Goal: Information Seeking & Learning: Learn about a topic

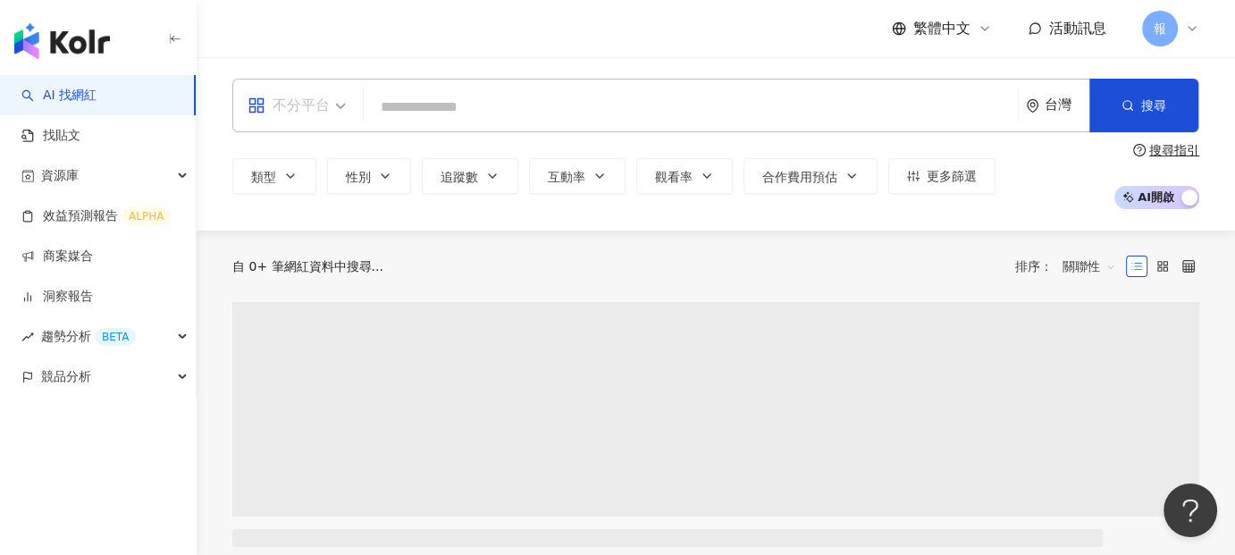
click at [319, 119] on div "不分平台" at bounding box center [288, 105] width 82 height 29
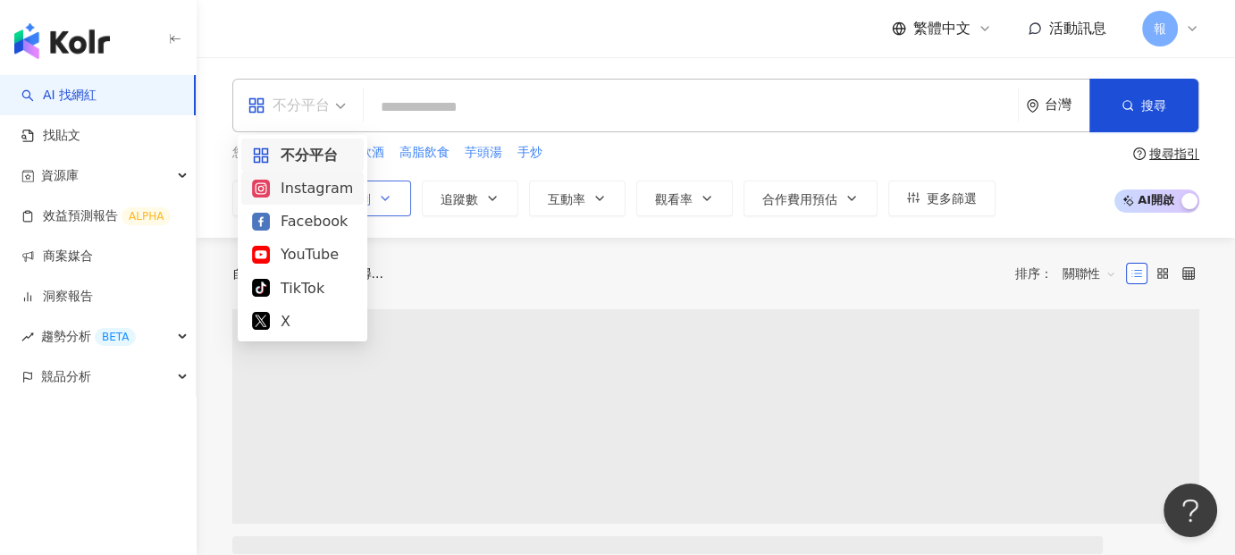
click at [321, 184] on div "Instagram" at bounding box center [302, 188] width 101 height 22
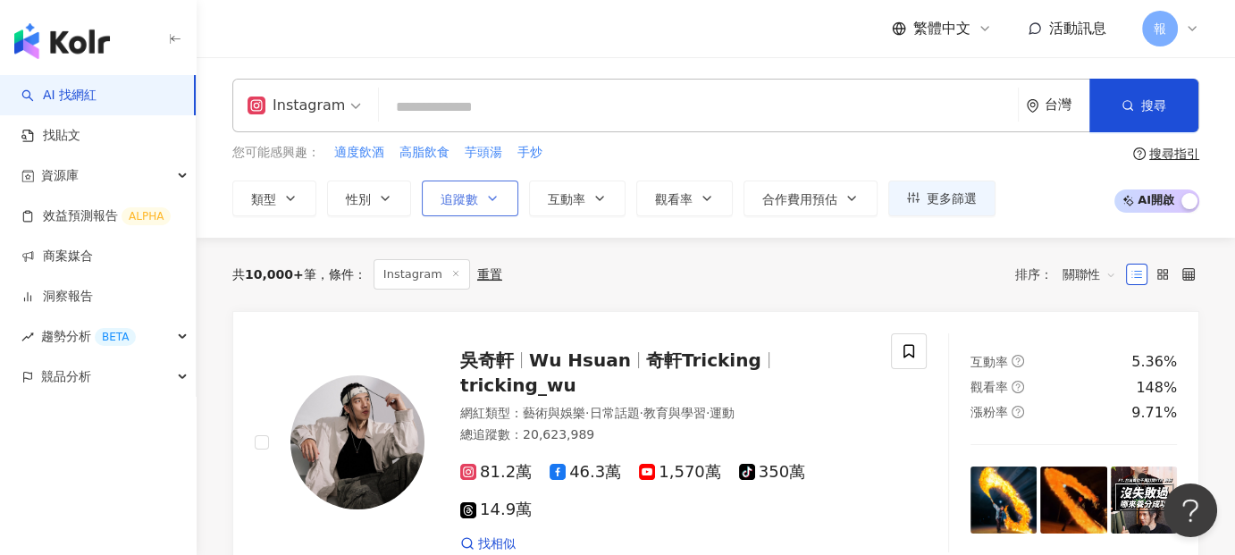
click at [498, 208] on button "追蹤數" at bounding box center [470, 198] width 96 height 36
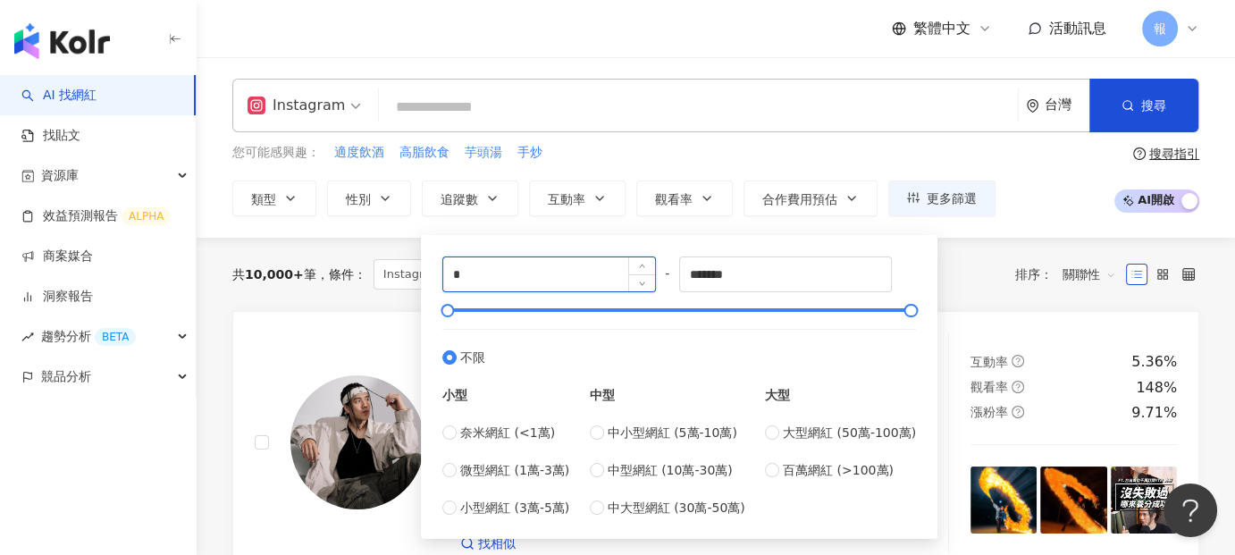
click at [505, 278] on input "*" at bounding box center [549, 274] width 212 height 34
type input "*"
type input "*****"
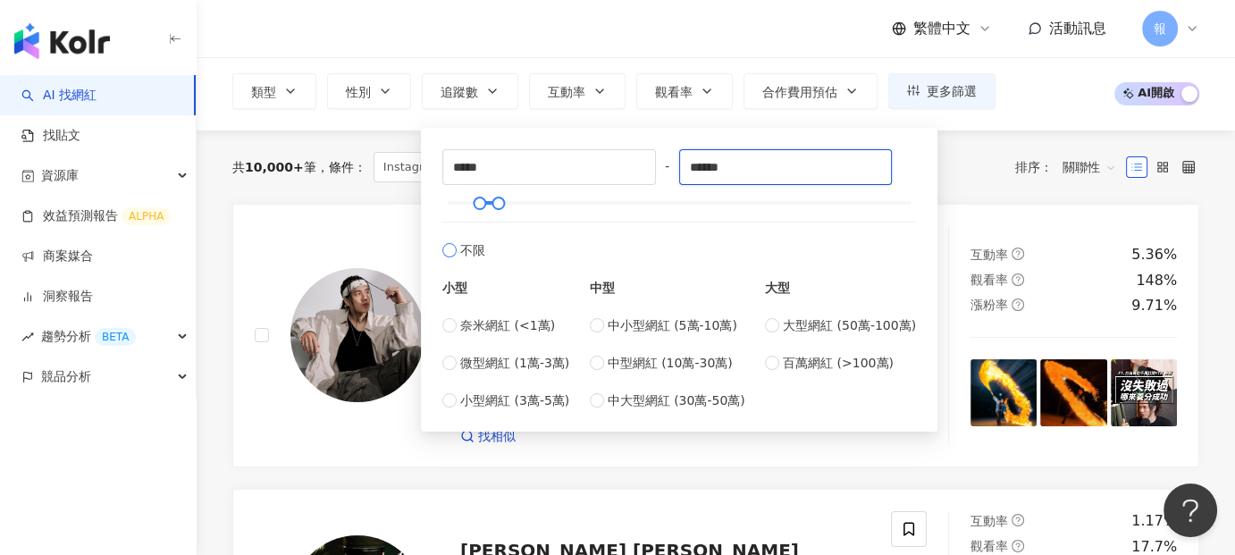
scroll to position [179, 0]
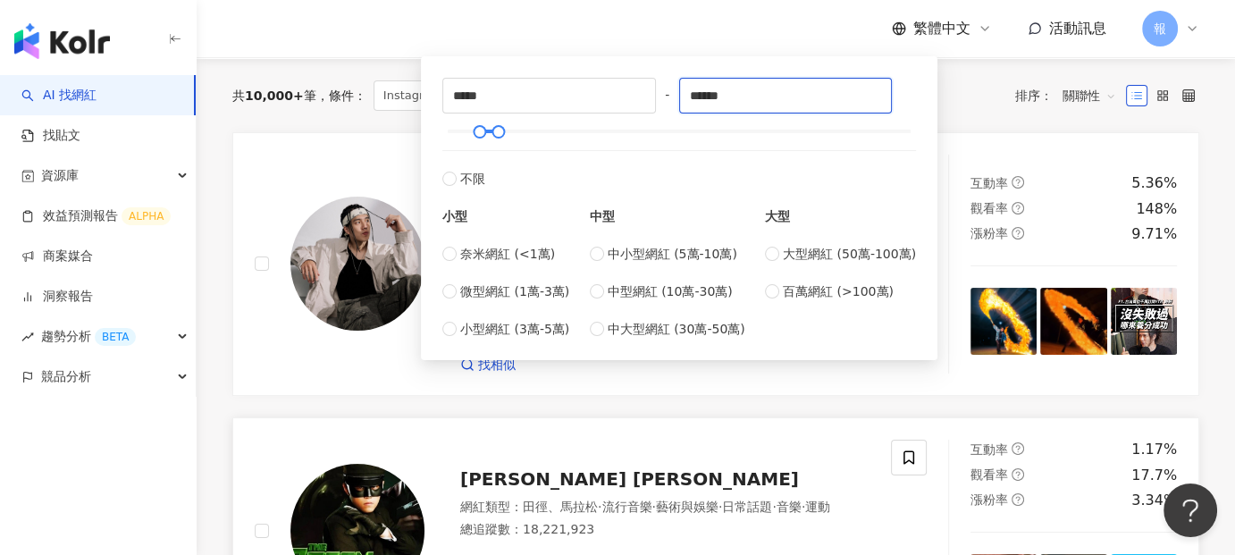
type input "******"
click at [364, 144] on link "吳奇軒 Wu Hsuan 奇軒Tricking tricking_wu 網紅類型 ： 藝術與娛樂 · 日常話題 · 教育與學習 · 運動 總追蹤數 ： 20,…" at bounding box center [715, 264] width 967 height 264
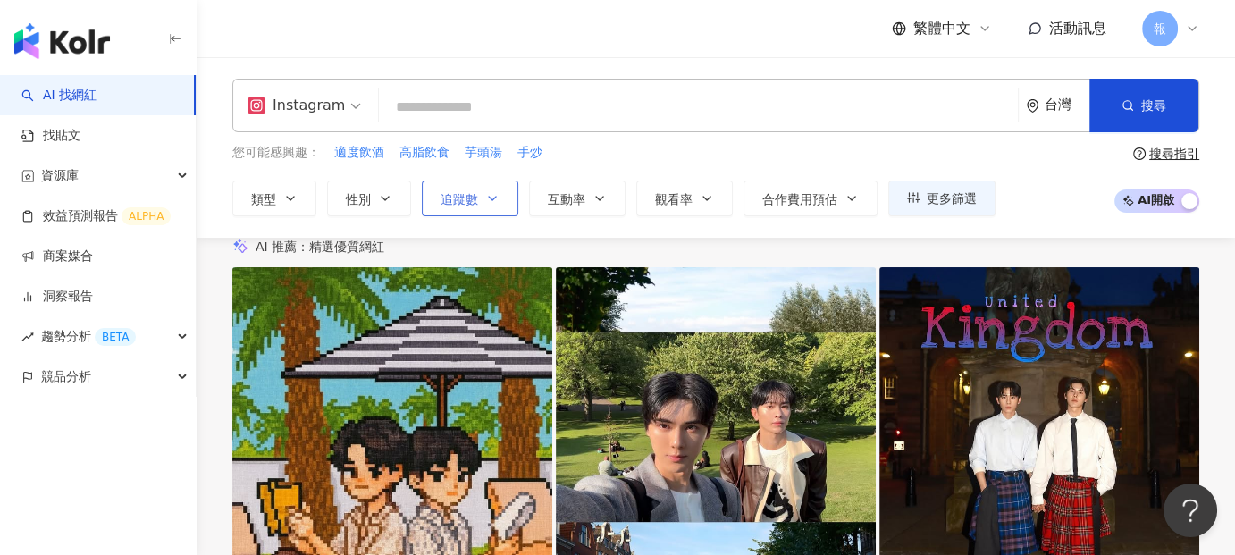
click at [498, 199] on icon "button" at bounding box center [492, 198] width 14 height 14
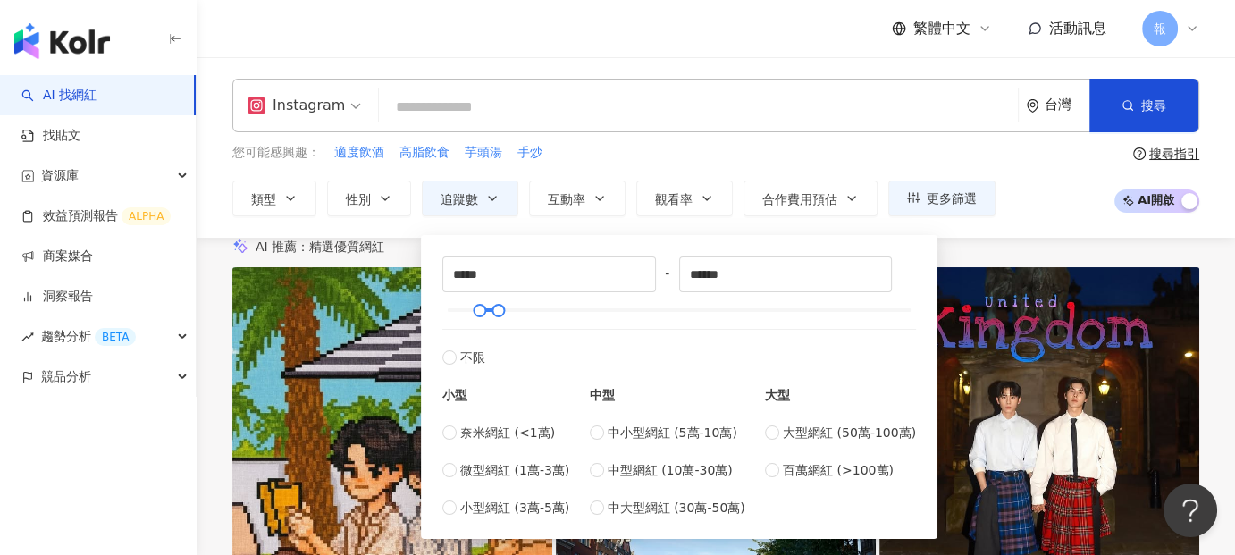
click at [507, 113] on input "search" at bounding box center [698, 107] width 624 height 34
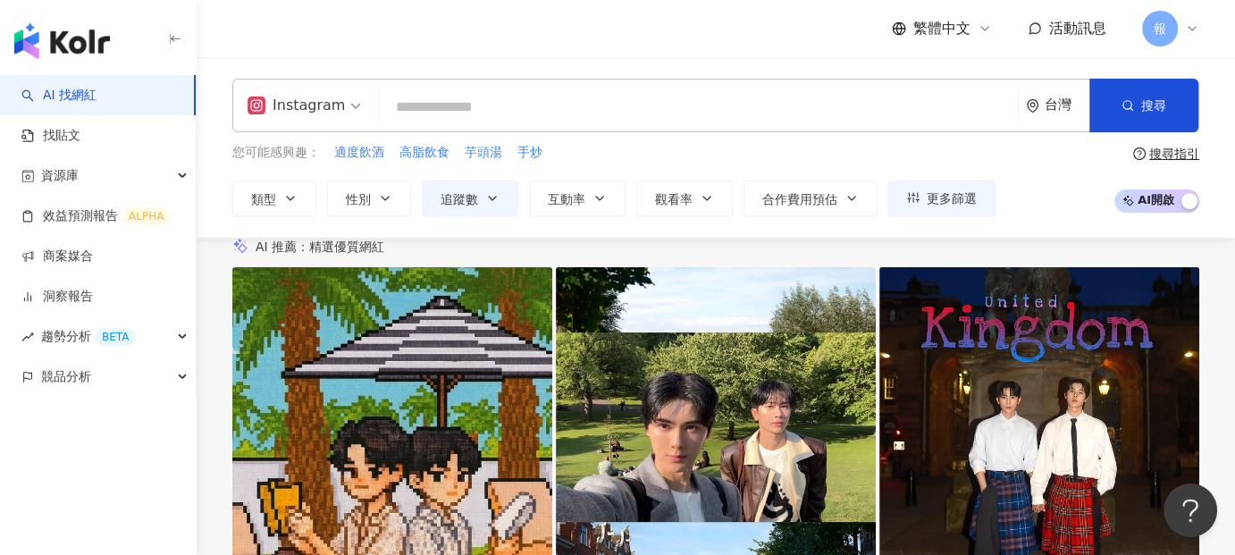
click at [476, 106] on input "search" at bounding box center [698, 107] width 624 height 34
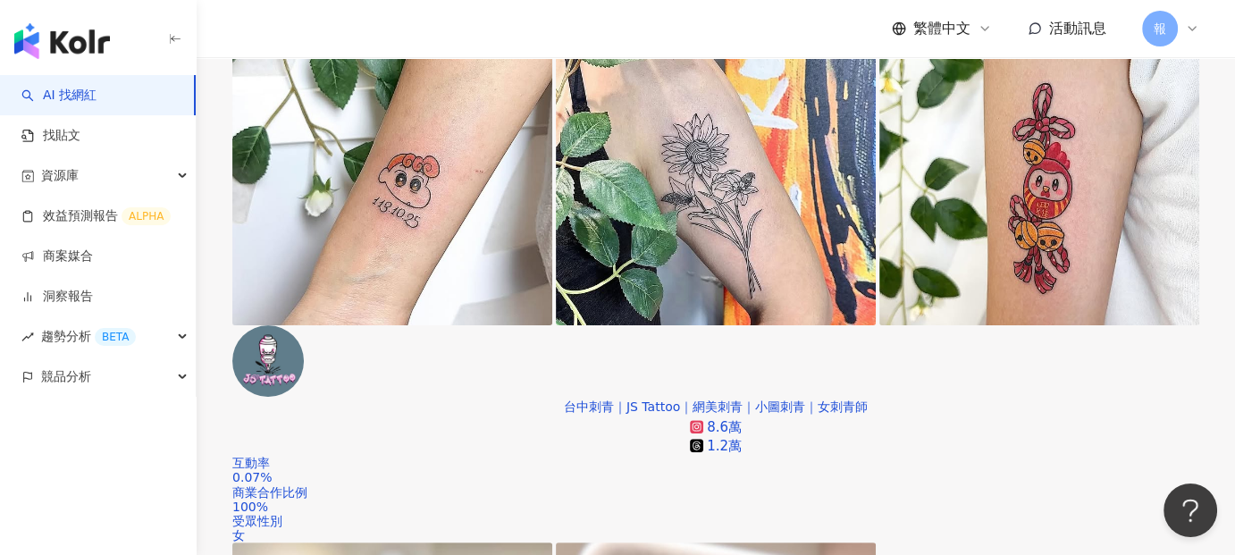
scroll to position [625, 0]
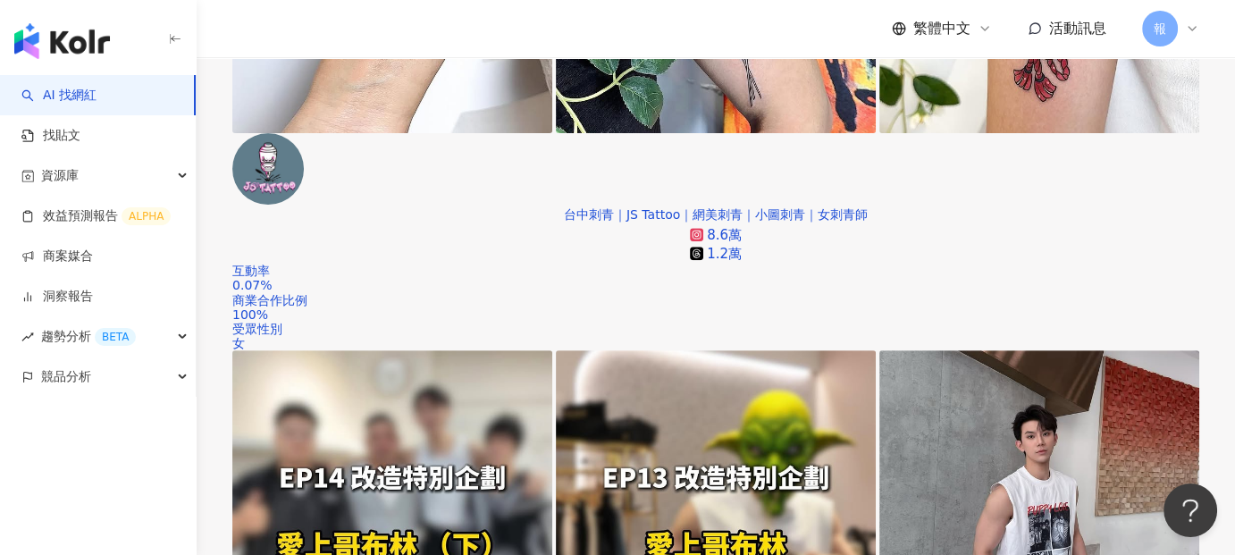
type input "***"
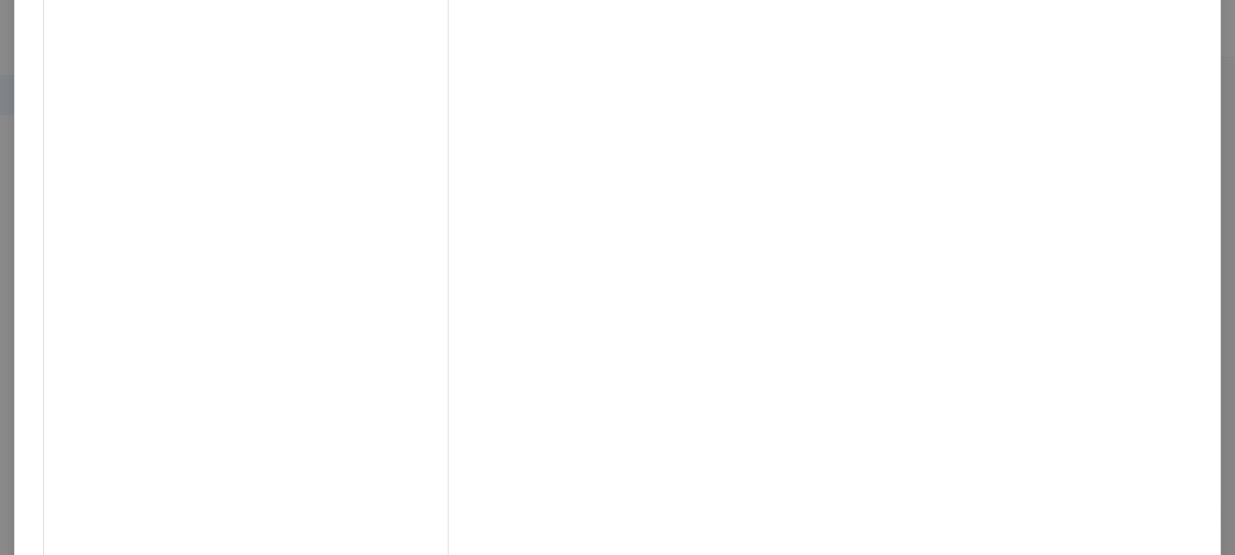
scroll to position [246, 0]
click at [1080, 299] on div "豬豬隊友 Scott & Wendy 2025/1/24 皮克斯來台南了！！！ 台南三井 OUTLET 冬季限定 #皮克斯主題燈飾造景 #ふわふわ甜蜜夢境 真…" at bounding box center [617, 277] width 1235 height 555
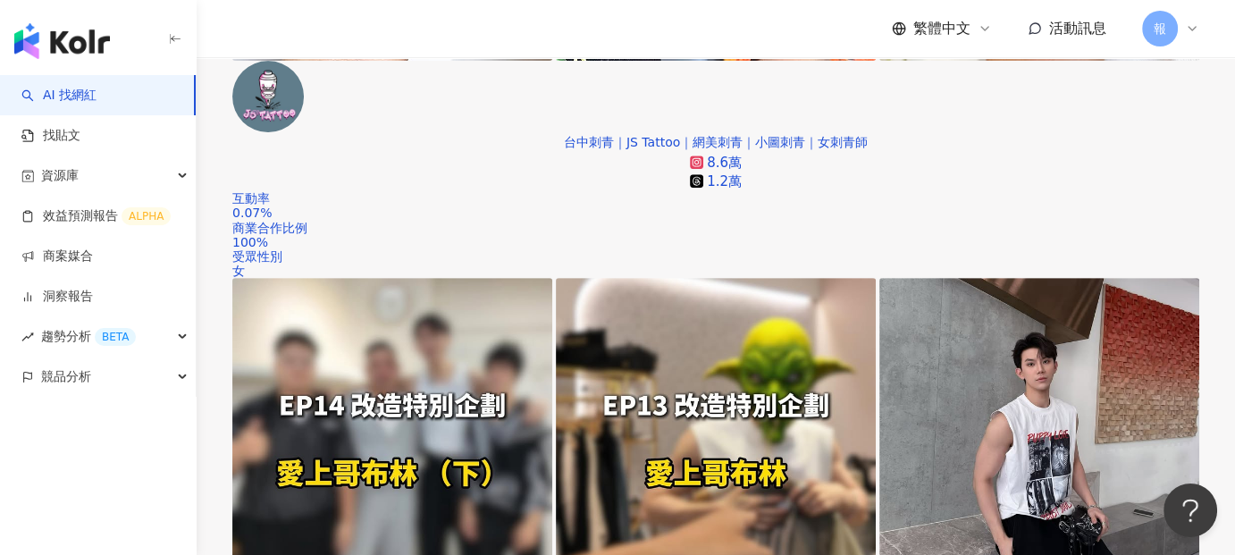
scroll to position [804, 0]
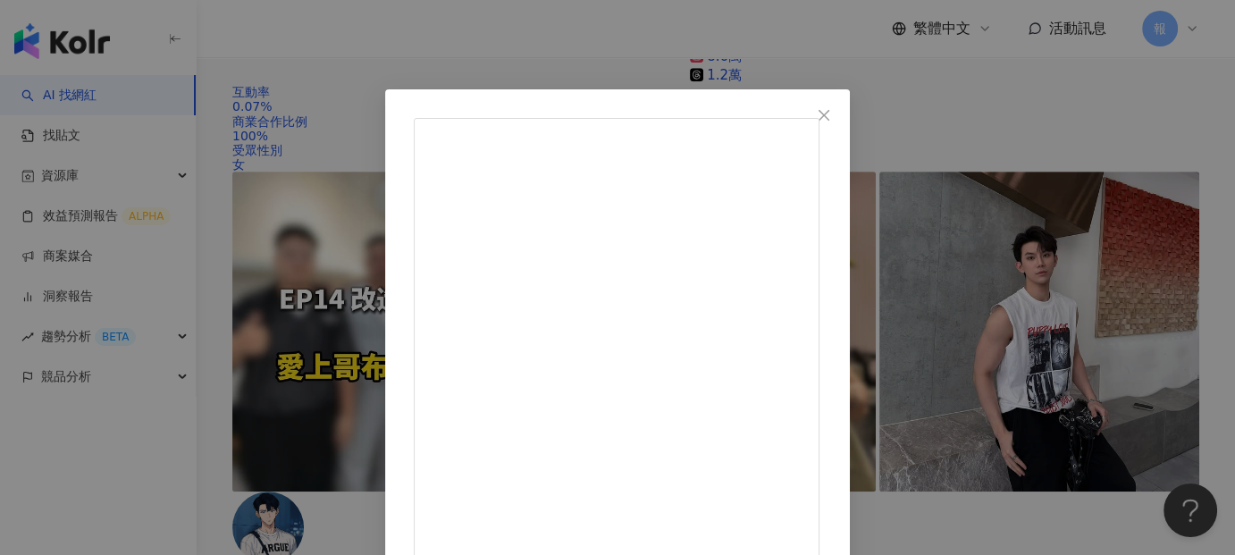
click at [688, 70] on div "耀樂 2024/10/16 為什麼熊抱哥聞起來會有草莓的味道🍓 隱藏 13 查看原始貼文" at bounding box center [617, 277] width 1235 height 555
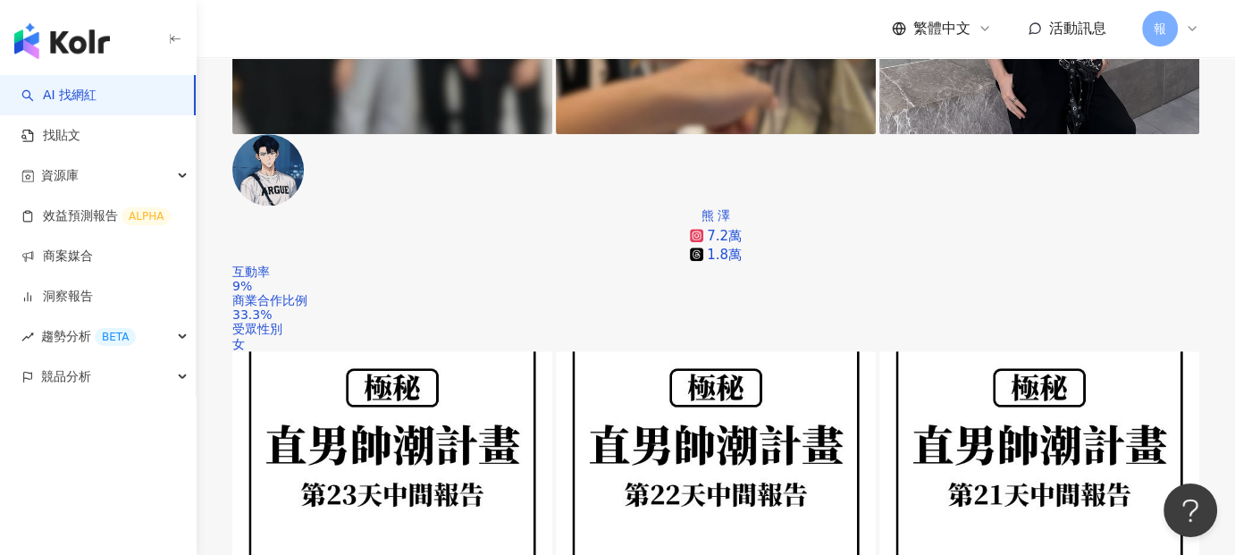
scroll to position [1429, 0]
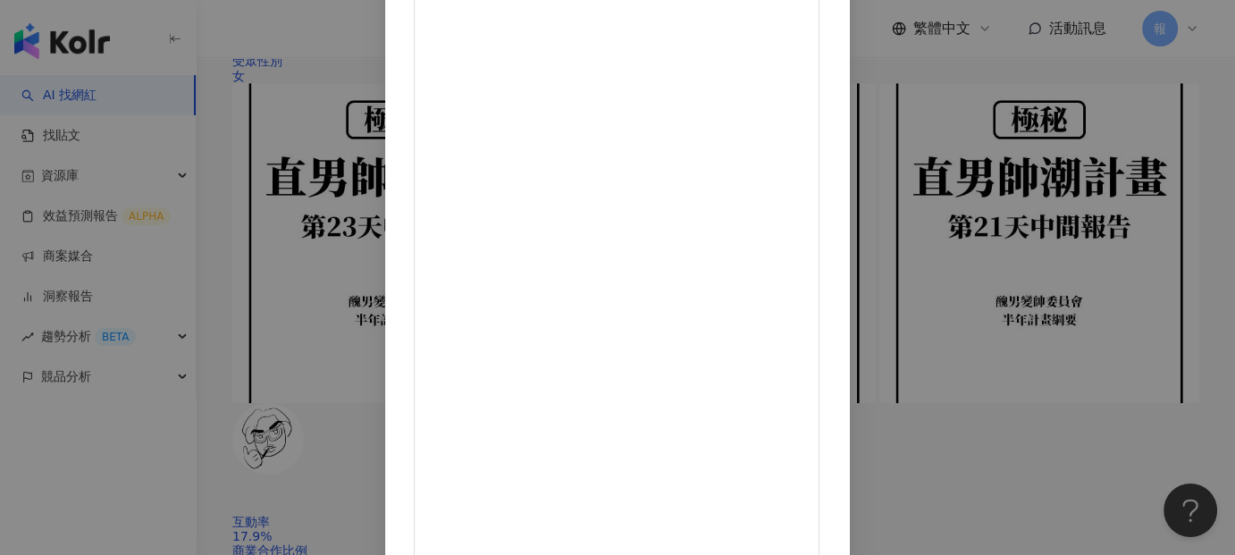
scroll to position [224, 0]
click at [1062, 314] on div "王翊珊 2025/4/5 野獸國這次全新推出24公分玩具總動員存錢筒！！（尖叫 太可愛了！ 原本有迷你版6吋的這次直接放大了！！ 喜歡火腿豬跟熊抱哥的粉絲真的…" at bounding box center [617, 277] width 1235 height 555
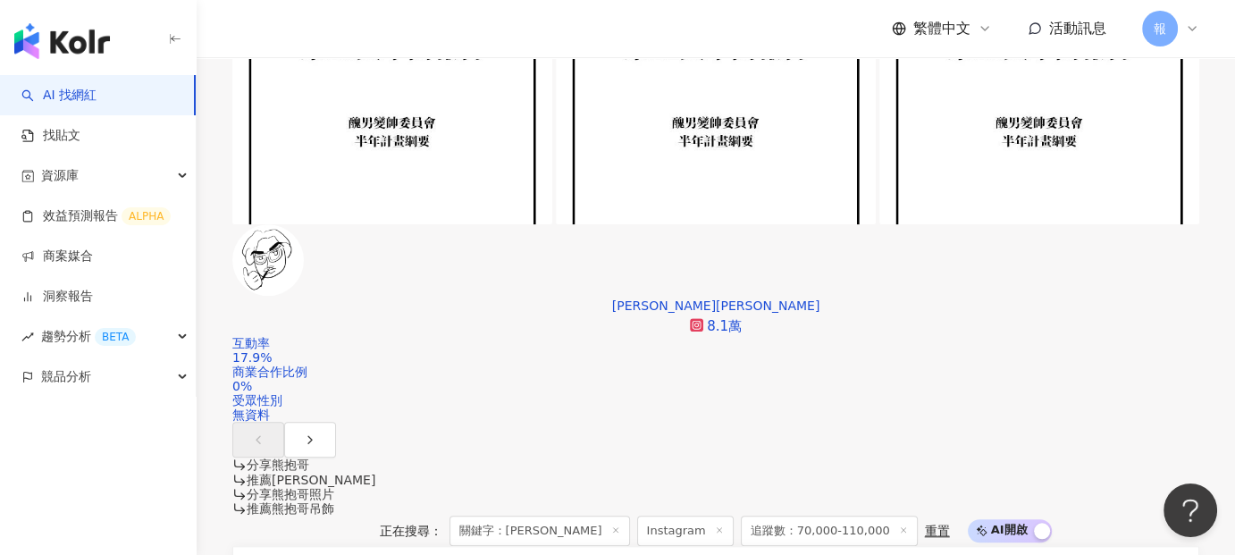
scroll to position [1876, 0]
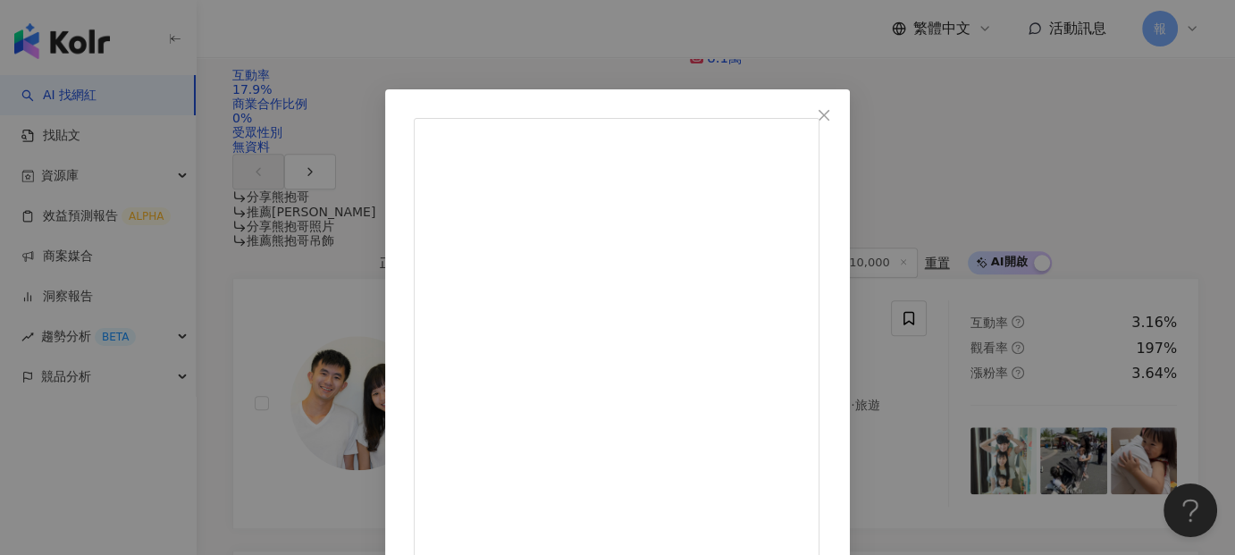
click at [566, 77] on div "hsuantsai 2025/4/8 兩坨熊熊🐻熊抱哥🍓彩虹熊🌈 認領圖尺寸詢價👉 @h.suantsaii #hsuantsaitattoo 隱藏 1 查看…" at bounding box center [617, 277] width 1235 height 555
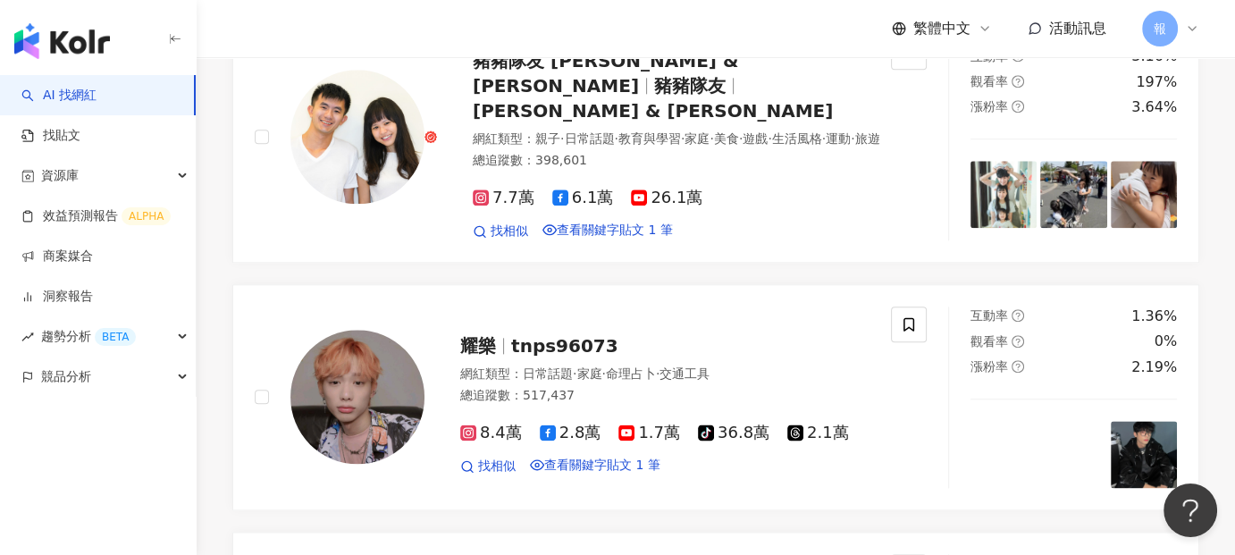
scroll to position [2144, 0]
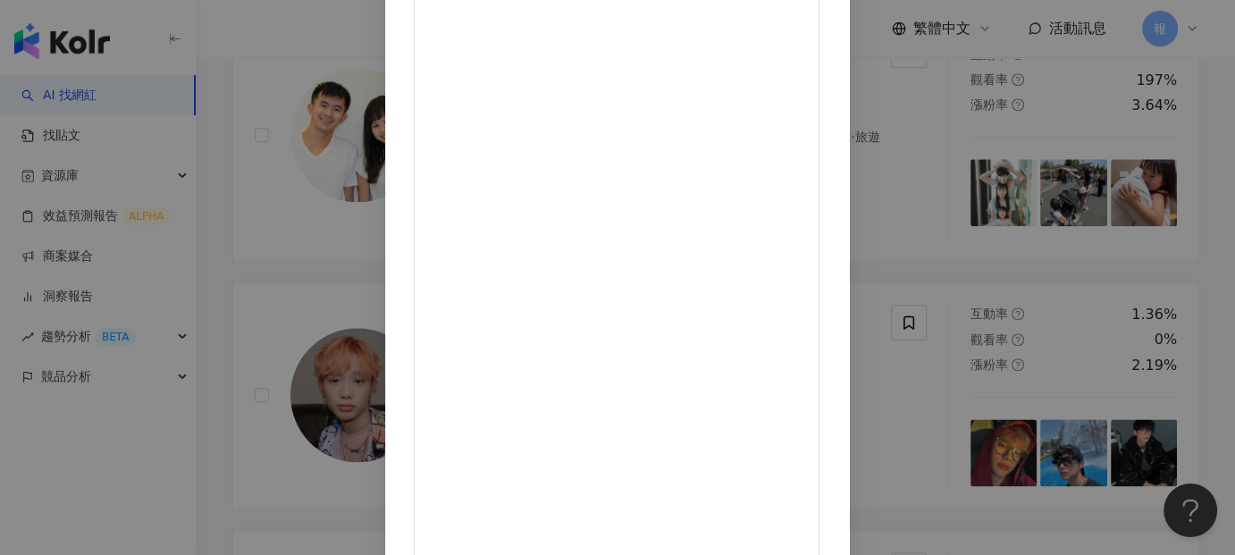
scroll to position [0, 0]
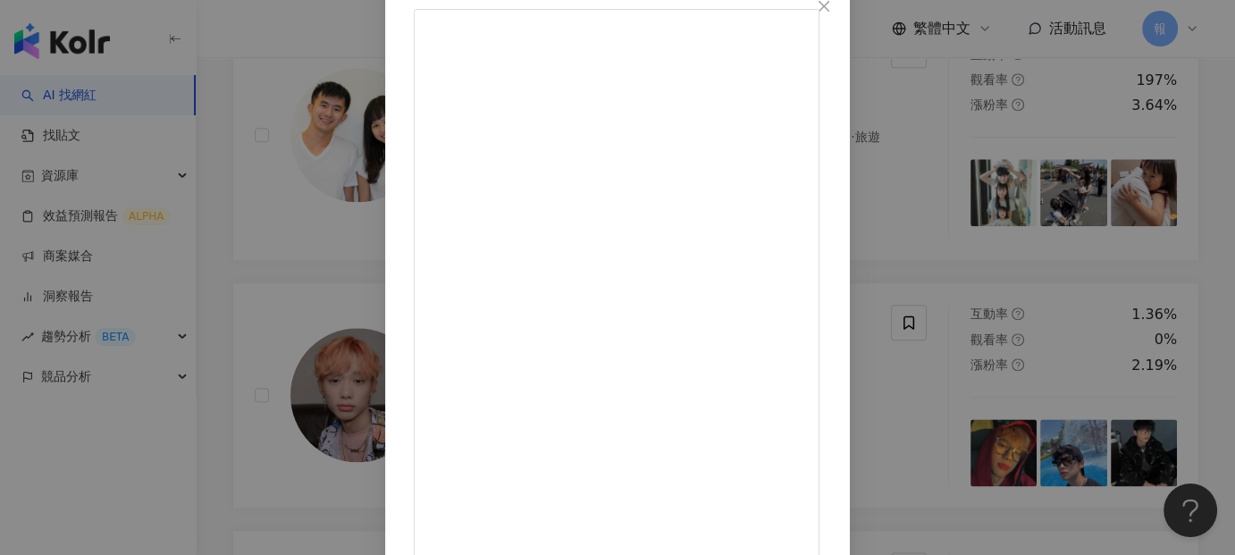
scroll to position [224, 0]
click at [1026, 202] on div "ѕмιℓє ¨̮(18） 2024/11/27 這是一家很可愛的店🍓🩷 今天來到台北的美食餐廳TankQ cafe & bar 外面有滿滿的粉紅人氣熊抱哥 超…" at bounding box center [617, 277] width 1235 height 555
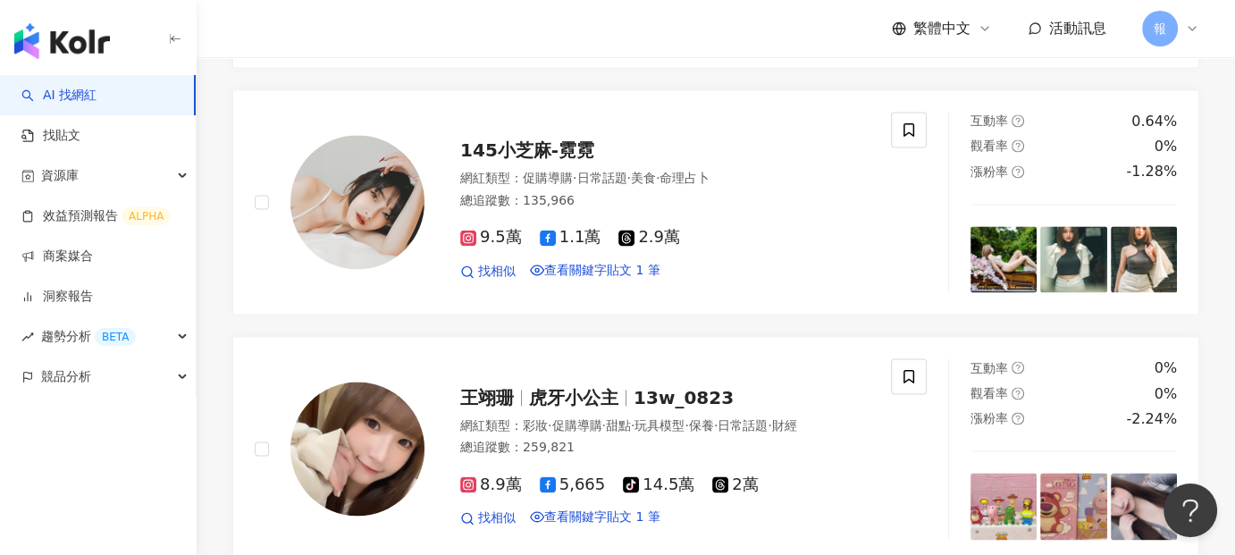
scroll to position [2501, 0]
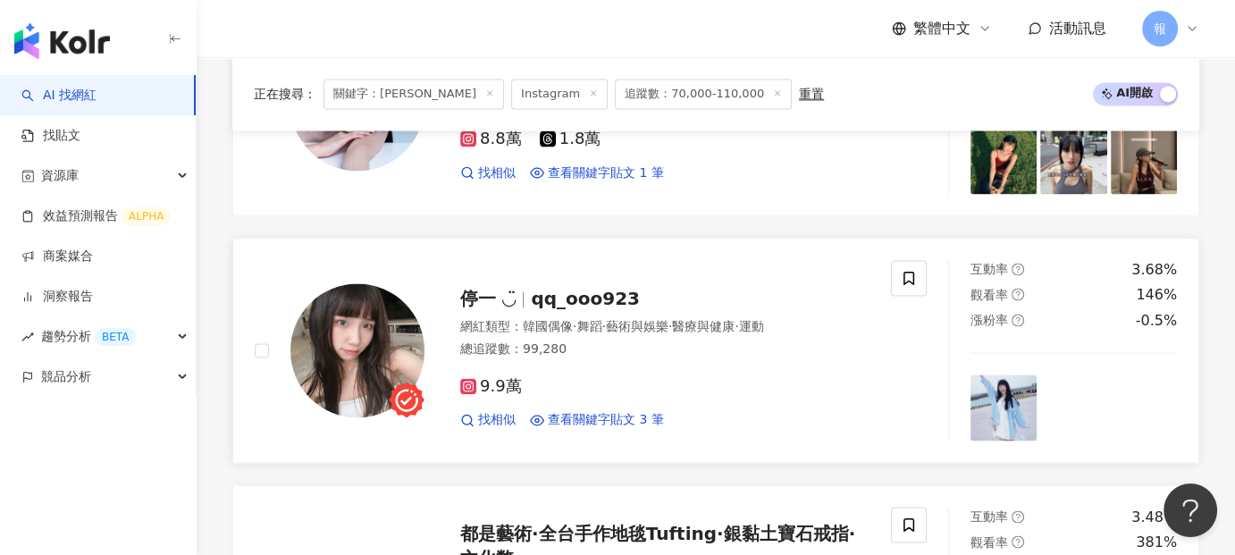
scroll to position [2680, 0]
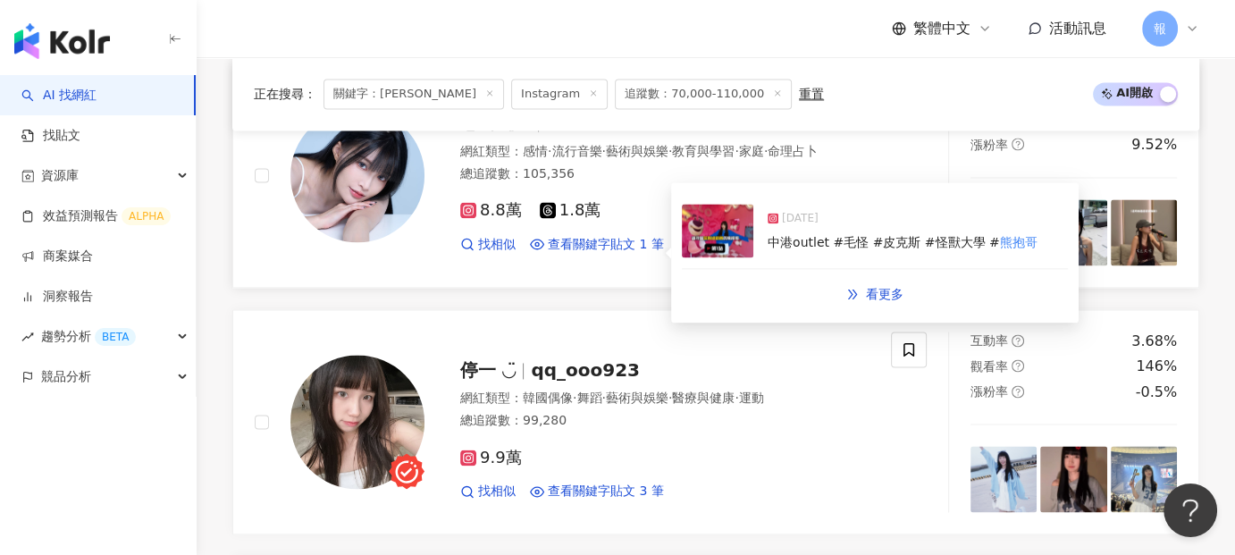
click at [888, 217] on div "2025/1/4" at bounding box center [902, 222] width 270 height 25
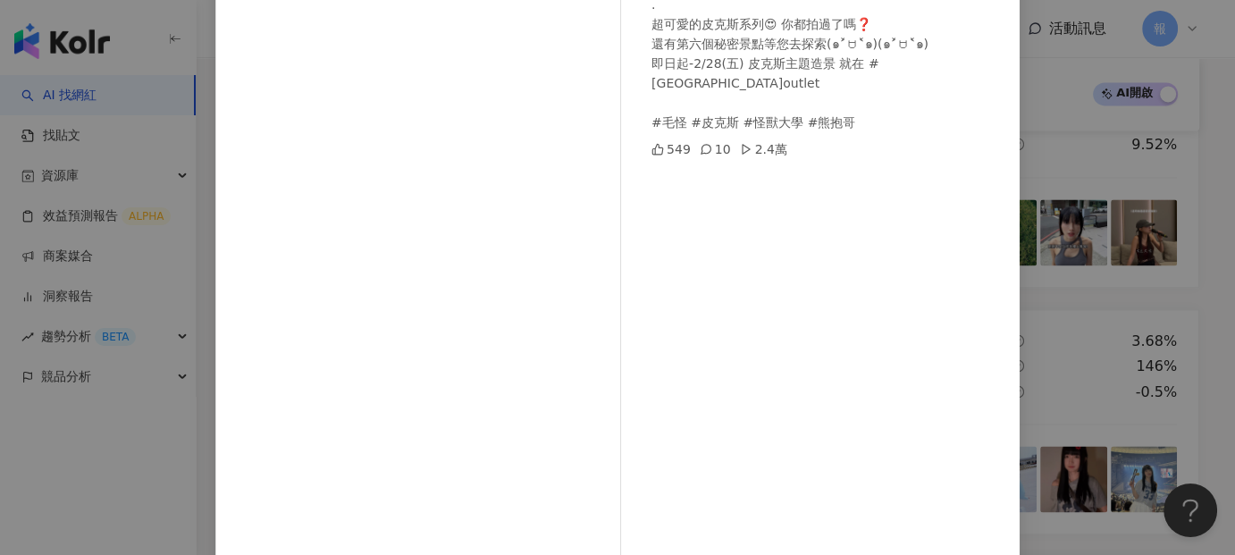
scroll to position [246, 0]
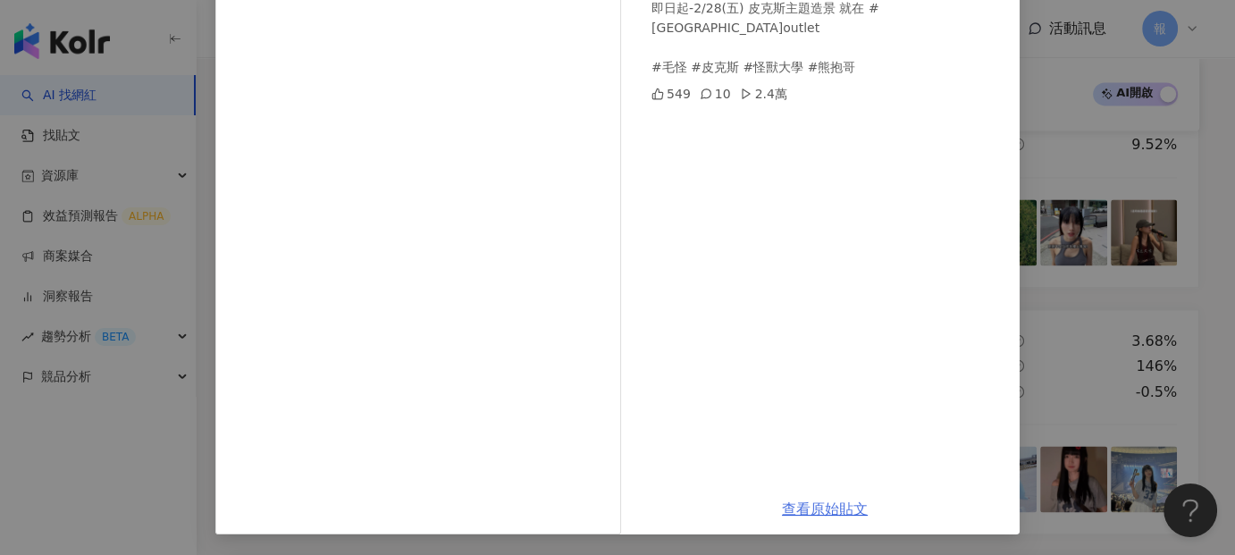
click at [825, 514] on link "查看原始貼文" at bounding box center [825, 508] width 86 height 17
click at [836, 514] on link "查看原始貼文" at bounding box center [825, 508] width 86 height 17
click at [166, 443] on div "정이예 💗 2025/1/4 . 超可愛的皮克斯系列😍 你都拍過了嗎❓ 還有第六個秘密景點等您去探索(๑˃́ꇴ˂̀๑)(๑˃́ꇴ˂̀๑) 即日起-2/…" at bounding box center [617, 277] width 1235 height 555
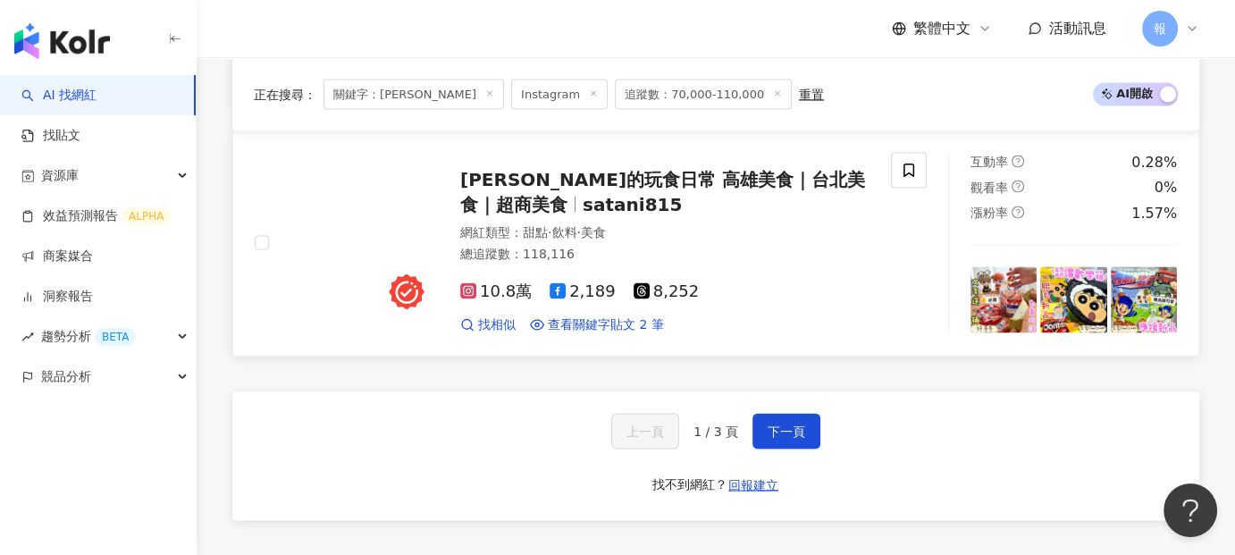
scroll to position [3395, 0]
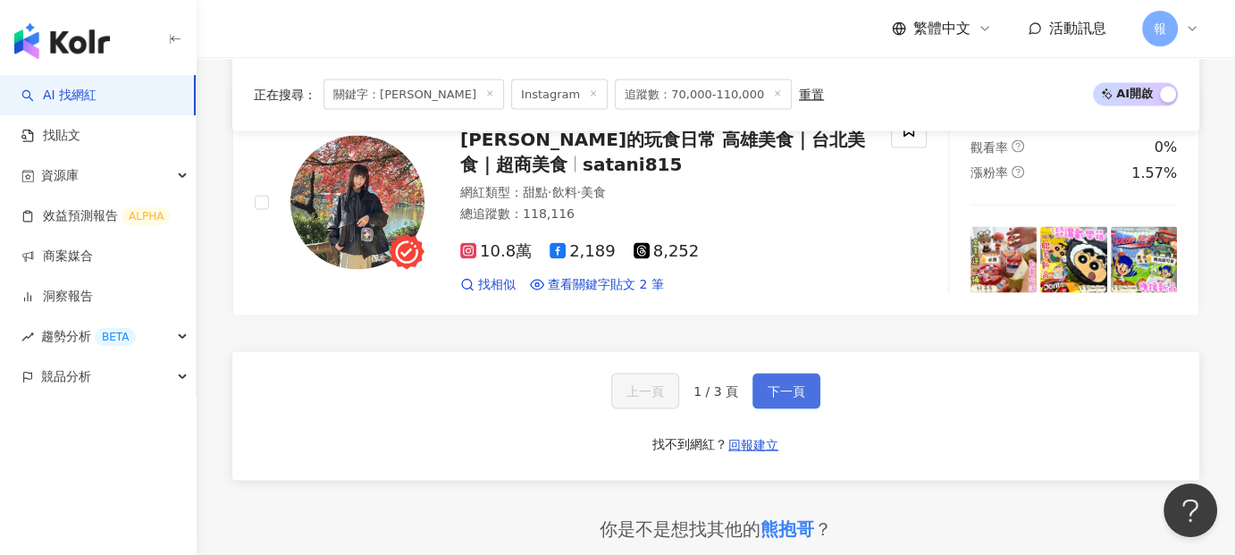
click at [779, 383] on span "下一頁" at bounding box center [786, 390] width 38 height 14
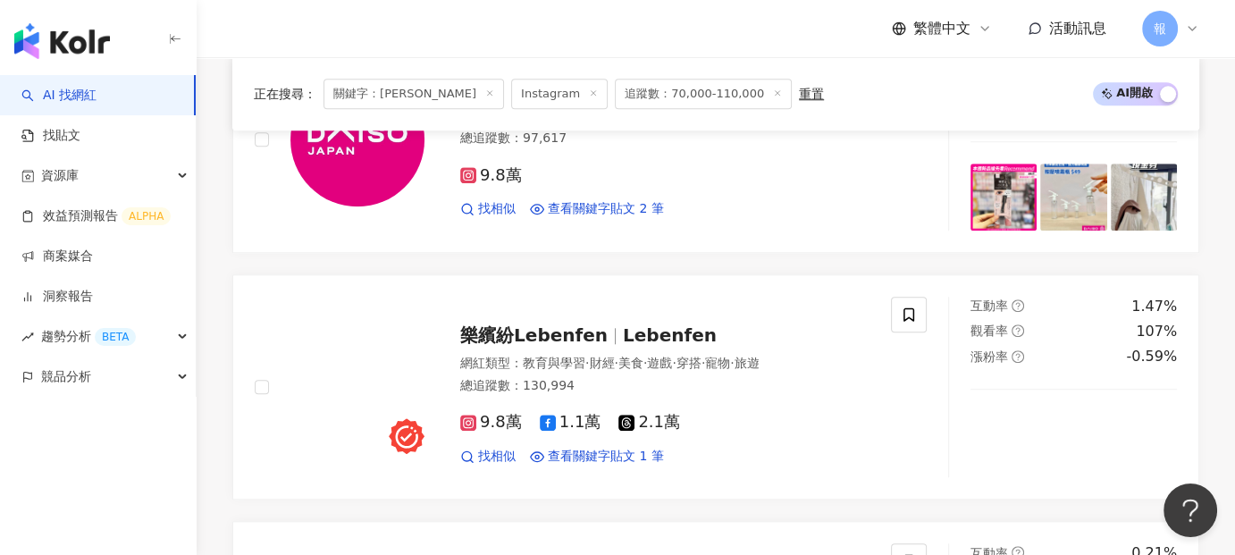
scroll to position [1786, 0]
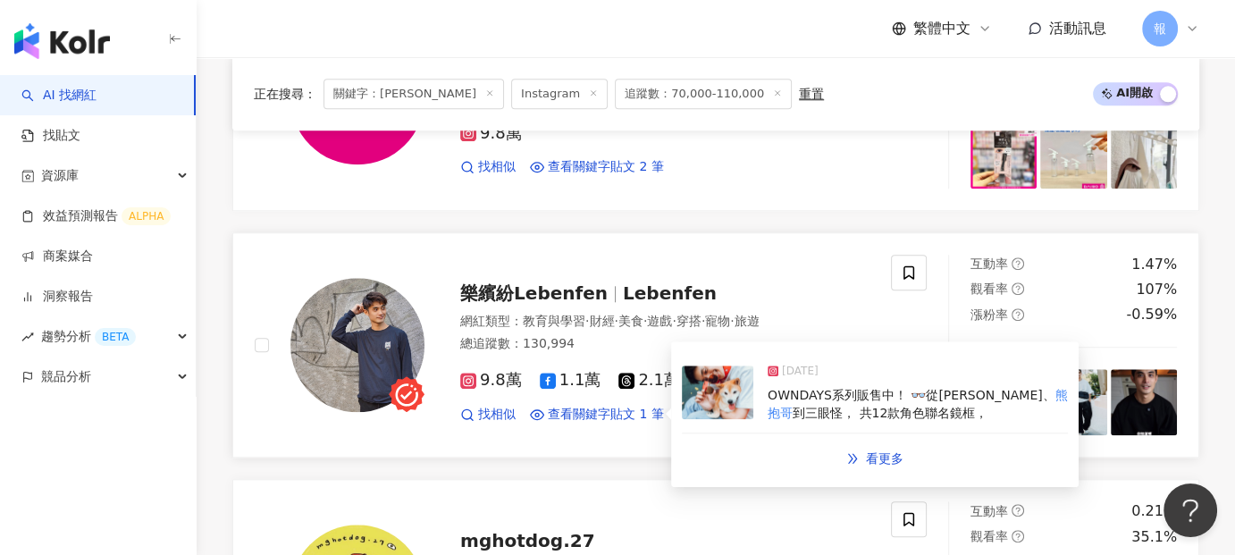
click at [886, 406] on span "到三眼怪， 共12款角色聯名鏡框，" at bounding box center [889, 413] width 195 height 14
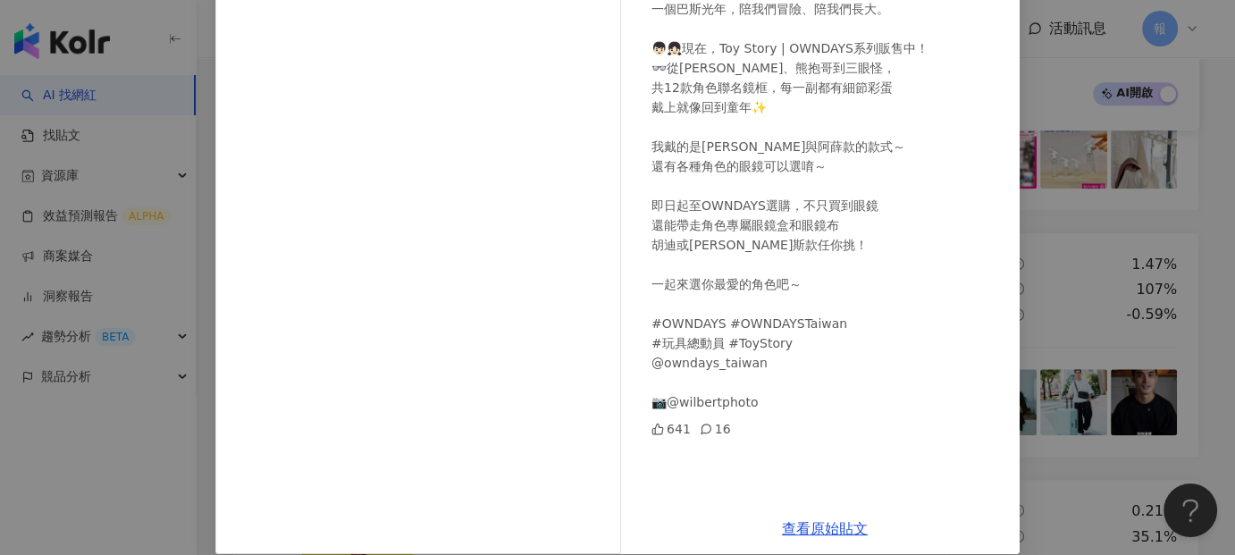
scroll to position [245, 0]
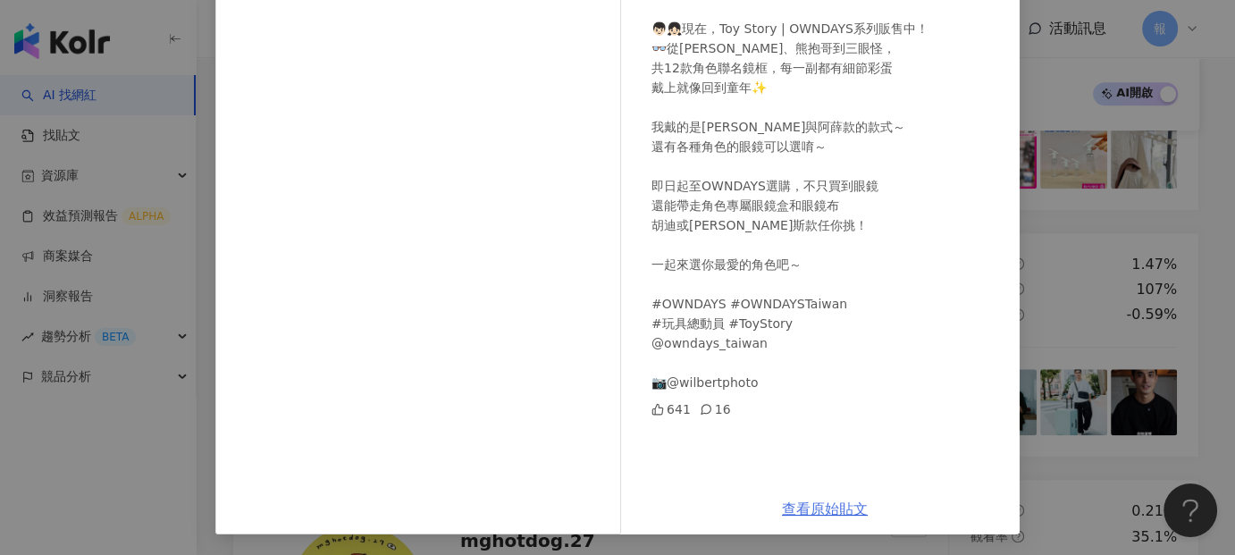
click at [822, 505] on link "查看原始貼文" at bounding box center [825, 508] width 86 height 17
click at [1046, 332] on div "樂繽紛Lebenfen 2025/6/6 你還記得小時候最喜歡的玩具嗎？ 每個人心中都有一個胡迪 一個巴斯光年，陪我們冒險、陪我們長大。 👦🏻👧🏻現在，Toy…" at bounding box center [617, 277] width 1235 height 555
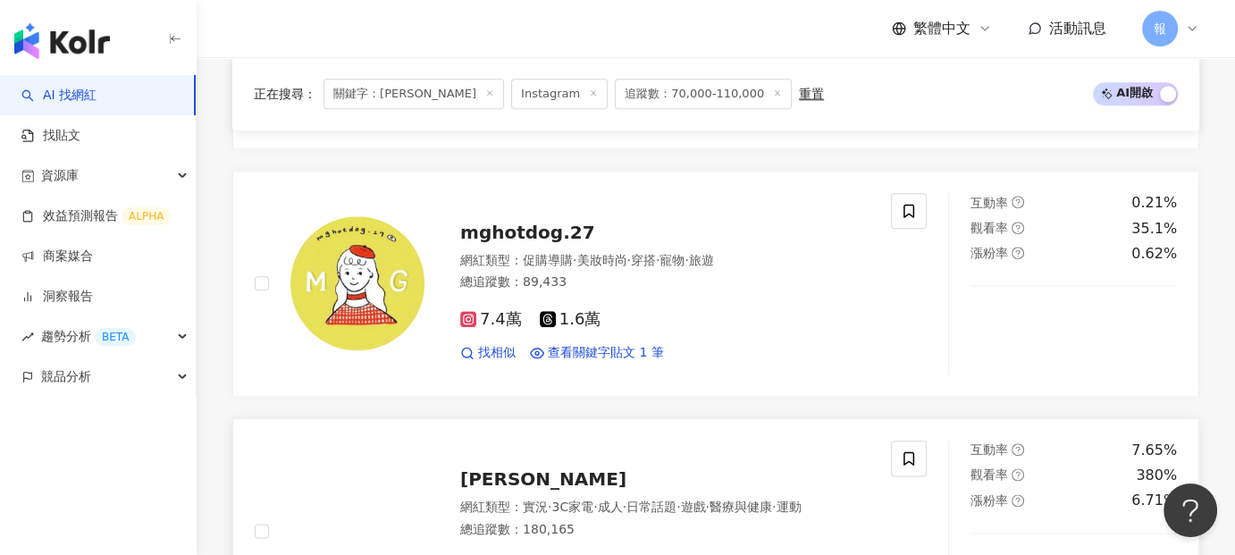
scroll to position [2322, 0]
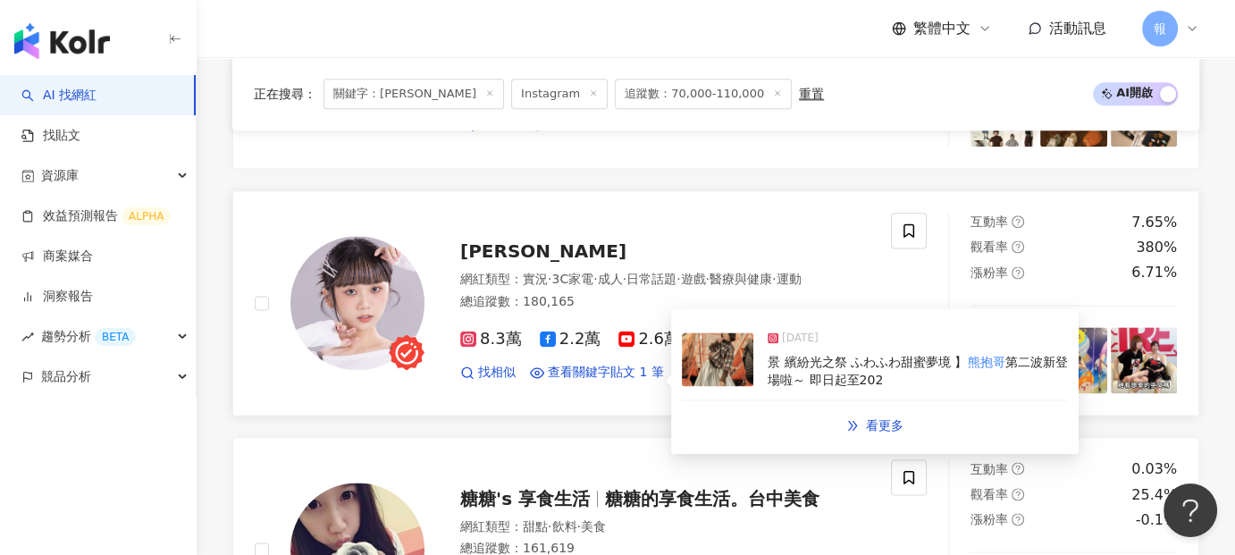
click at [864, 355] on span "景 繽紛光之祭 ふわふわ甜蜜夢境 】" at bounding box center [866, 362] width 199 height 14
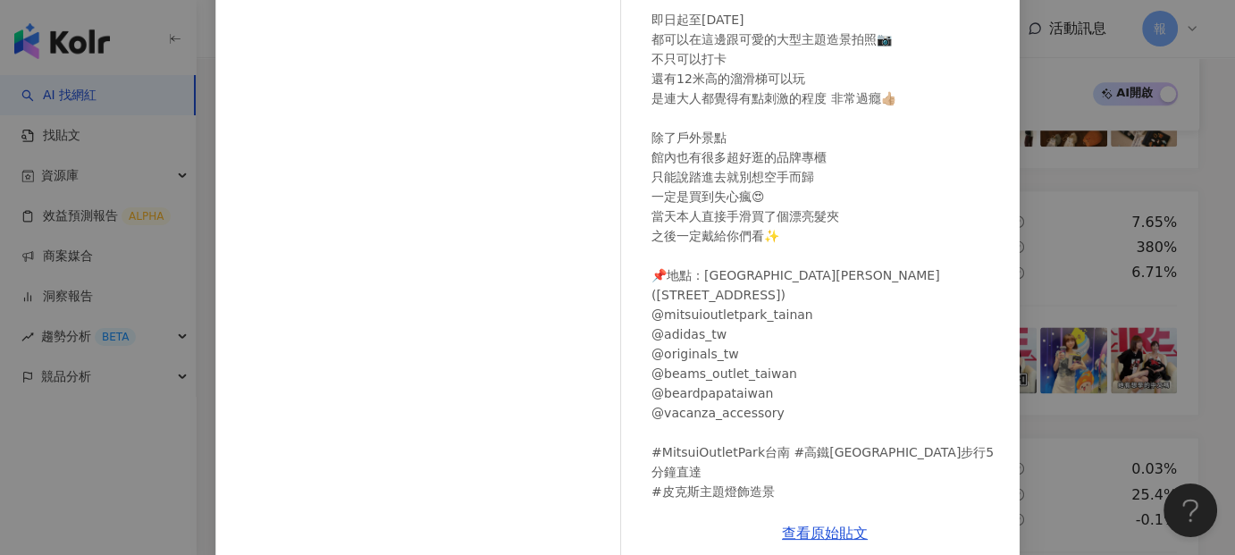
scroll to position [246, 0]
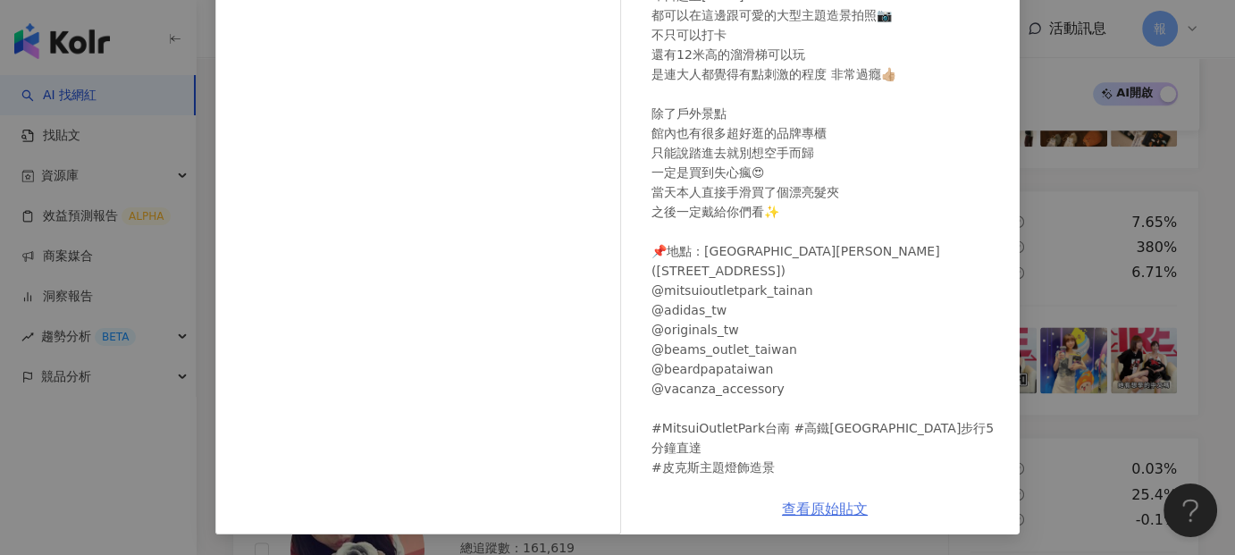
click at [809, 513] on link "查看原始貼文" at bounding box center [825, 508] width 86 height 17
click at [1052, 258] on div "京野妮子 Nico 2025/1/18 難得下台南天氣真的超好吶～ 太陽又大又溫暖🌞 趁這個機會跑來MITSUI OUTLET PARK 台南逛逛 【皮克斯主…" at bounding box center [617, 277] width 1235 height 555
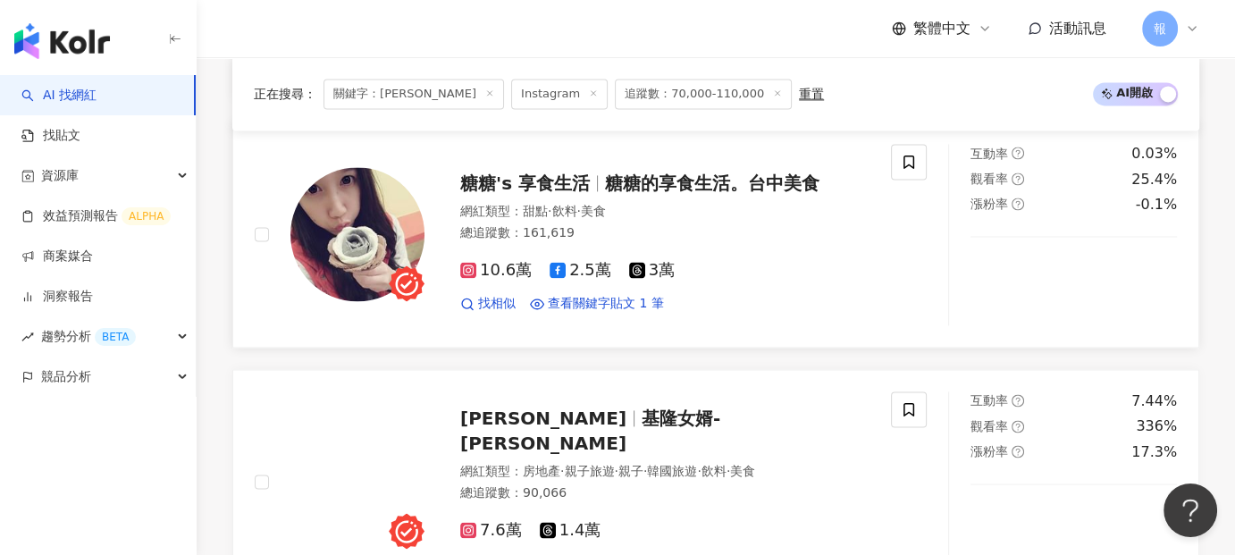
scroll to position [2858, 0]
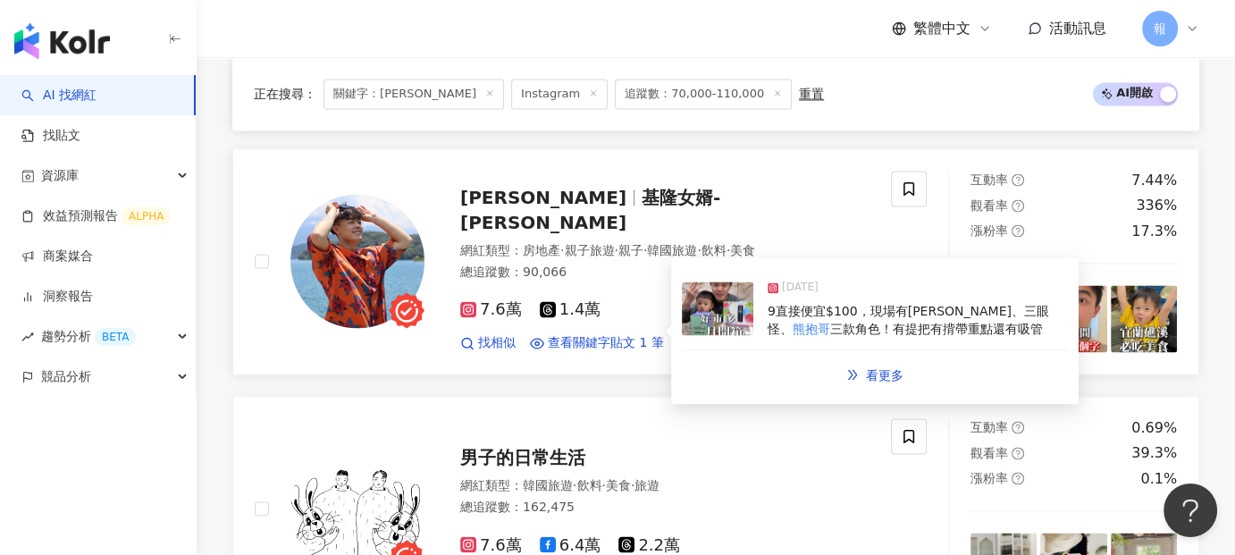
click at [872, 322] on span "三款角色！有提把有揹帶重點還有吸管" at bounding box center [936, 329] width 213 height 14
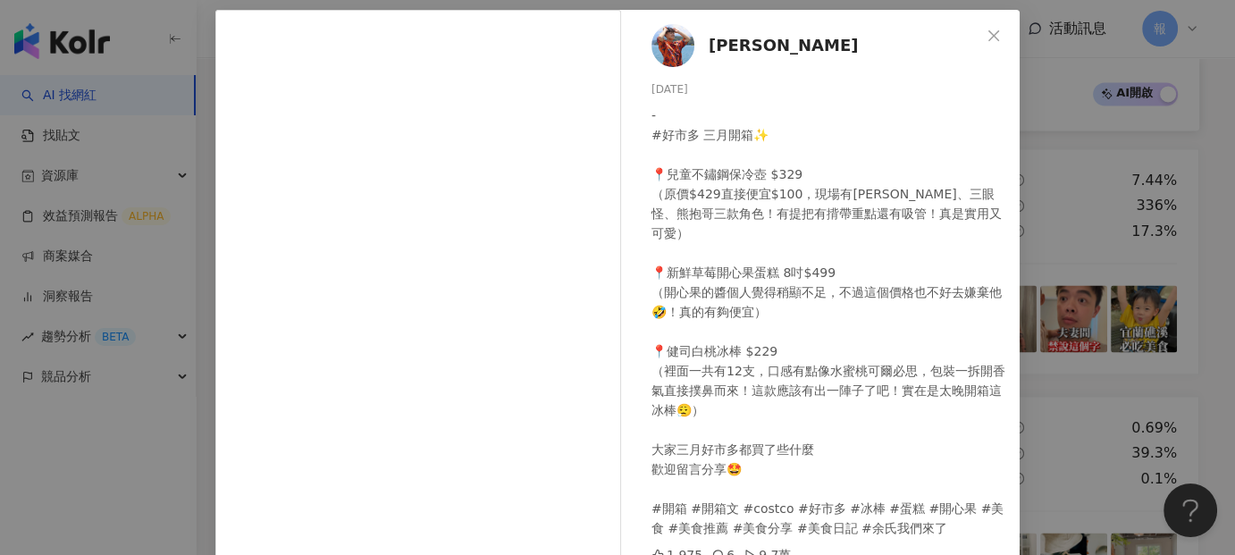
scroll to position [179, 0]
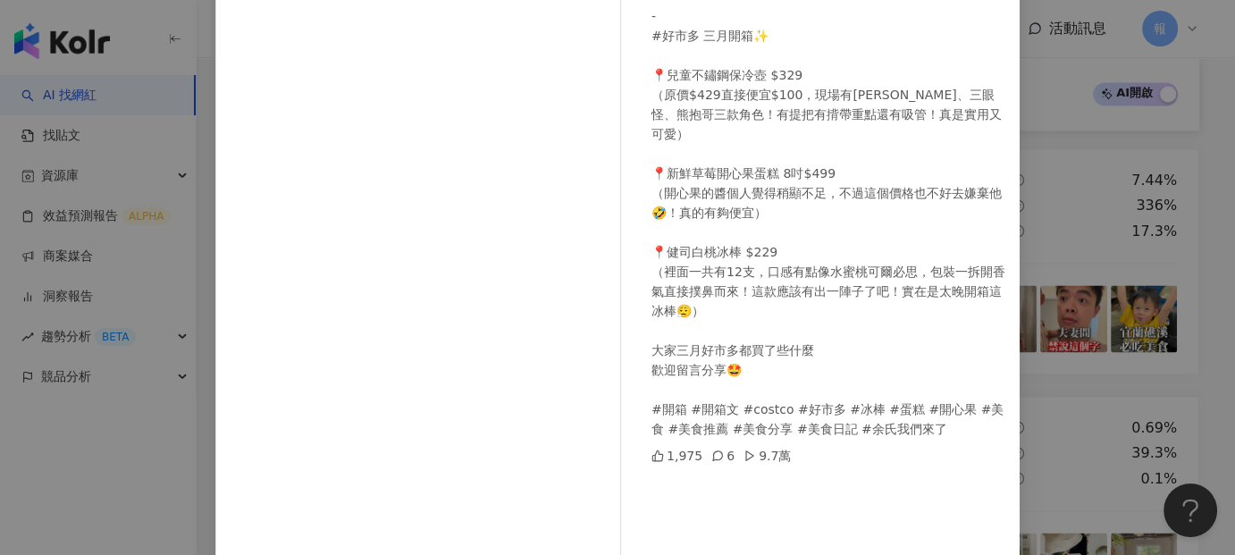
click at [188, 485] on div "余孟耘 2025/3/13 - #好市多 三月開箱✨ 📍兒童不鏽鋼保冷壺 $329 （原價$429直接便宜$100，現場有艾莎、三眼怪、熊抱哥三款角色！有提把…" at bounding box center [617, 277] width 1235 height 555
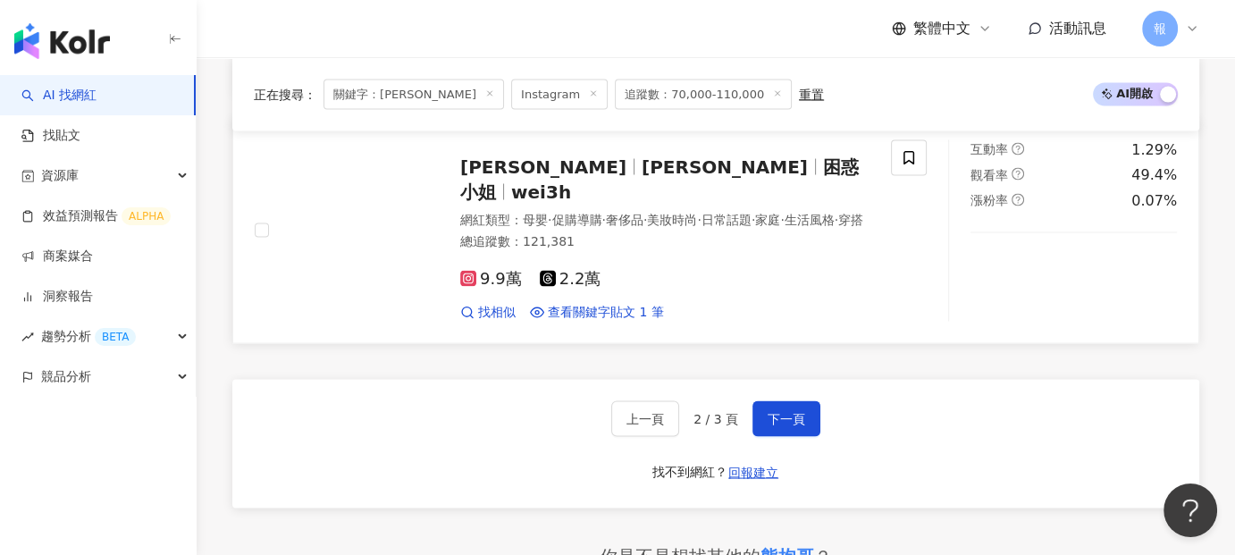
scroll to position [3305, 0]
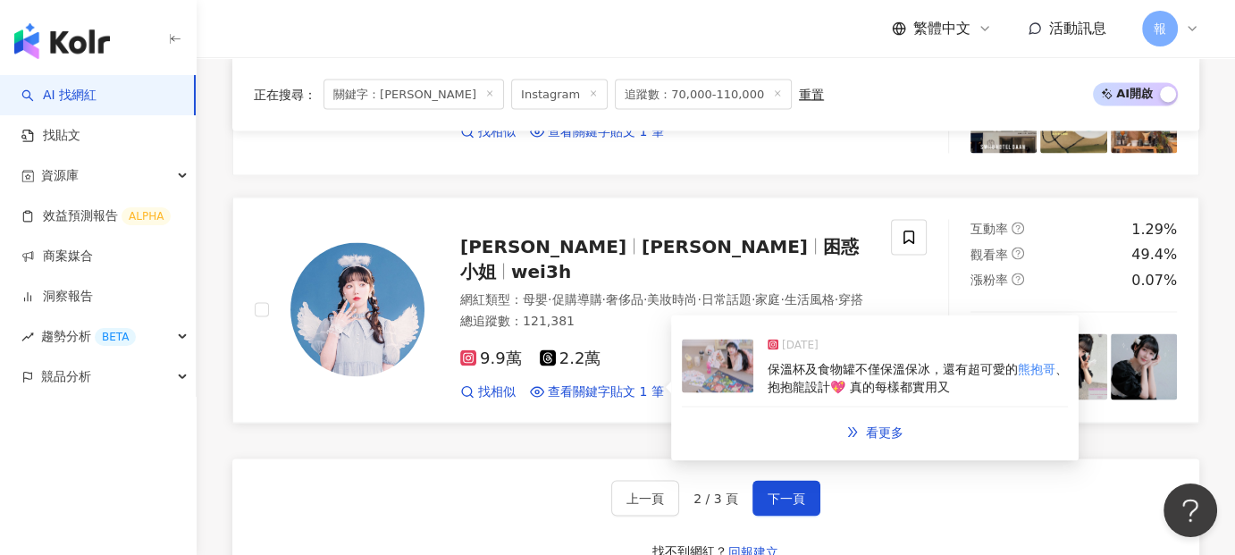
click at [841, 361] on span "保溫杯及食物罐不僅保溫保冰，還有超可愛的" at bounding box center [892, 368] width 250 height 14
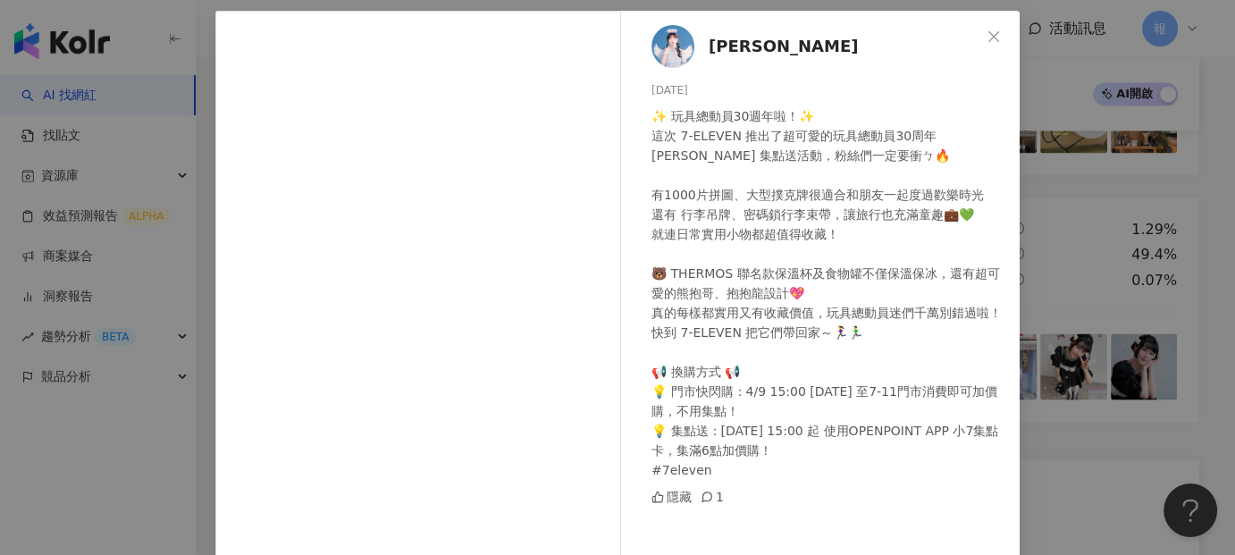
scroll to position [223, 0]
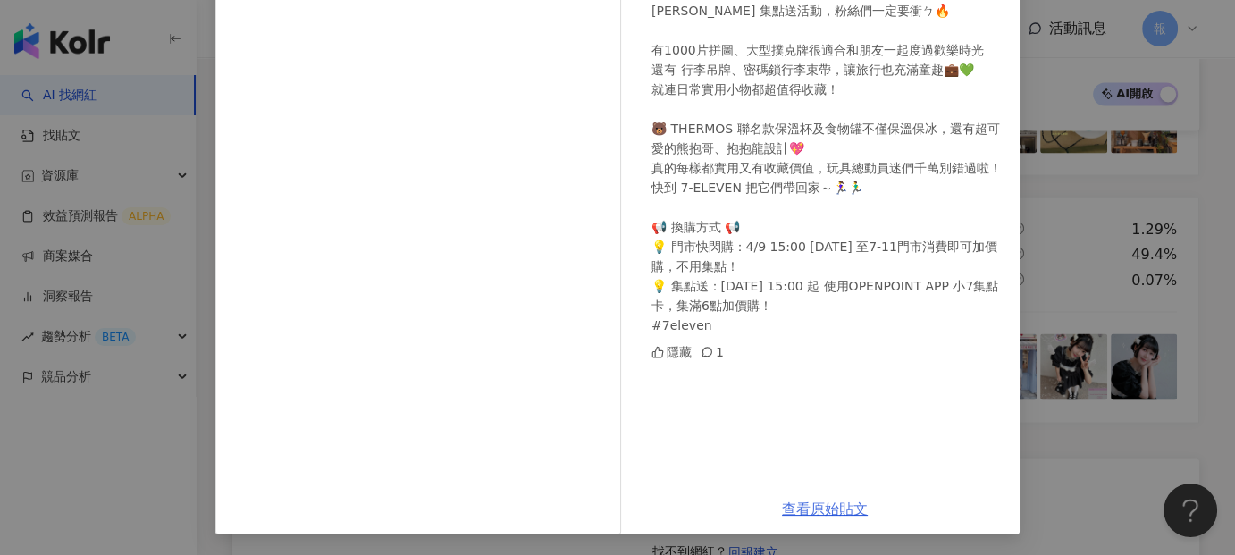
click at [837, 500] on link "查看原始貼文" at bounding box center [825, 508] width 86 height 17
click at [1127, 269] on div "黃暐珊 2025/4/5 ✨ 玩具總動員30週年啦！✨ 這次 7-ELEVEN 推出了超可愛的玩具總動員30周年周邊 集點送活動，粉絲們一定要衝ㄅ🔥 有100…" at bounding box center [617, 277] width 1235 height 555
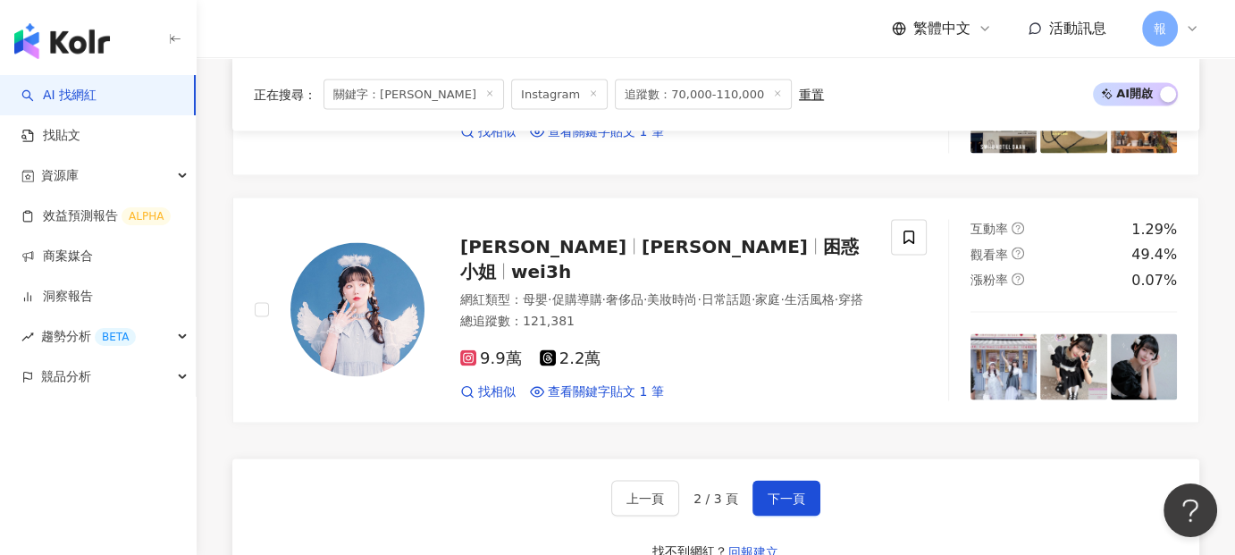
scroll to position [3483, 0]
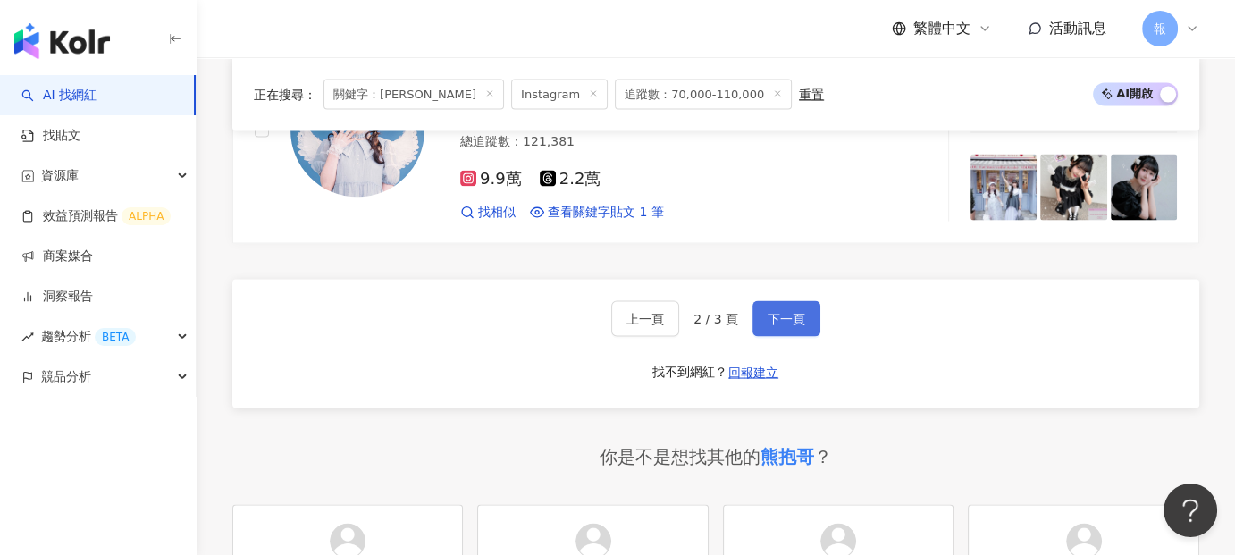
click at [753, 301] on button "下一頁" at bounding box center [786, 319] width 68 height 36
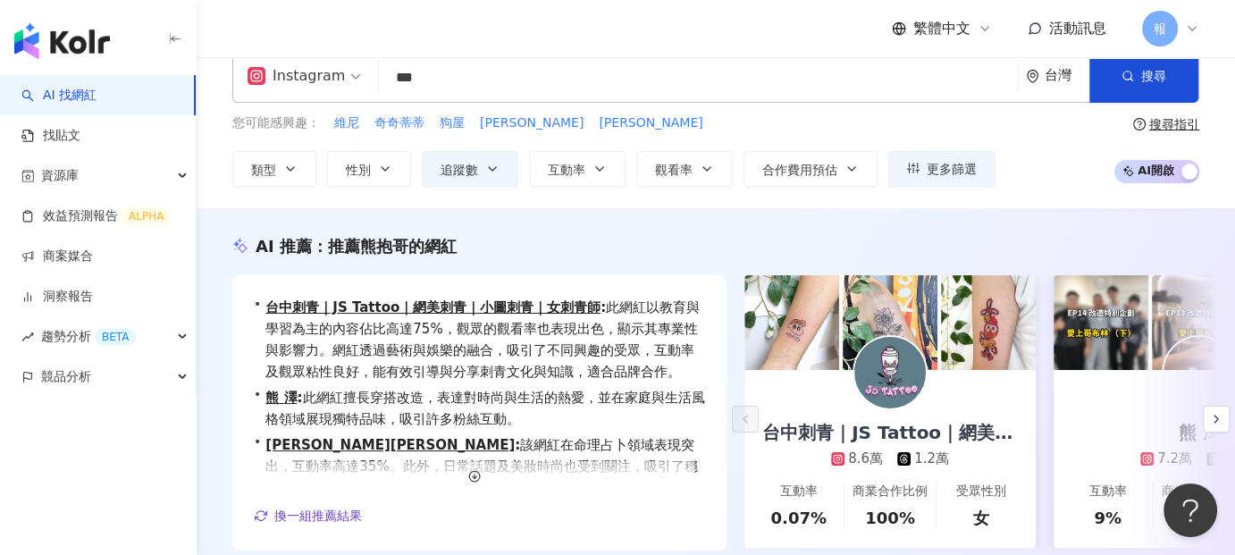
scroll to position [0, 0]
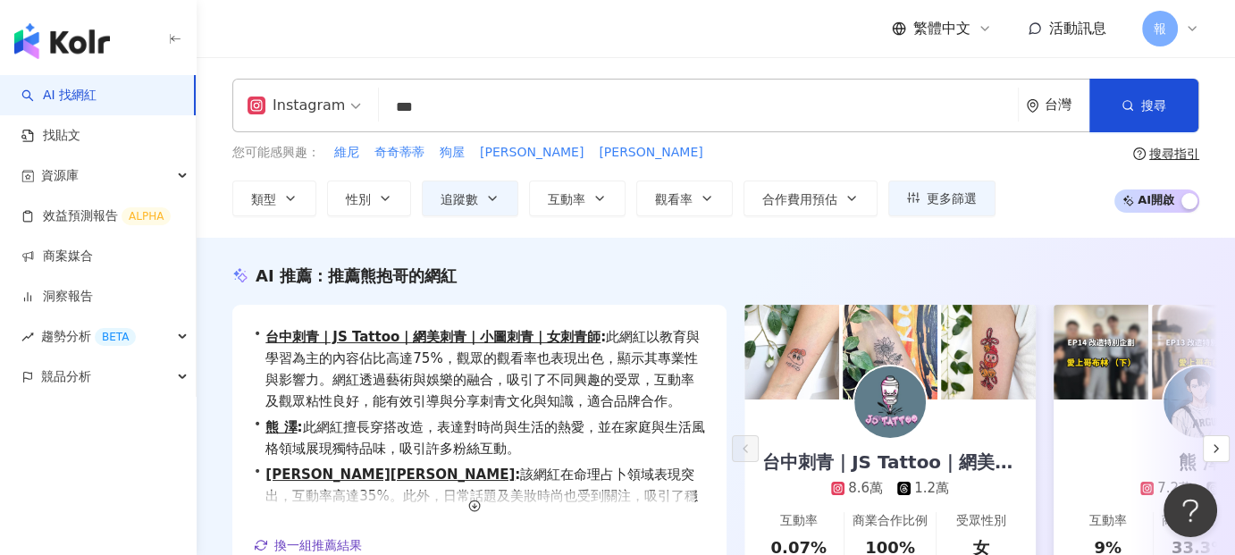
drag, startPoint x: 421, startPoint y: 107, endPoint x: 371, endPoint y: 120, distance: 51.6
click at [371, 120] on div "Instagram *** 台灣 搜尋 8b78d322-69f9-4a76-a700-7d02547386e3 草莓熊抱哥🧸 3,145 追蹤者 𝐋𝐨𝐭𝐬𝐨…" at bounding box center [715, 106] width 967 height 54
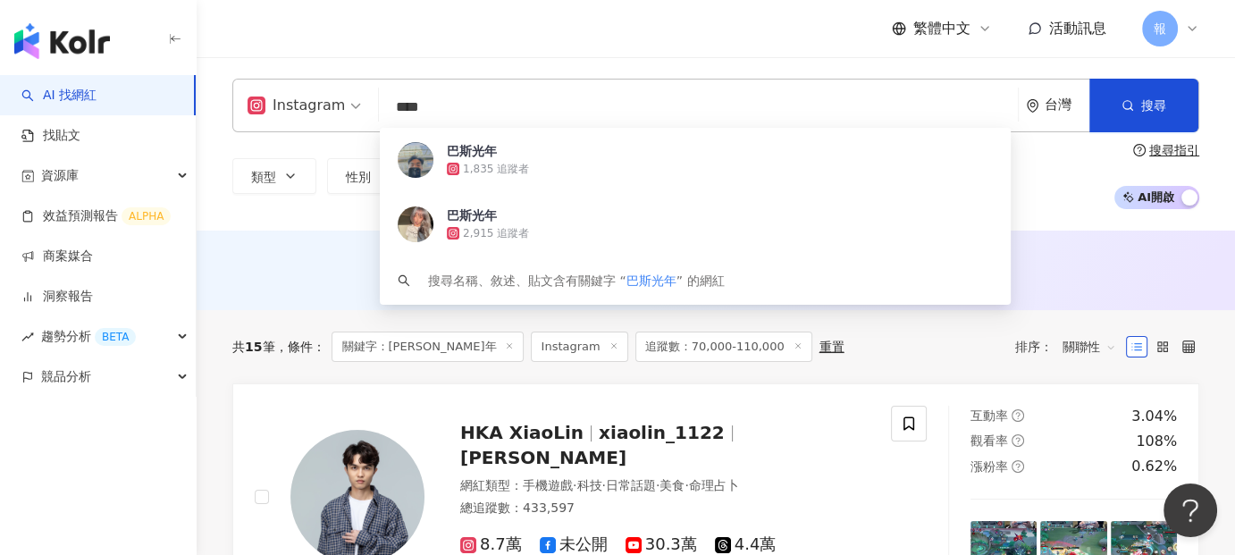
type input "****"
click at [320, 227] on div "Instagram **** 台灣 搜尋 e8ac1535-f2fd-400c-b14c-639adced3de4 巴斯光年 1,835 追蹤者 巴斯光年 2…" at bounding box center [716, 143] width 1038 height 173
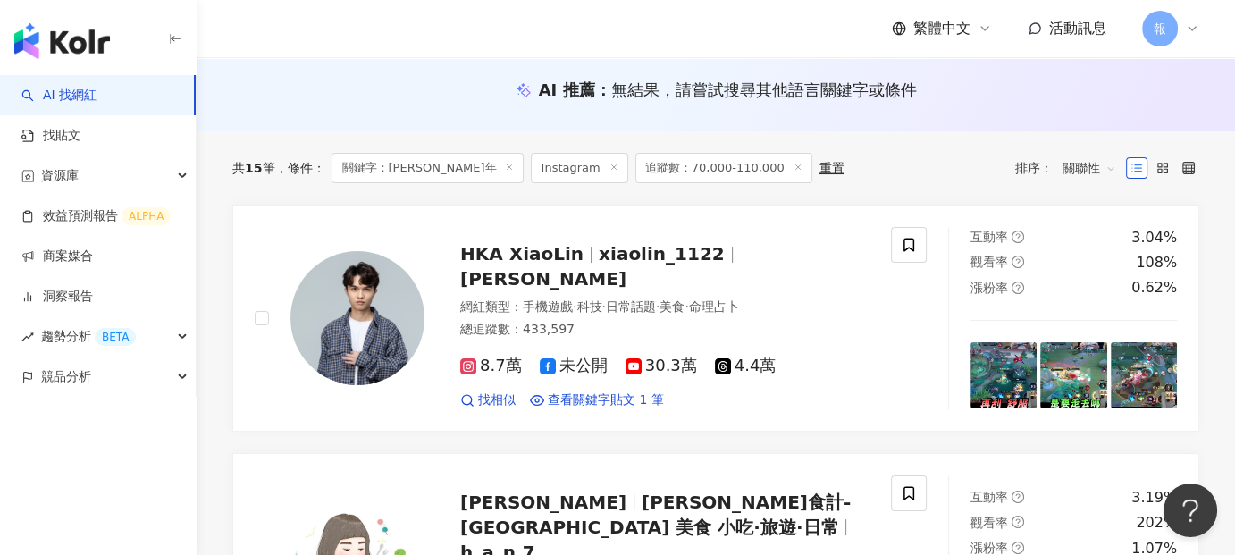
scroll to position [268, 0]
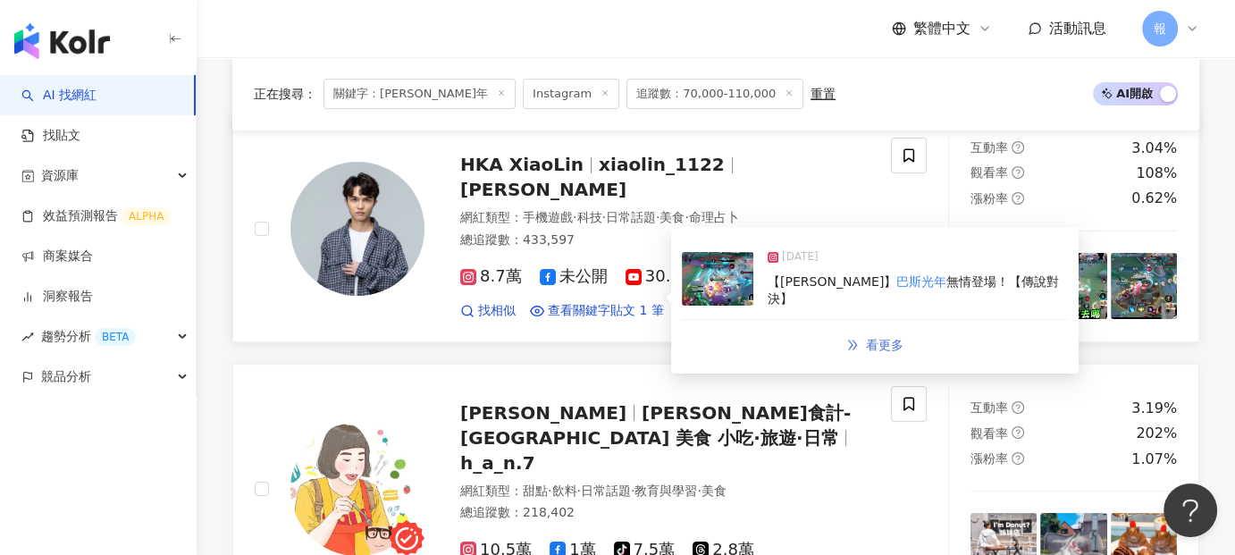
click at [876, 338] on span "看更多" at bounding box center [885, 345] width 38 height 14
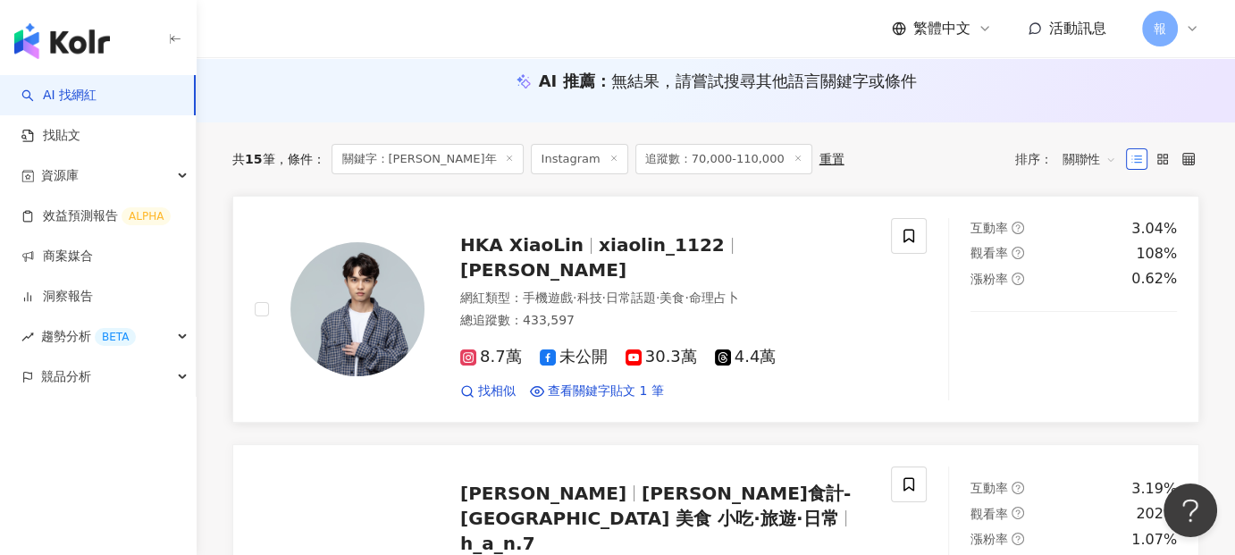
scroll to position [179, 0]
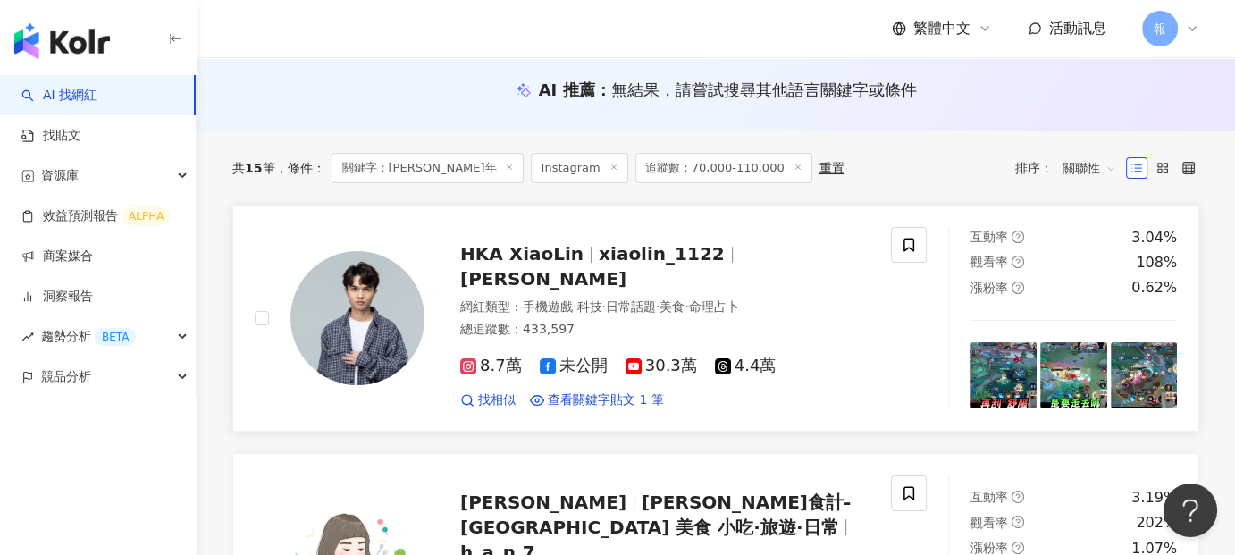
click at [688, 264] on span "xiaolin_1122" at bounding box center [662, 253] width 126 height 21
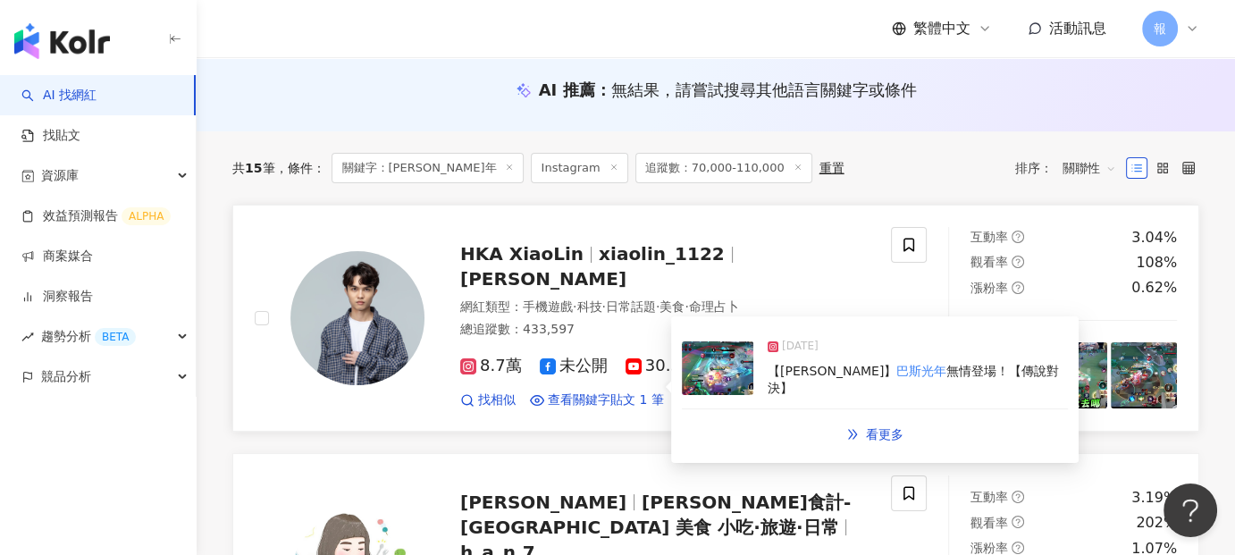
click at [885, 363] on div "[DATE]" at bounding box center [917, 350] width 300 height 25
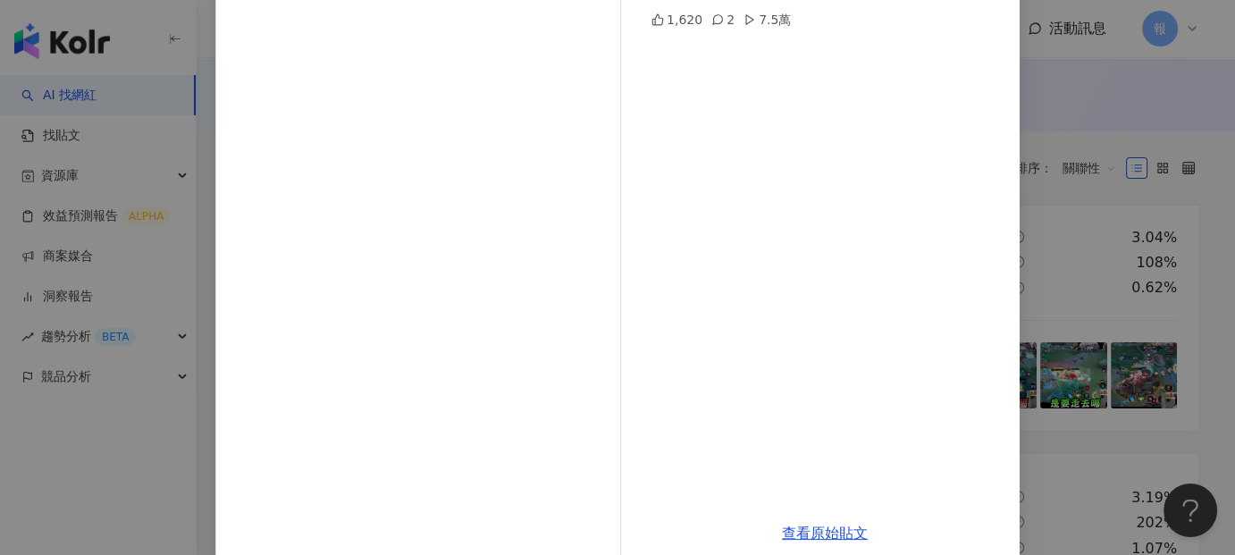
scroll to position [246, 0]
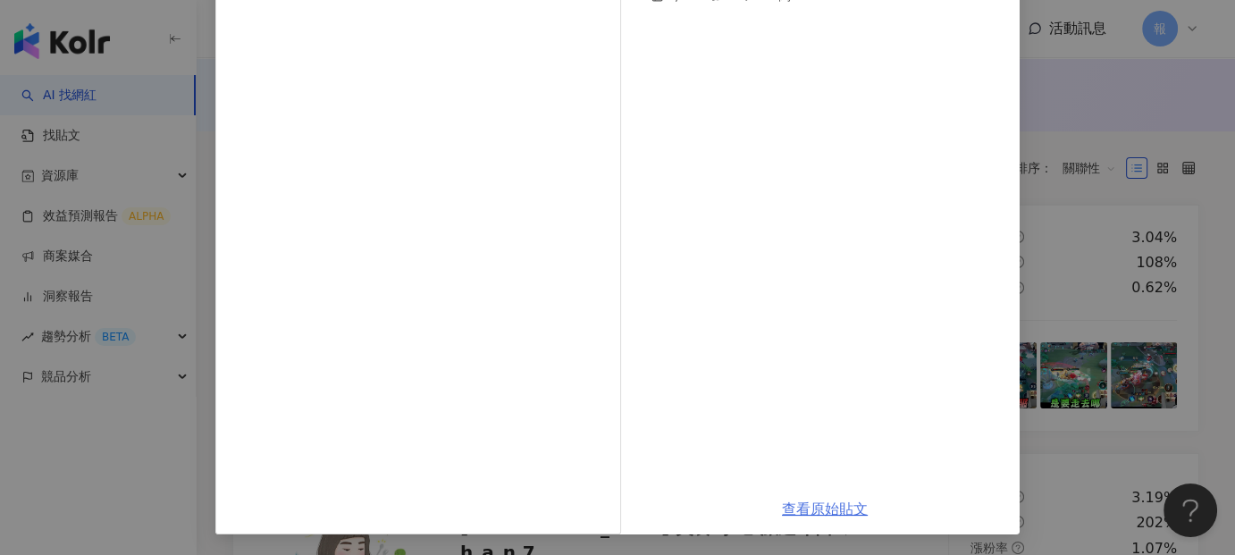
click at [837, 503] on link "查看原始貼文" at bounding box center [825, 508] width 86 height 17
click at [131, 490] on div "HKA XiaoLin [DATE] 【[PERSON_NAME]】巴斯光年無情登場！【傳說對決】 1,620 2 7.5萬 查看原始貼文" at bounding box center [617, 277] width 1235 height 555
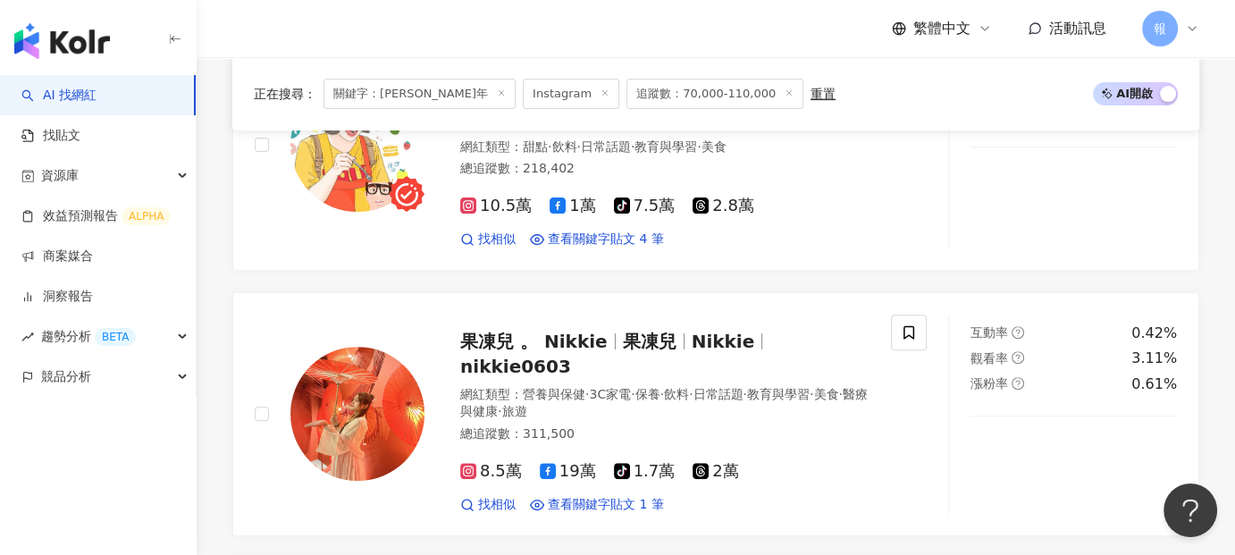
scroll to position [715, 0]
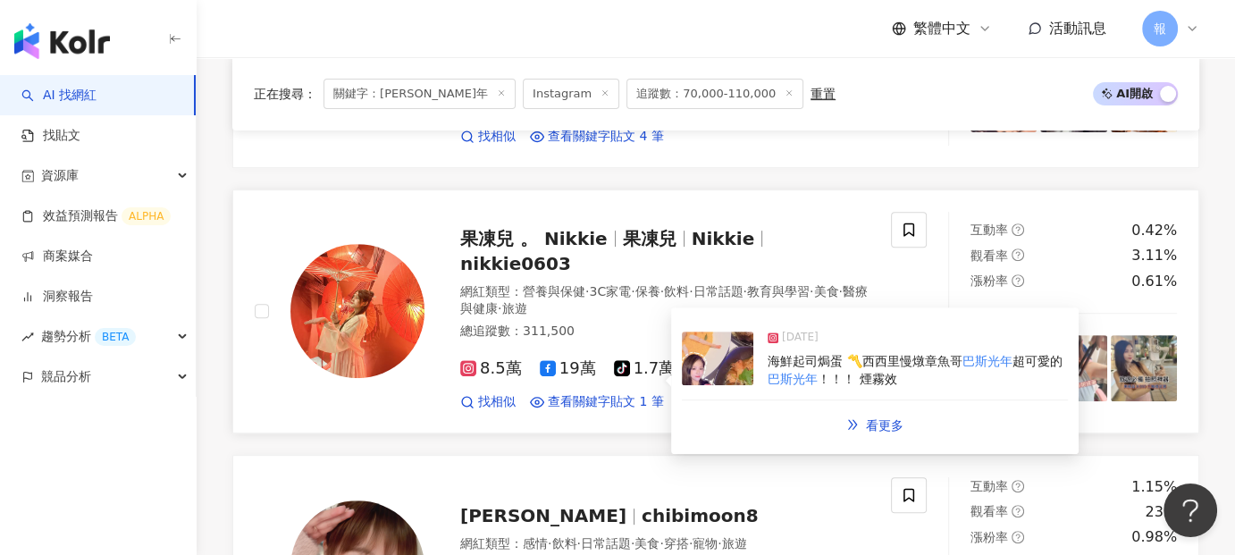
click at [846, 354] on span "️海鮮起司焗蛋 〽️西西里慢燉章魚哥" at bounding box center [864, 361] width 194 height 14
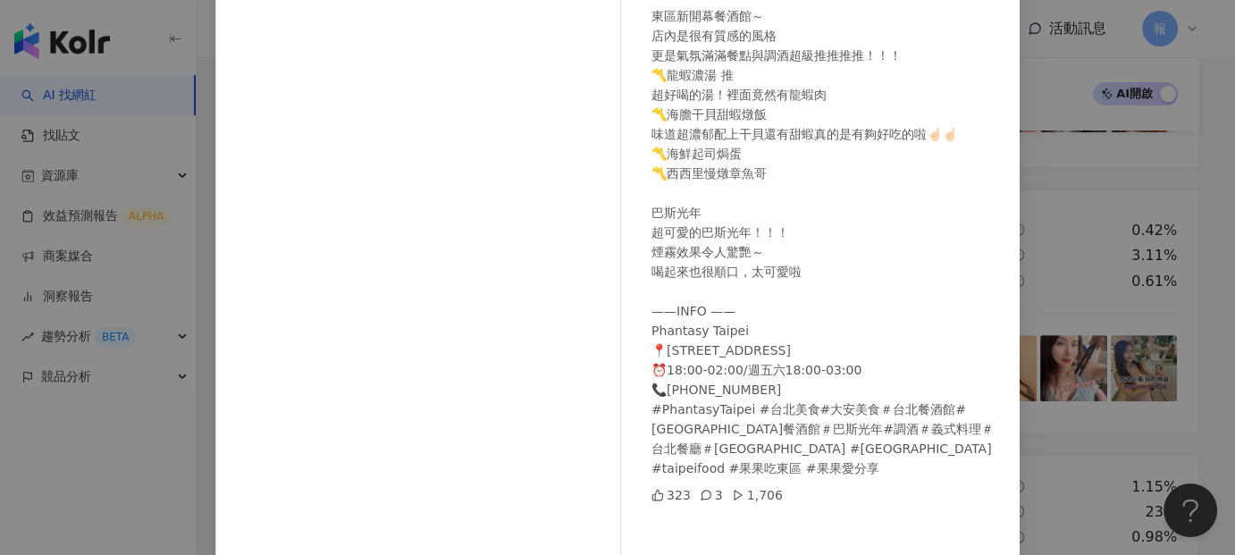
scroll to position [246, 0]
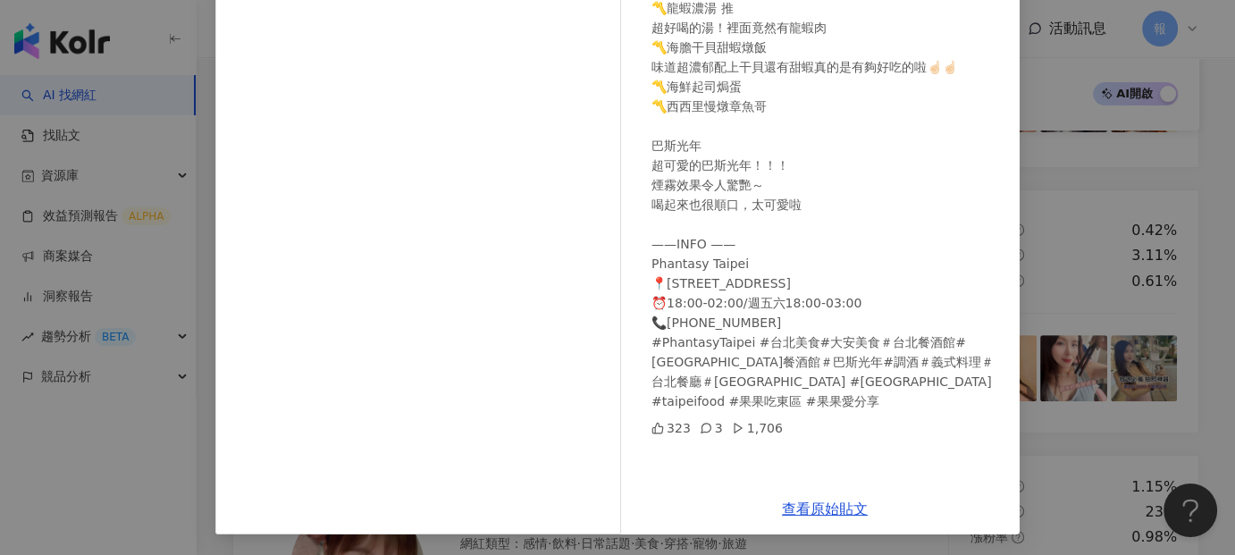
click at [113, 460] on div "果凍兒 。 Nikkie [DATE] 東區新開幕餐酒館～ 店內是很有質感的風格 更是氣氛滿滿餐點與調酒超級推推推推！！！ 〽️龍蝦濃湯 推 超好喝的湯！裡面…" at bounding box center [617, 277] width 1235 height 555
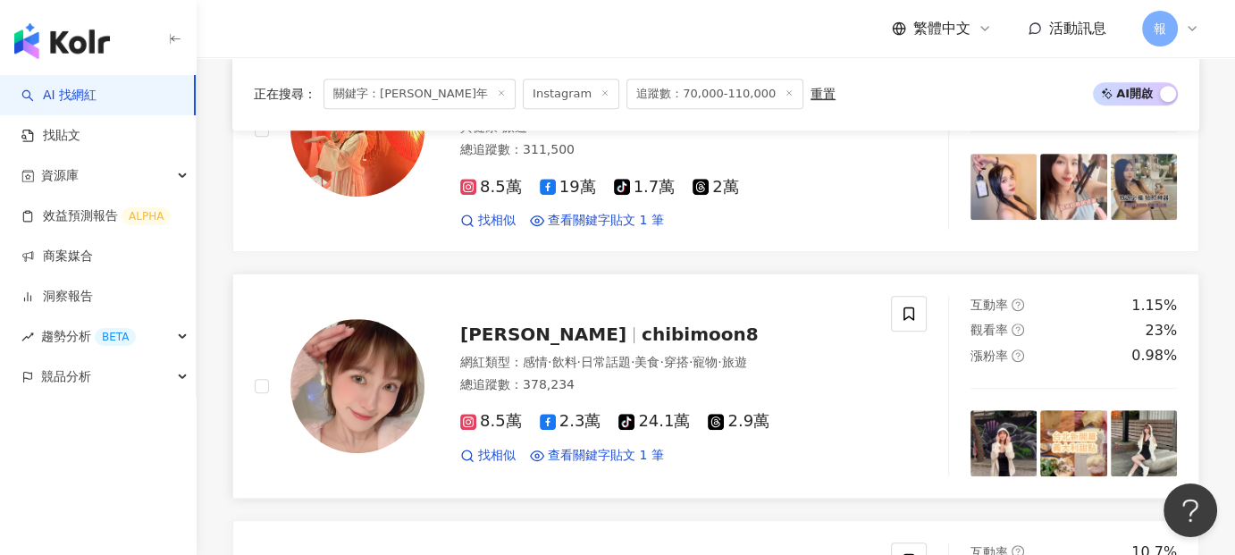
scroll to position [983, 0]
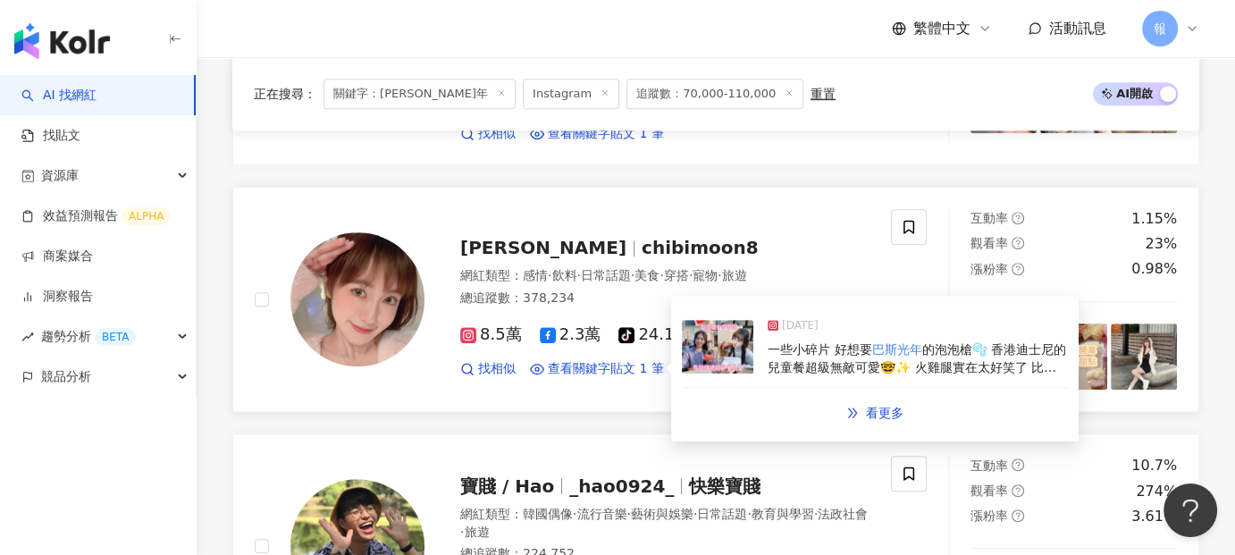
click at [804, 342] on span "一些小碎片 好想要" at bounding box center [819, 349] width 104 height 14
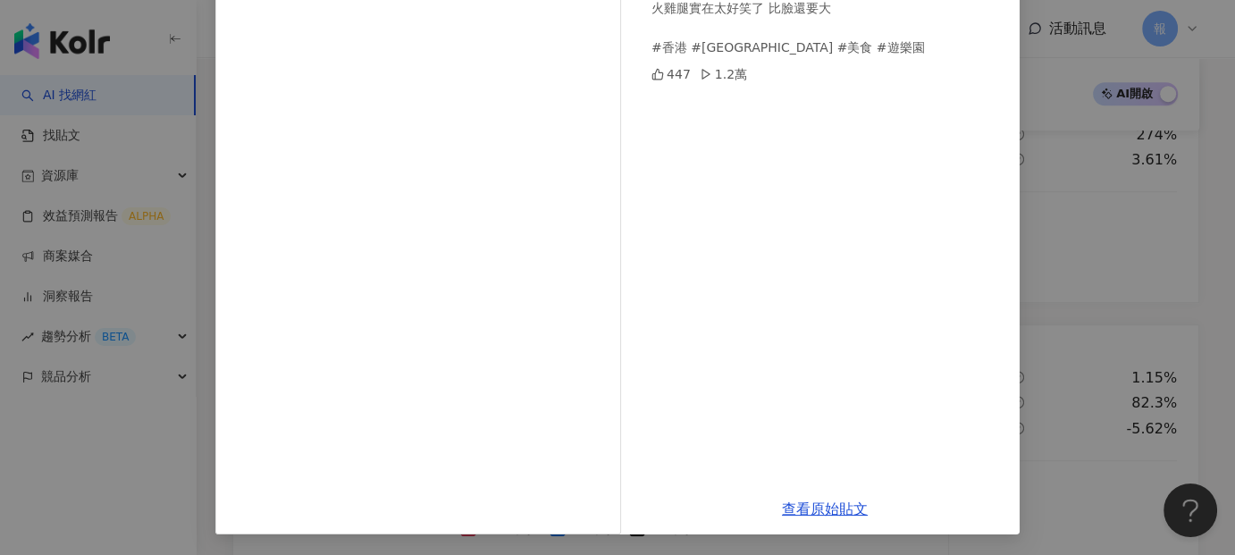
scroll to position [1340, 0]
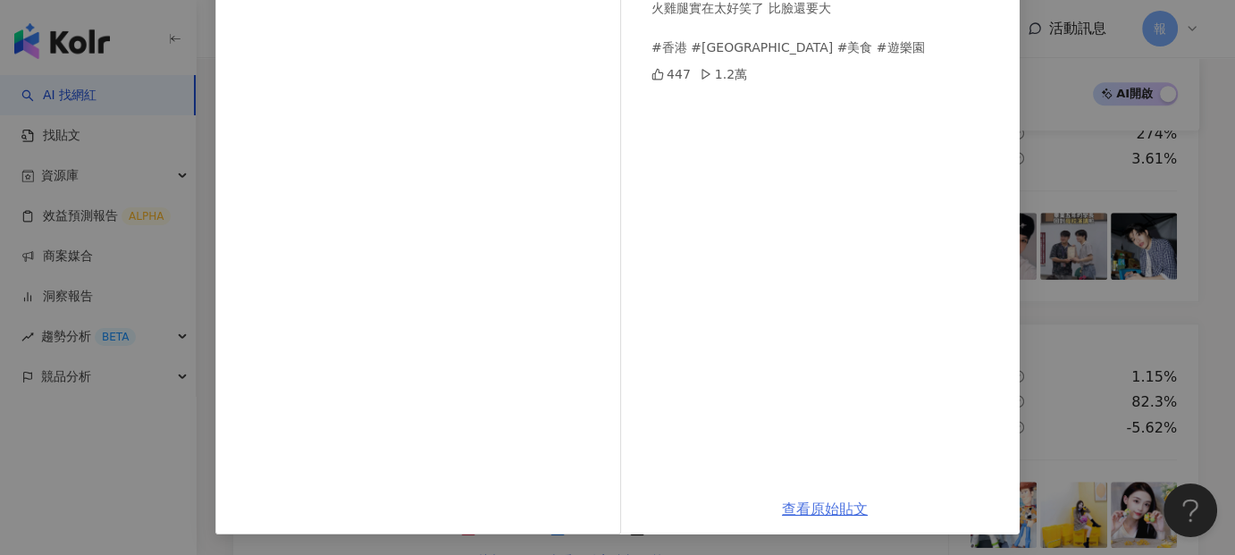
click at [809, 509] on link "查看原始貼文" at bounding box center [825, 508] width 86 height 17
click at [129, 461] on div "[PERSON_NAME]欣 [PERSON_NAME] [DATE] 一些小碎片 好想要巴斯光年的泡泡槍🫧 香港迪士尼的兒童餐超級無敵可愛🤓✨ 火雞腿實在太…" at bounding box center [617, 277] width 1235 height 555
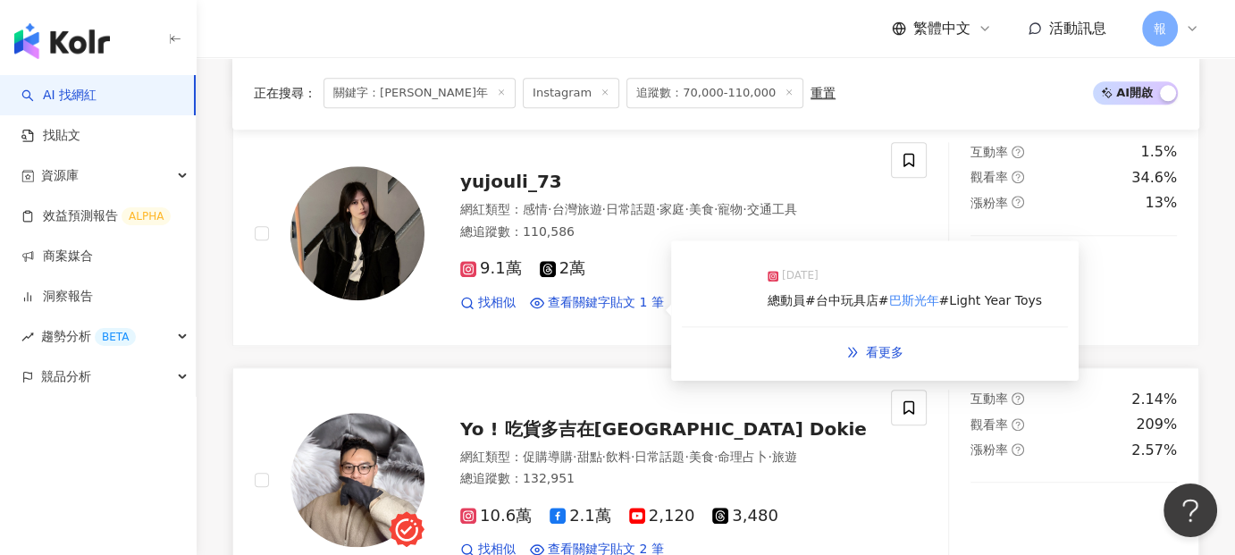
scroll to position [1965, 0]
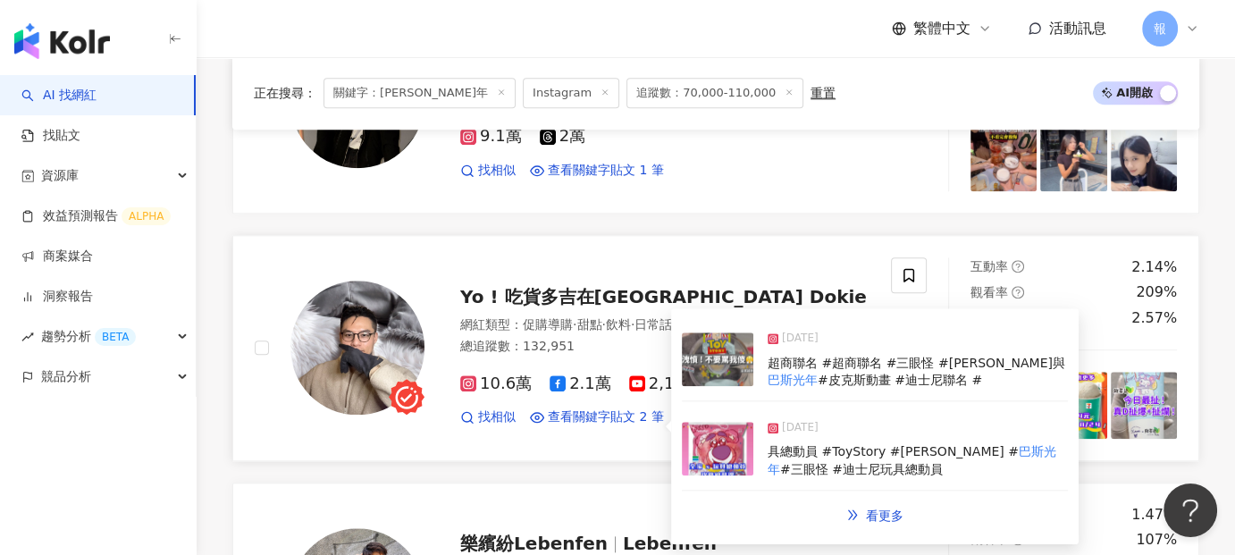
click at [831, 356] on span "超商聯名 #超商聯名 #三眼怪 #[PERSON_NAME]與" at bounding box center [915, 363] width 297 height 14
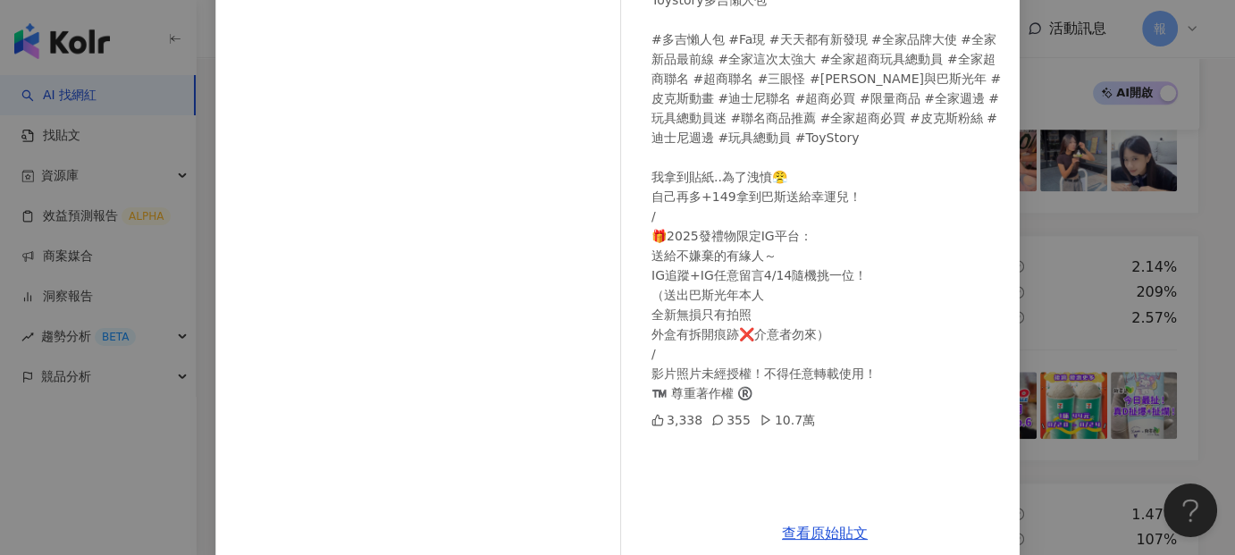
scroll to position [246, 0]
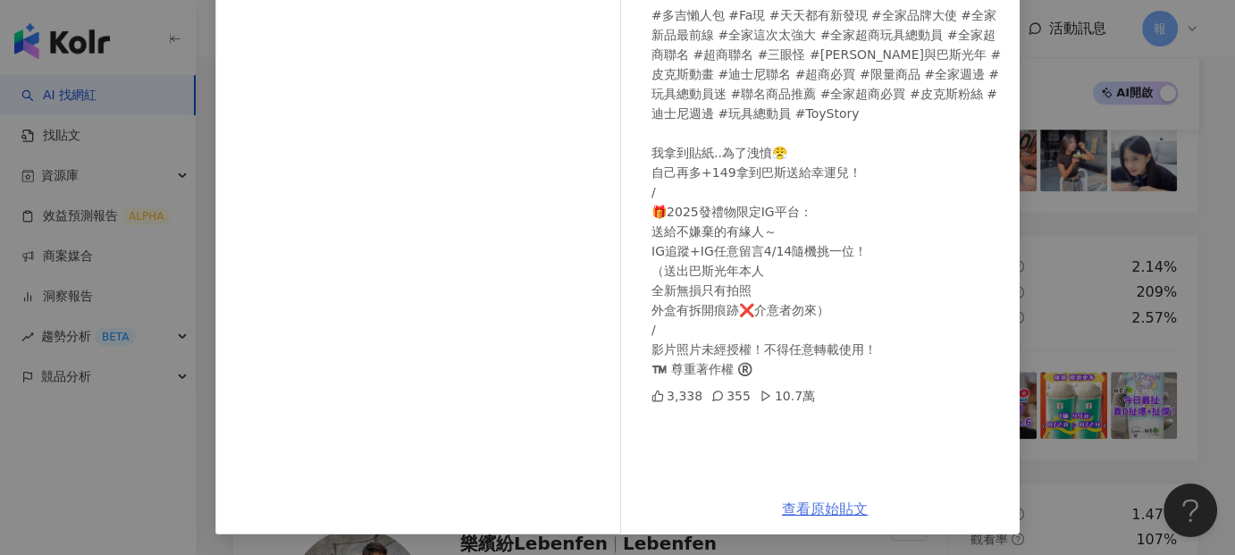
click at [811, 500] on link "查看原始貼文" at bounding box center [825, 508] width 86 height 17
click at [1104, 291] on div "Yo ! 吃貨多吉在[GEOGRAPHIC_DATA]Foodie Dokie [DATE] 洩憤！我發瘋要把巴斯和貼紙送給幸運兒-玩具總動員全家超商Toys…" at bounding box center [617, 277] width 1235 height 555
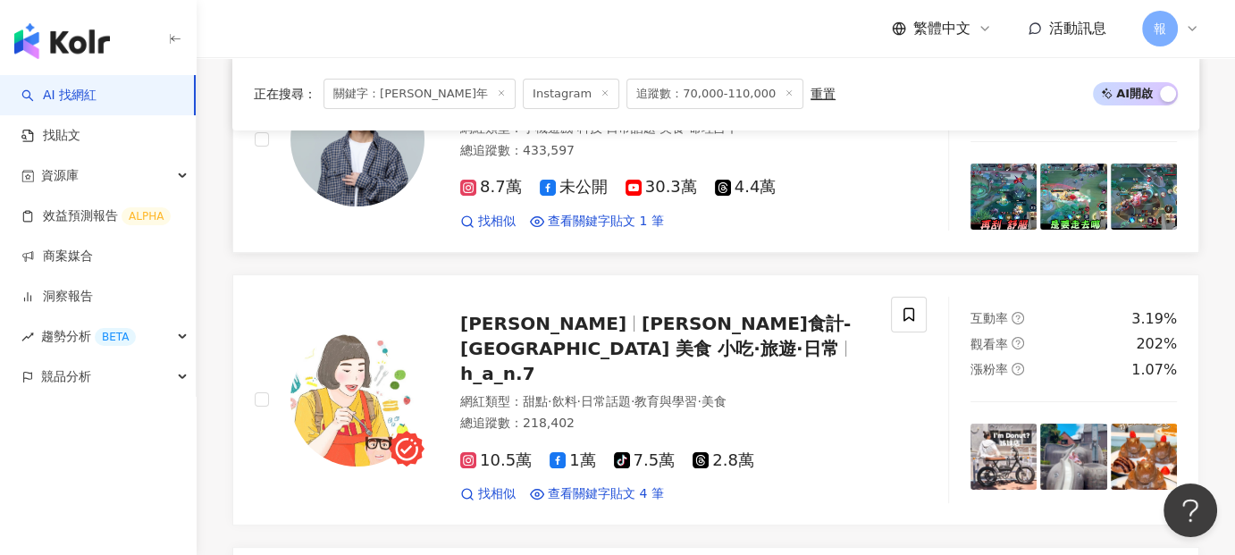
scroll to position [0, 0]
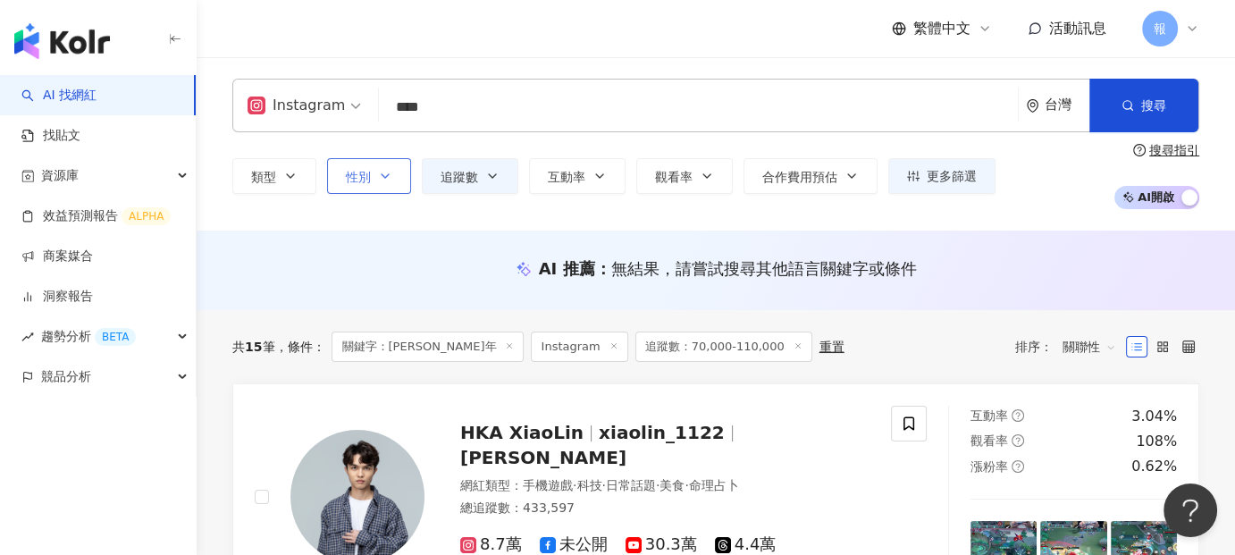
click at [380, 184] on button "性別" at bounding box center [369, 176] width 84 height 36
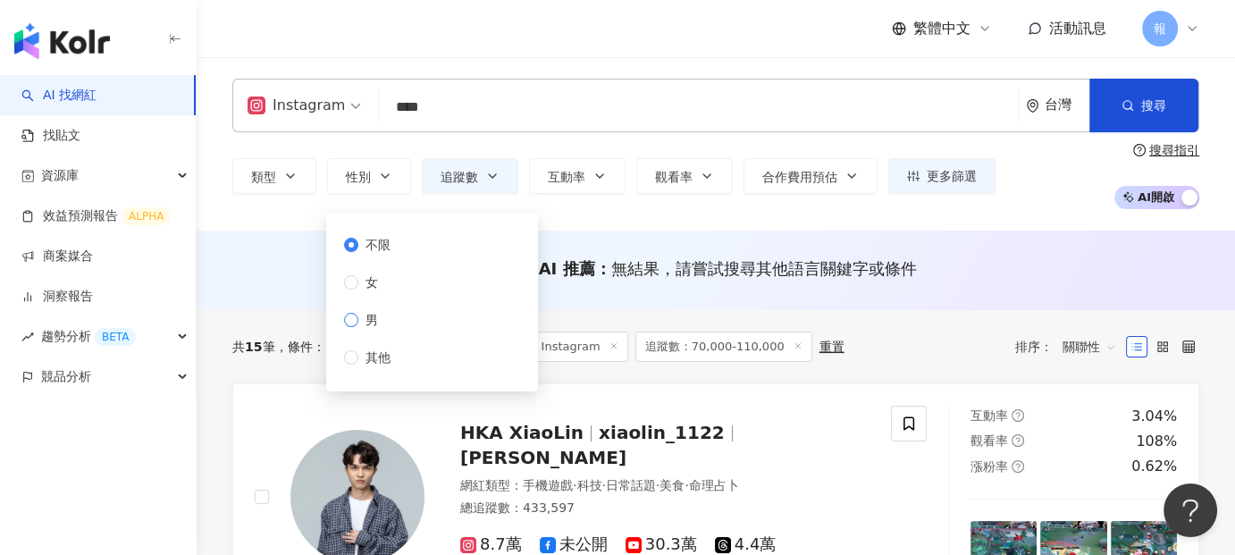
click at [369, 321] on span "男" at bounding box center [371, 320] width 27 height 20
click at [565, 211] on div "Instagram **** 台灣 搜尋 類型 性別 追蹤數 互動率 觀看率 合作費用預估 更多篩選 不限 女 男 其他 搜尋指引 AI 開啟 AI 關閉" at bounding box center [716, 143] width 1038 height 173
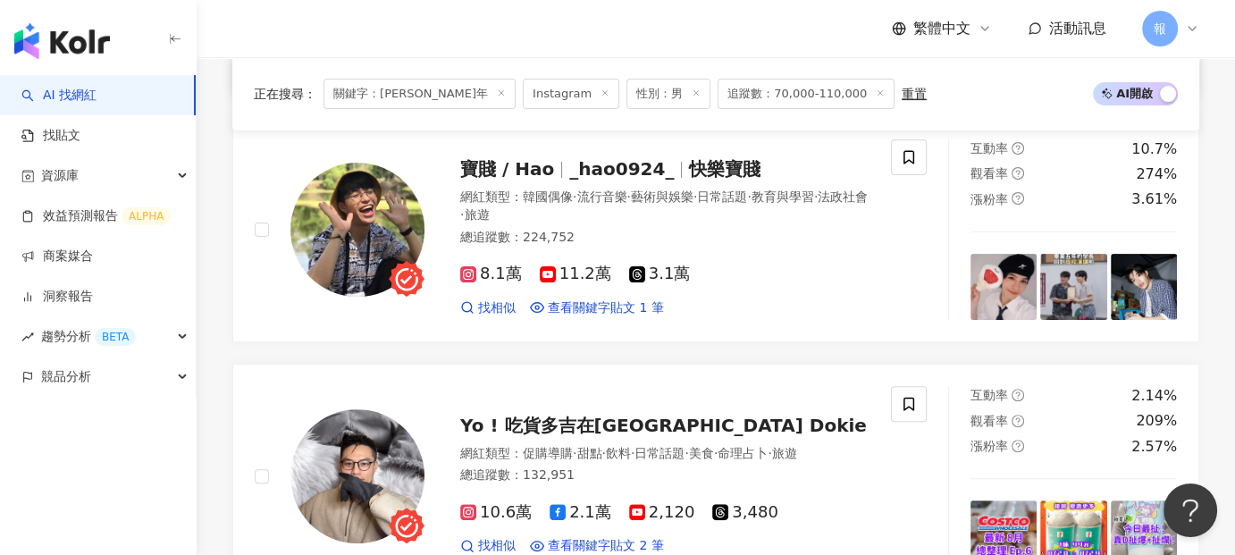
scroll to position [536, 0]
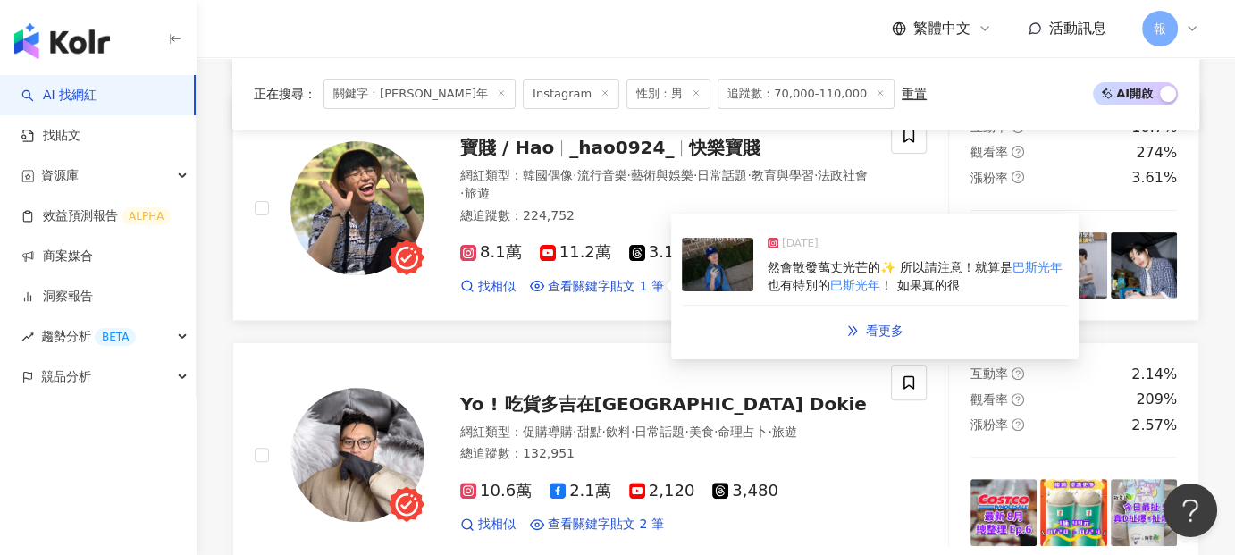
click at [823, 279] on span "也有特別的" at bounding box center [798, 285] width 63 height 14
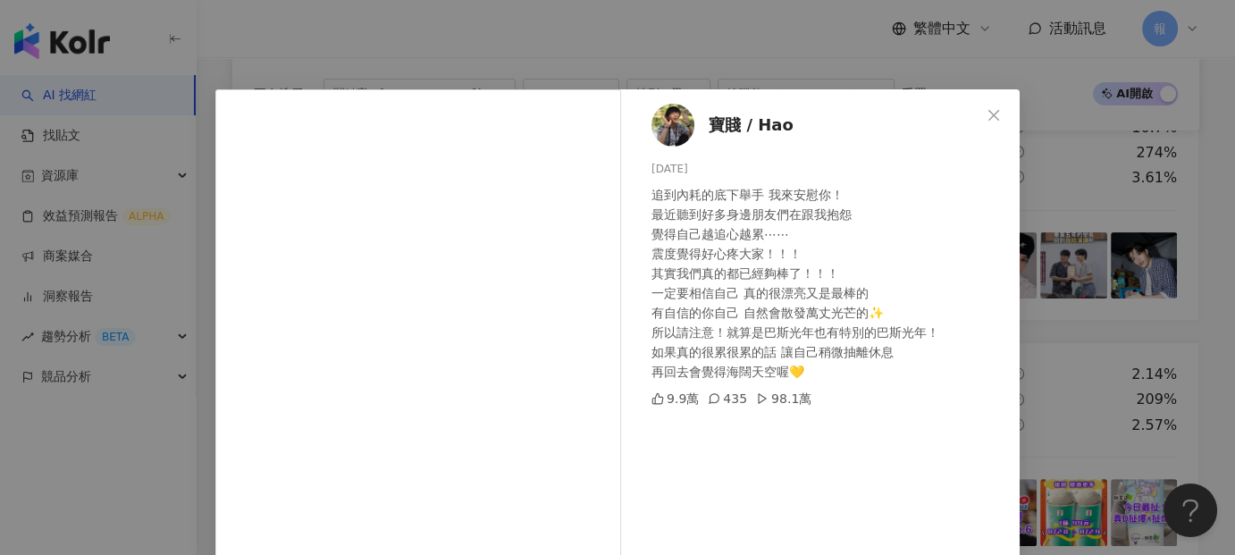
scroll to position [89, 0]
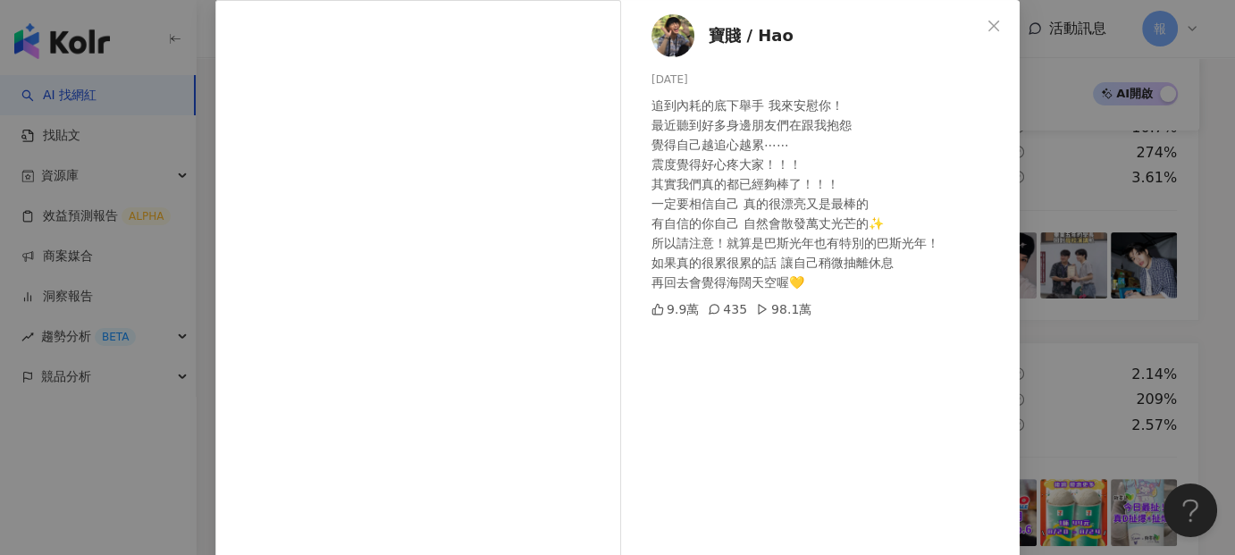
click at [147, 463] on div "寶賤 / Hao [DATE] 追到內耗的底下舉手 我來安慰你！ 最近聽到好多身邊朋友們在跟我抱怨 覺得自己越追心越累⋯⋯ 震度覺得好心疼大家！！！ 其實我們…" at bounding box center [617, 277] width 1235 height 555
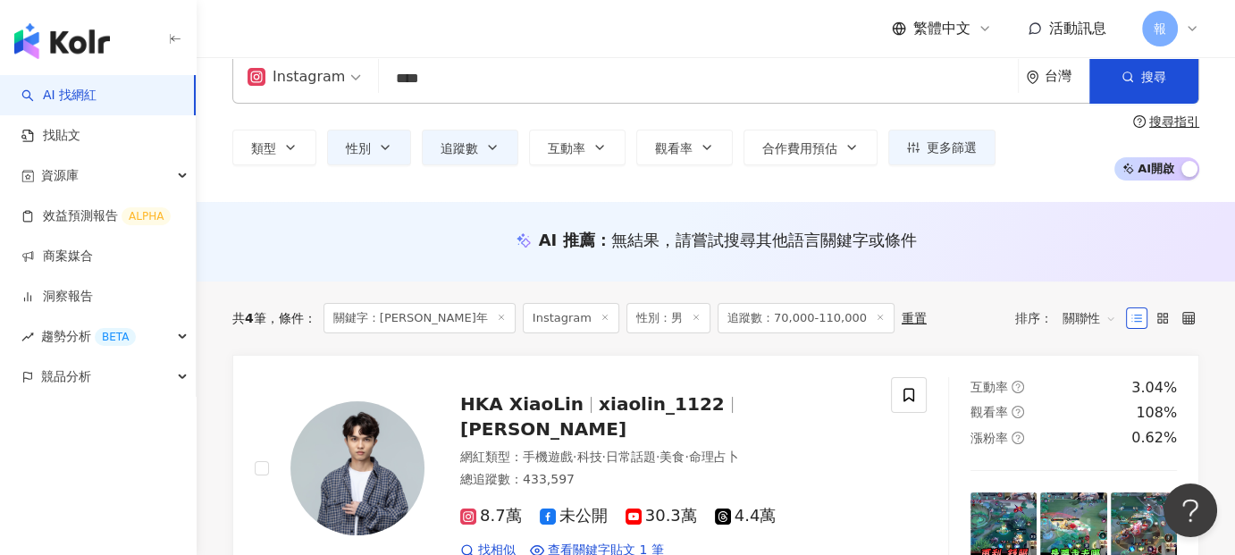
scroll to position [0, 0]
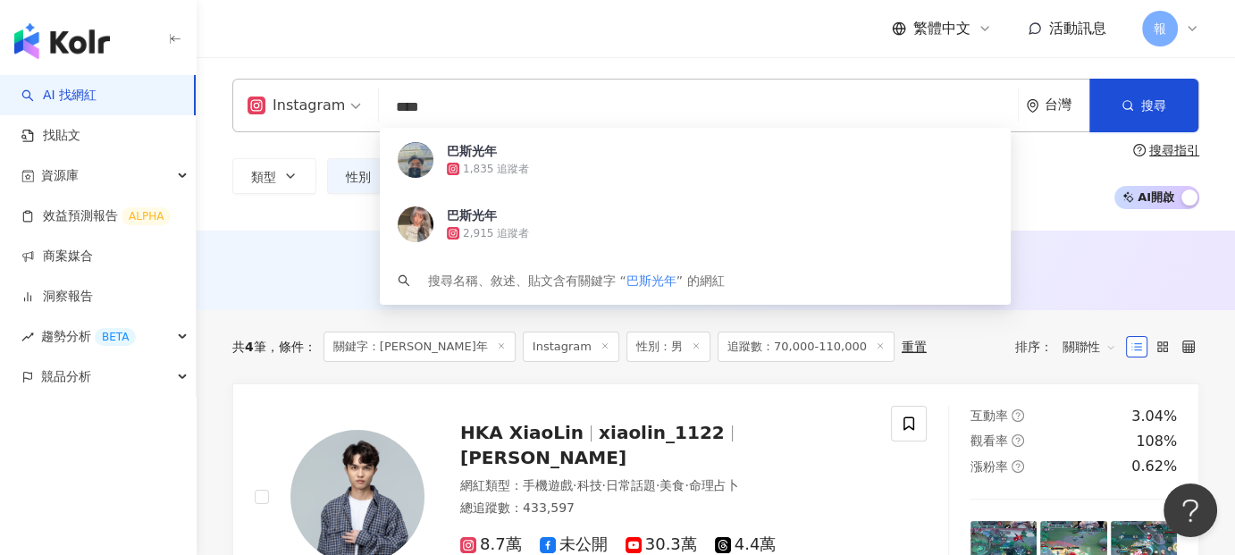
drag, startPoint x: 457, startPoint y: 107, endPoint x: 401, endPoint y: 108, distance: 56.3
click at [398, 107] on input "****" at bounding box center [698, 107] width 624 height 34
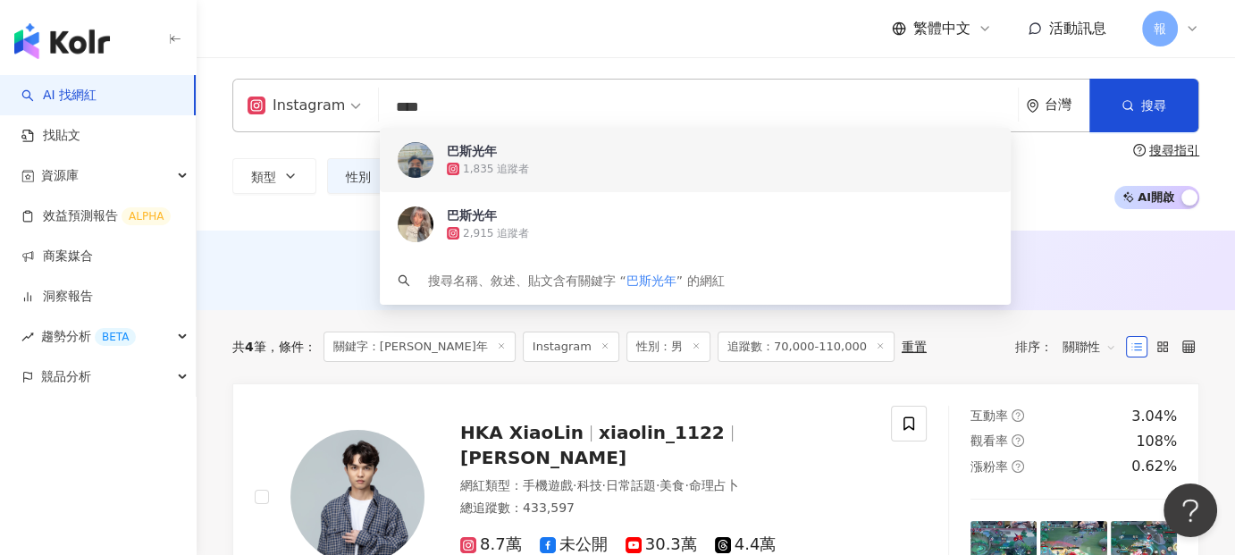
type input "*"
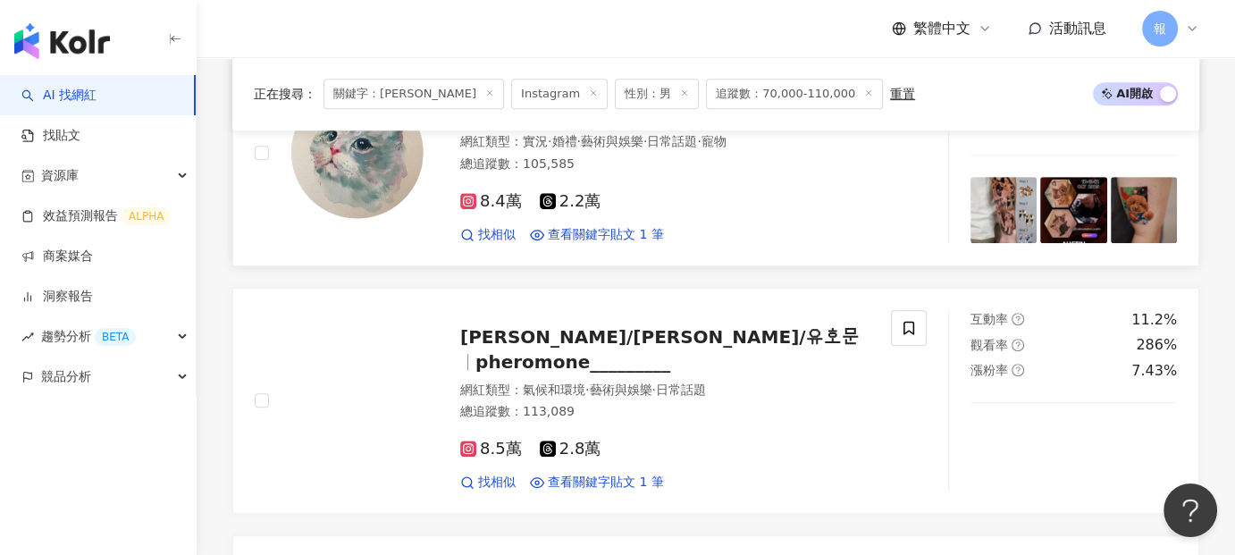
scroll to position [893, 0]
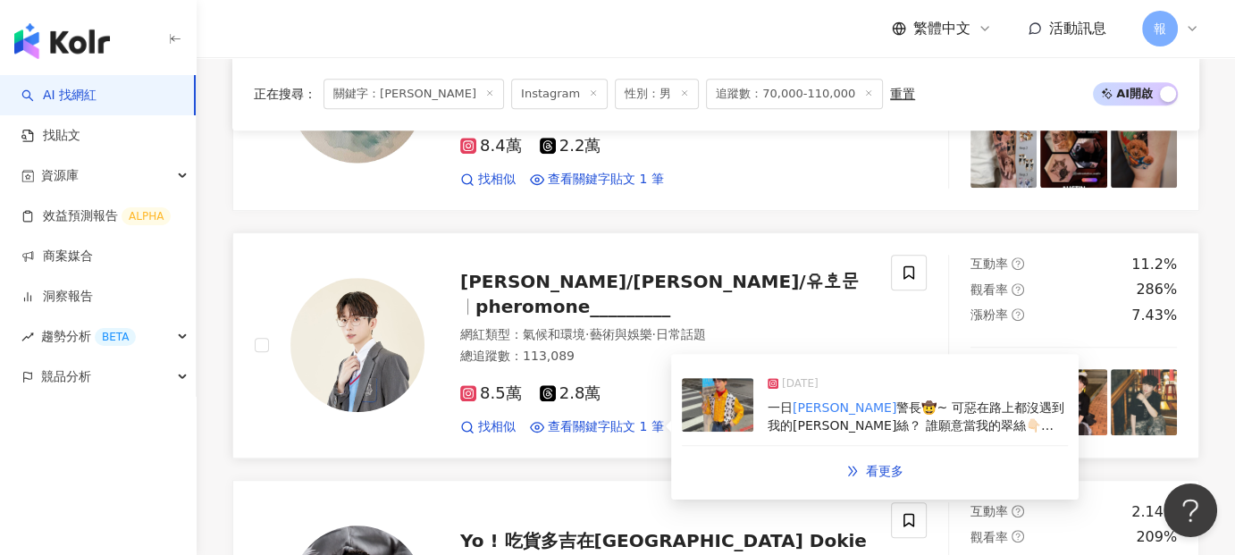
click at [836, 413] on span "警長🤠~ 可惡在路上都沒遇到我的[PERSON_NAME]絲？ 誰願意當我的翠絲👇🏻 #toys" at bounding box center [915, 424] width 296 height 49
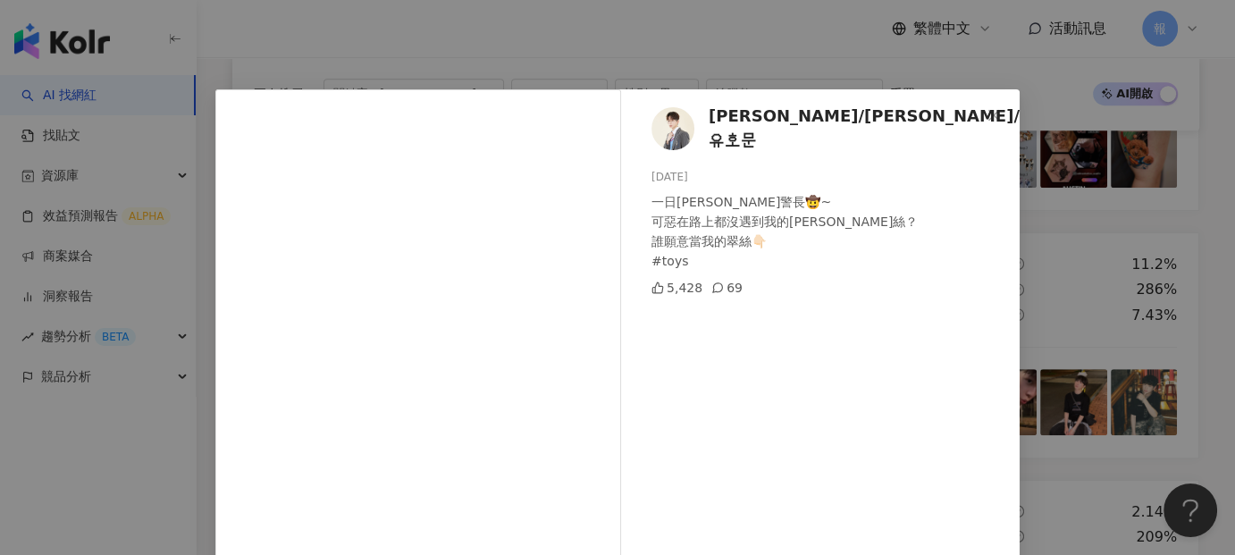
scroll to position [179, 0]
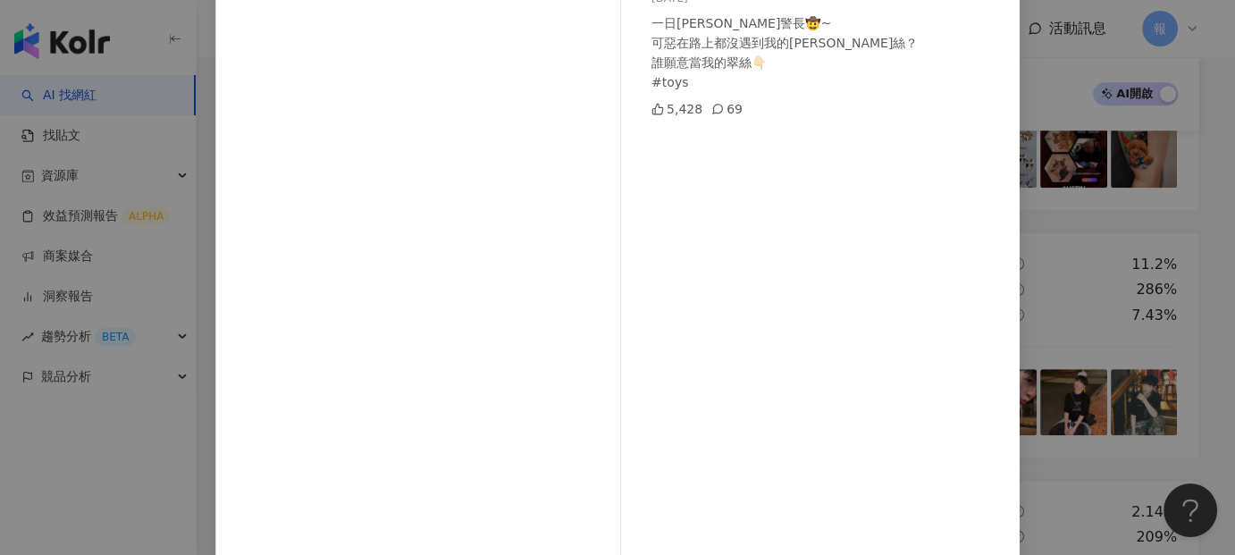
click at [88, 457] on div "[PERSON_NAME]/[PERSON_NAME]/유호문 [DATE] 一日[PERSON_NAME]警長🤠~ 可惡在路上都沒遇到我的翠絲？ 誰…" at bounding box center [617, 277] width 1235 height 555
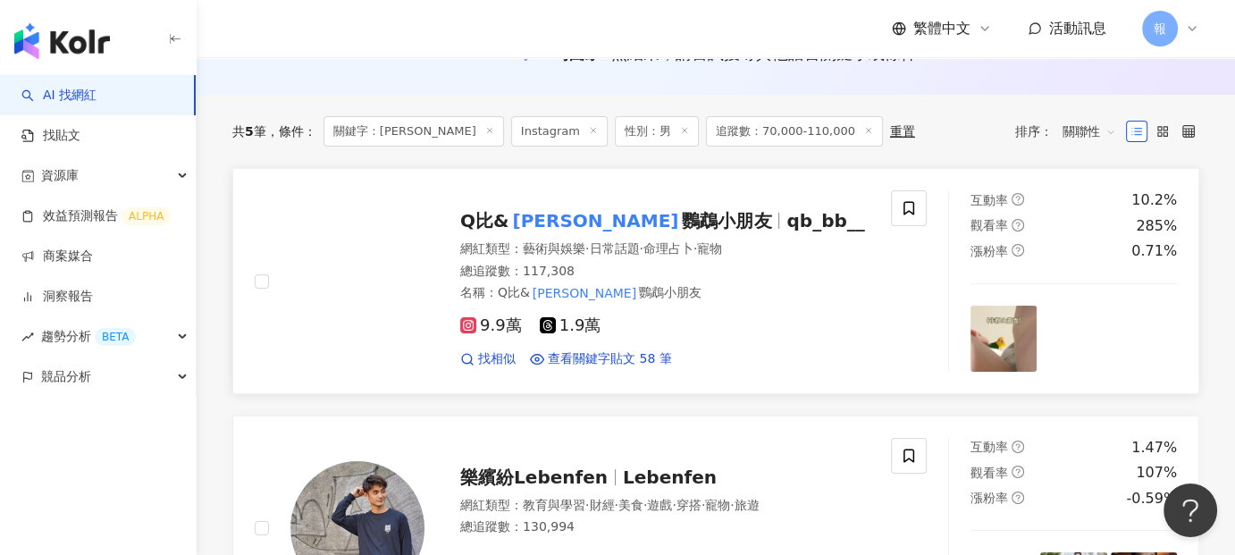
scroll to position [0, 0]
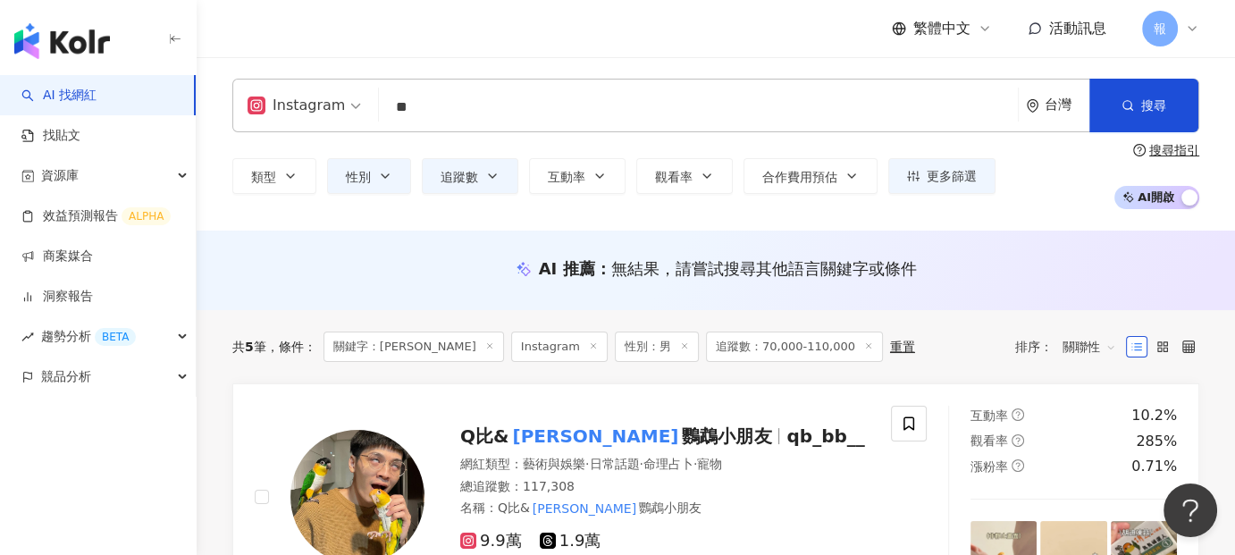
click at [400, 112] on input "**" at bounding box center [698, 107] width 624 height 34
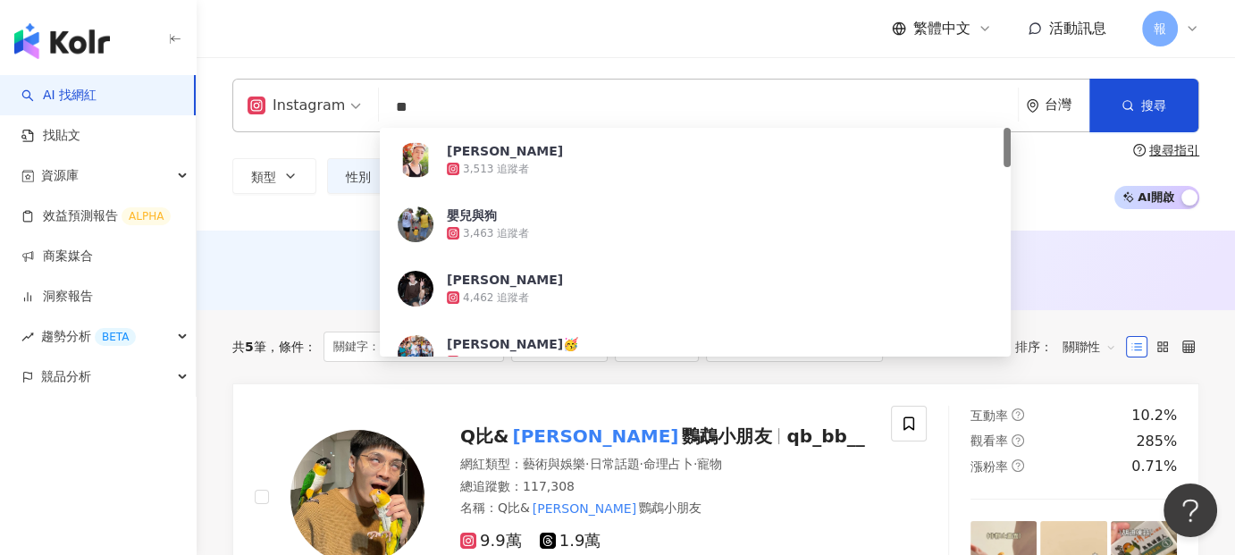
click at [401, 112] on input "**" at bounding box center [698, 107] width 624 height 34
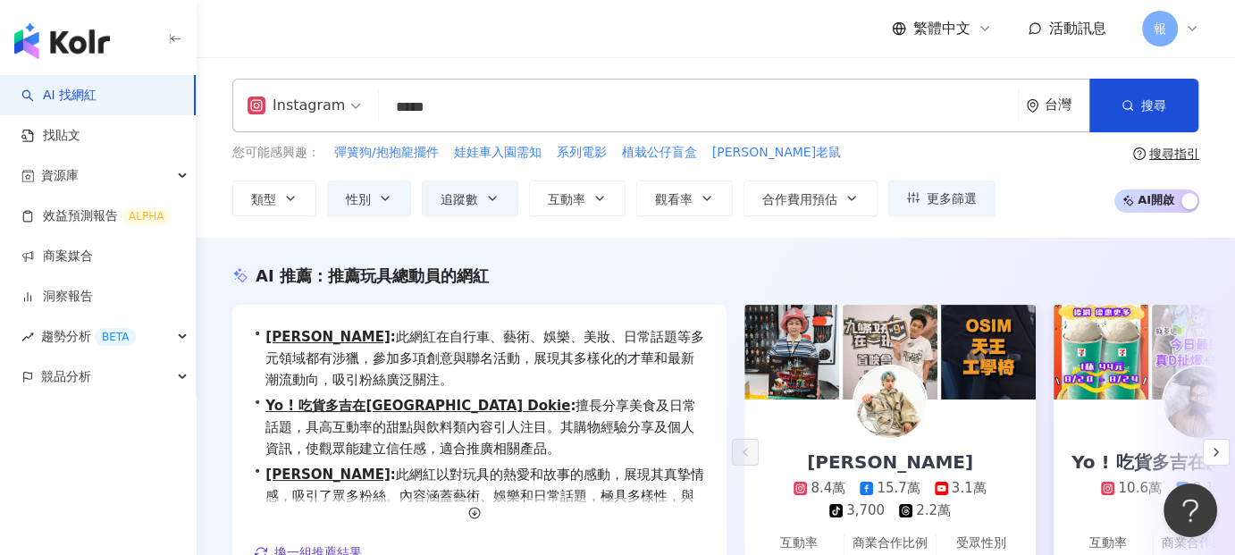
click at [542, 292] on div "AI 推薦 ： 推薦玩具總動員的網紅 • [PERSON_NAME] : 此網紅在自行車、藝術、娛樂、美妝、日常話題等多元領域都有涉獵，參加多項創意與聯名活動…" at bounding box center [716, 458] width 1038 height 389
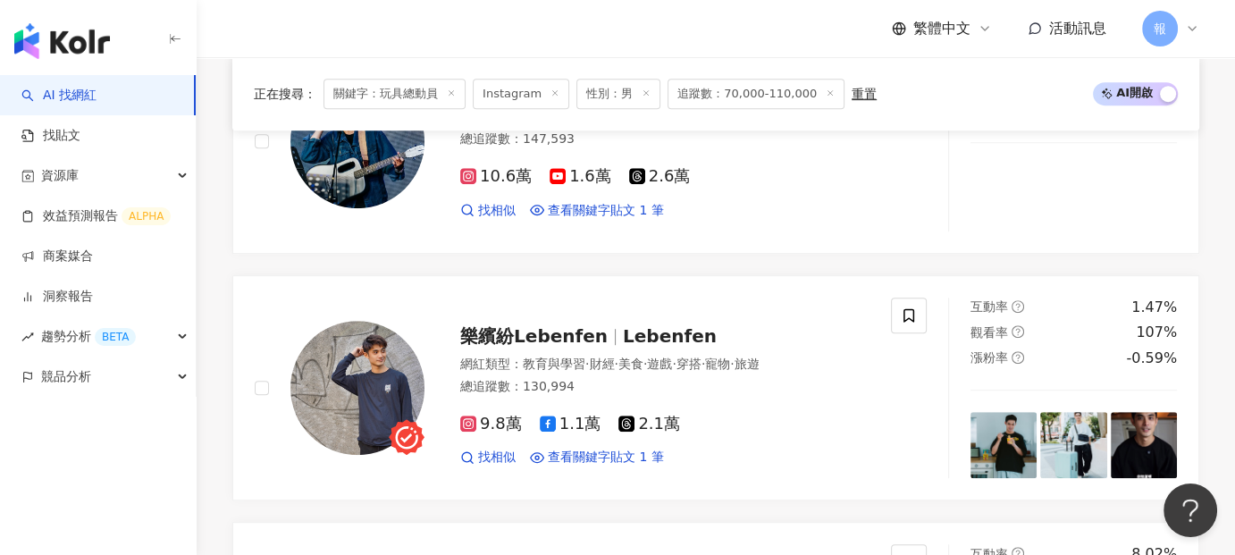
scroll to position [983, 0]
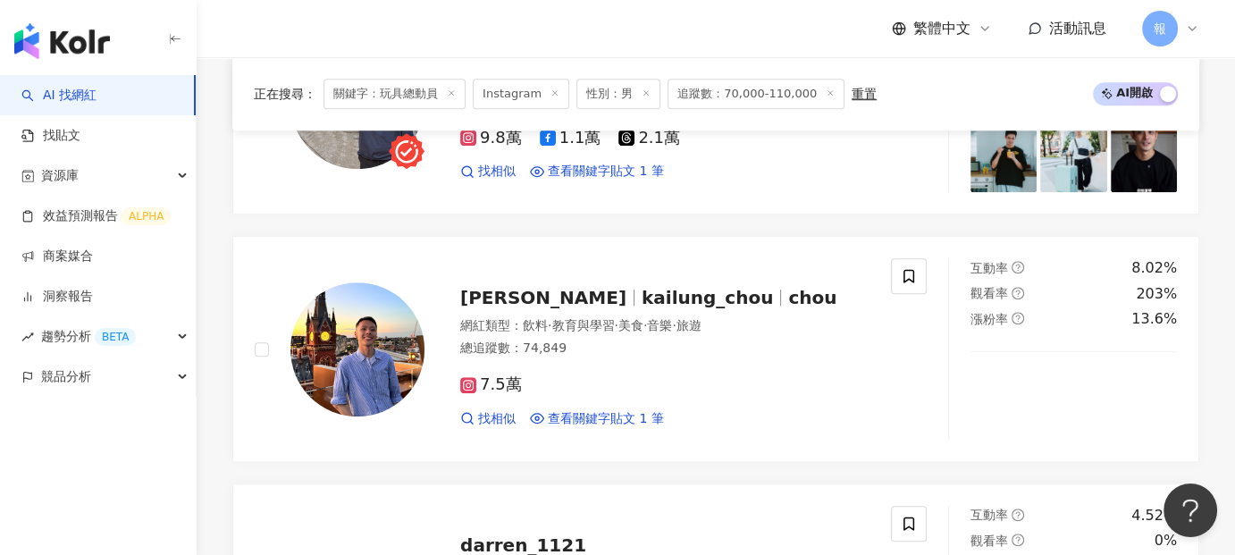
scroll to position [1340, 0]
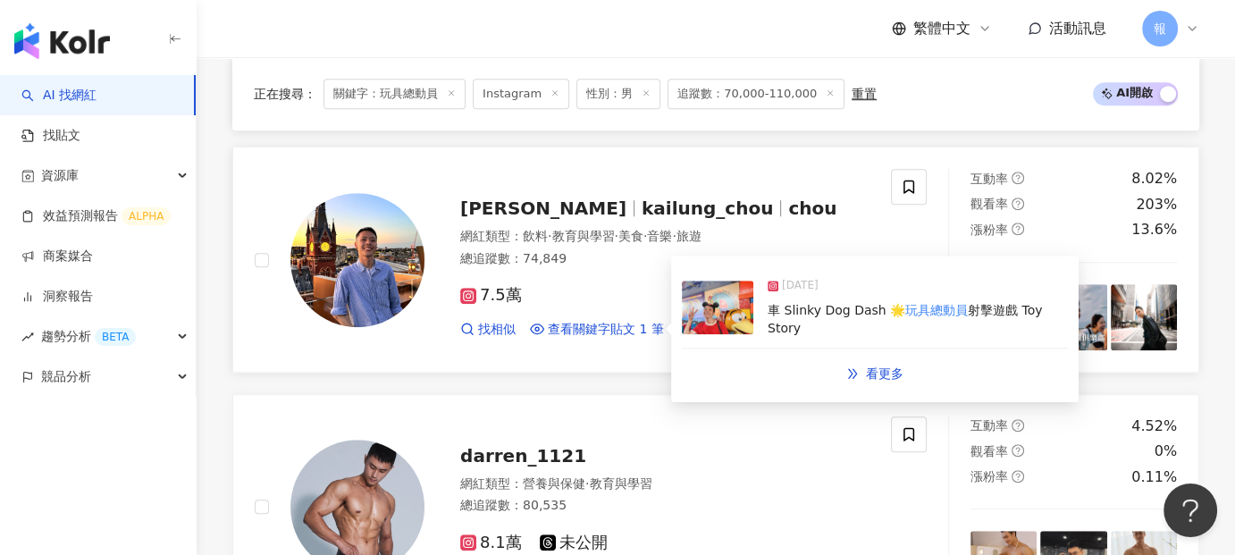
click at [803, 333] on div "車 Slinky Dog Dash 🌟 玩具總動員 射擊遊戲 Toy Story" at bounding box center [917, 319] width 300 height 35
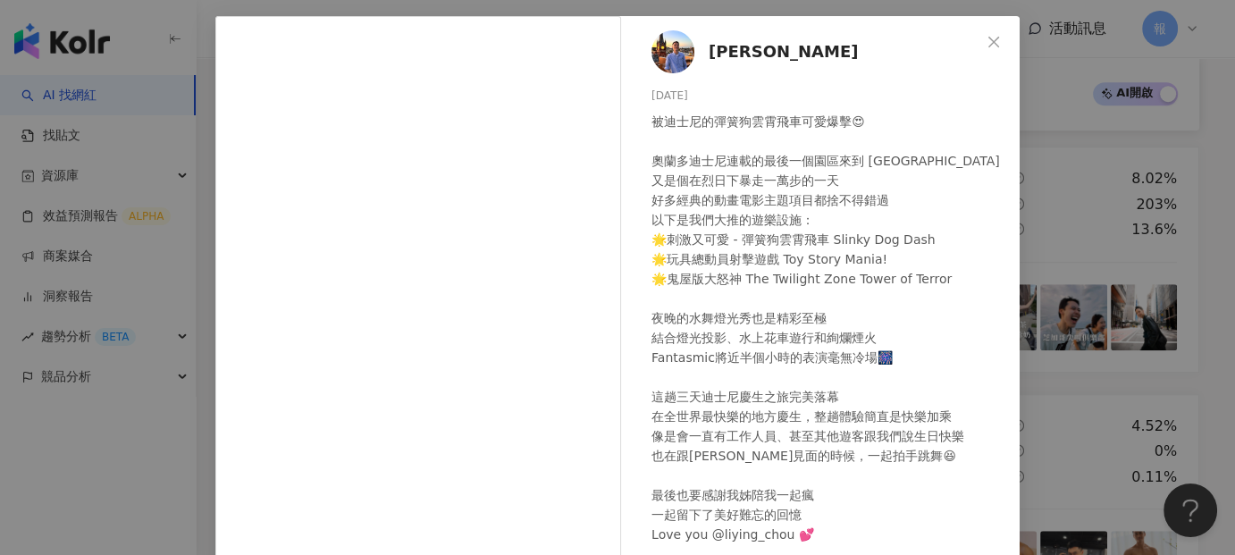
scroll to position [264, 0]
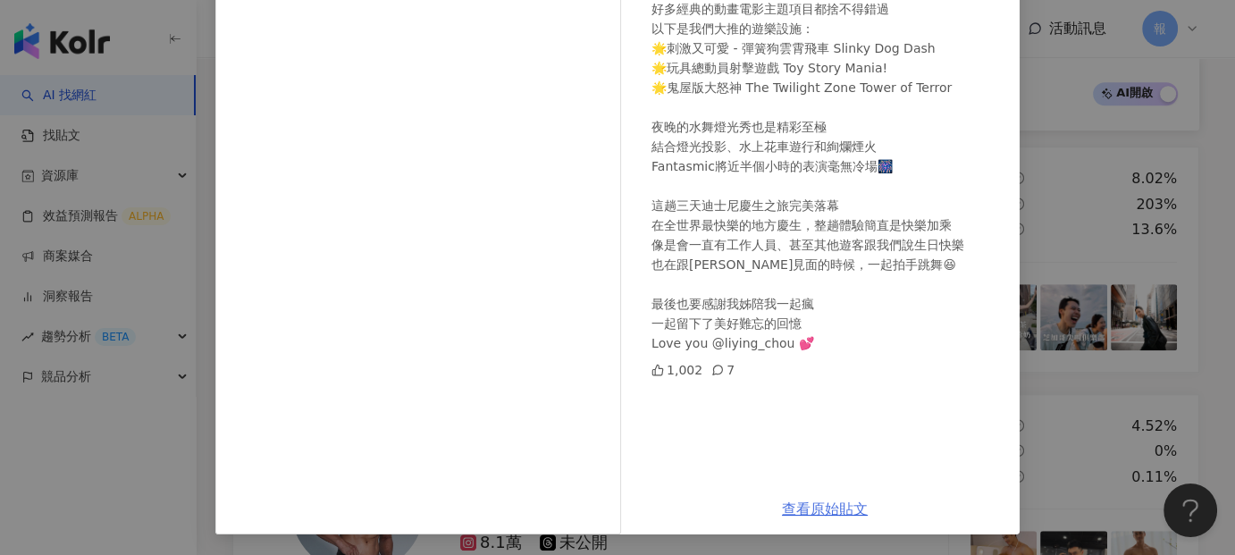
click at [843, 517] on link "查看原始貼文" at bounding box center [825, 508] width 86 height 17
click at [102, 463] on div "[PERSON_NAME] [DATE] 被迪士尼的彈簧狗雲霄飛車可愛爆擊😍 奧蘭多迪士尼連載的最後一個園區來到 [GEOGRAPHIC_DATA] 又是個在…" at bounding box center [617, 277] width 1235 height 555
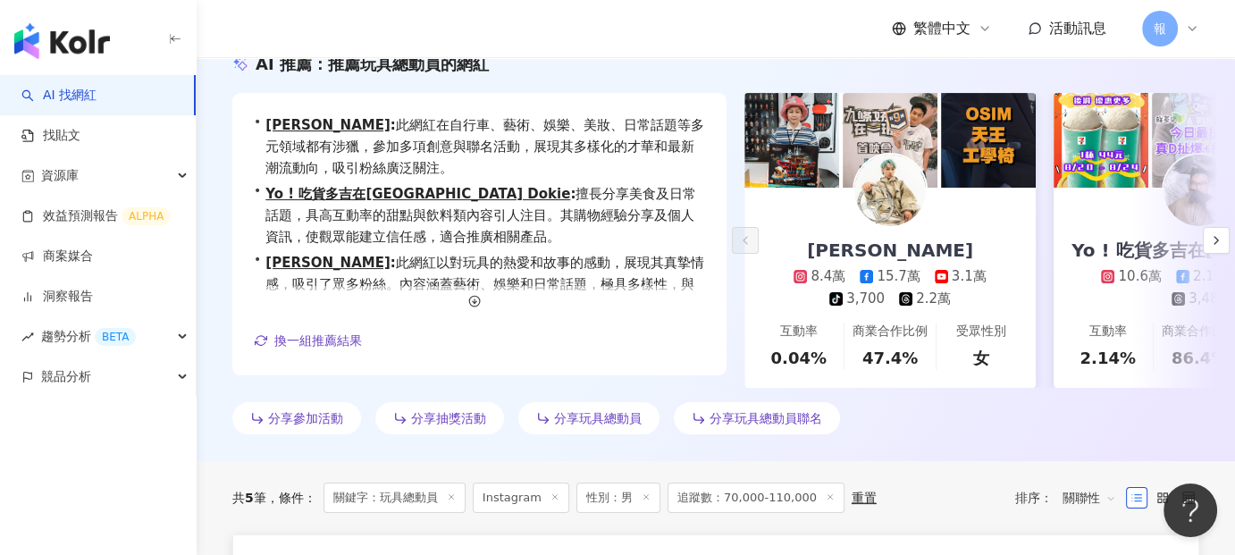
scroll to position [0, 0]
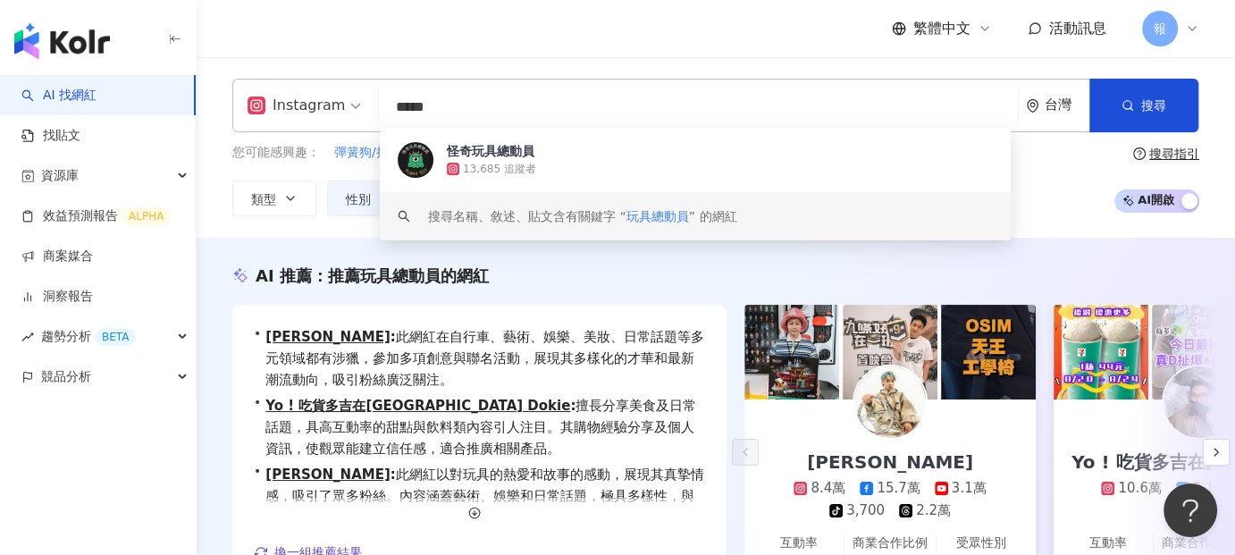
drag, startPoint x: 466, startPoint y: 104, endPoint x: 336, endPoint y: 90, distance: 131.1
click at [325, 96] on div "Instagram ***** 台灣 搜尋 85af754b-1377-40b0-b438-06a367bce339 keyword 怪奇玩具總動員 13,6…" at bounding box center [715, 106] width 967 height 54
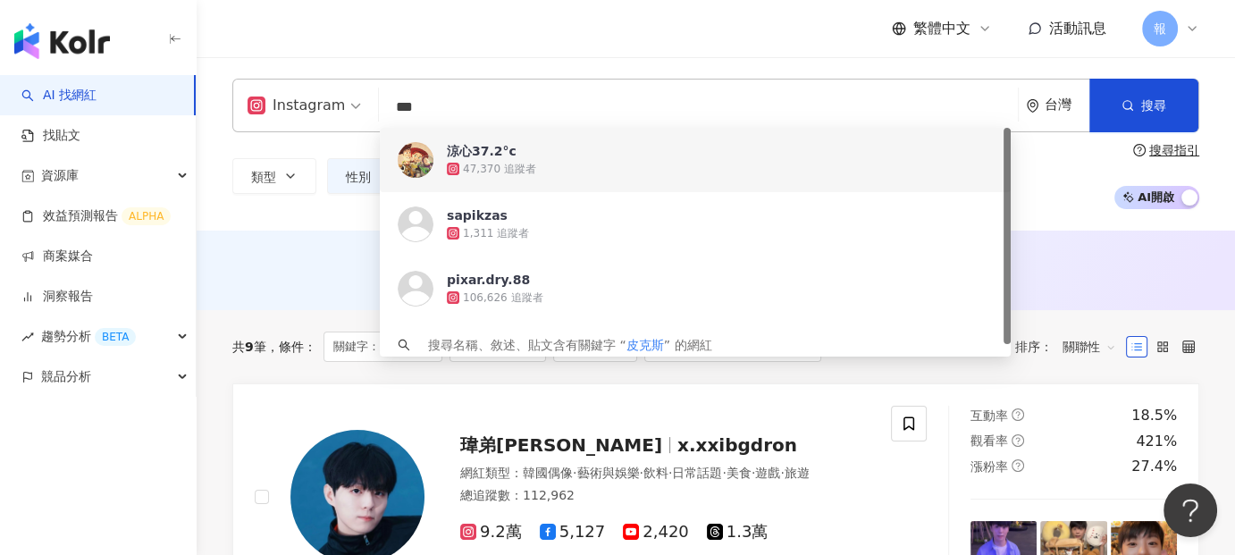
click at [479, 115] on input "***" at bounding box center [698, 107] width 624 height 34
drag, startPoint x: 440, startPoint y: 101, endPoint x: 343, endPoint y: 114, distance: 97.4
click at [343, 114] on div "Instagram *** 台灣 搜尋 3da3b19e-5e9c-48cf-b118-475bc37e3ed4 [URL][DOMAIN_NAME] 涼心3…" at bounding box center [715, 106] width 967 height 54
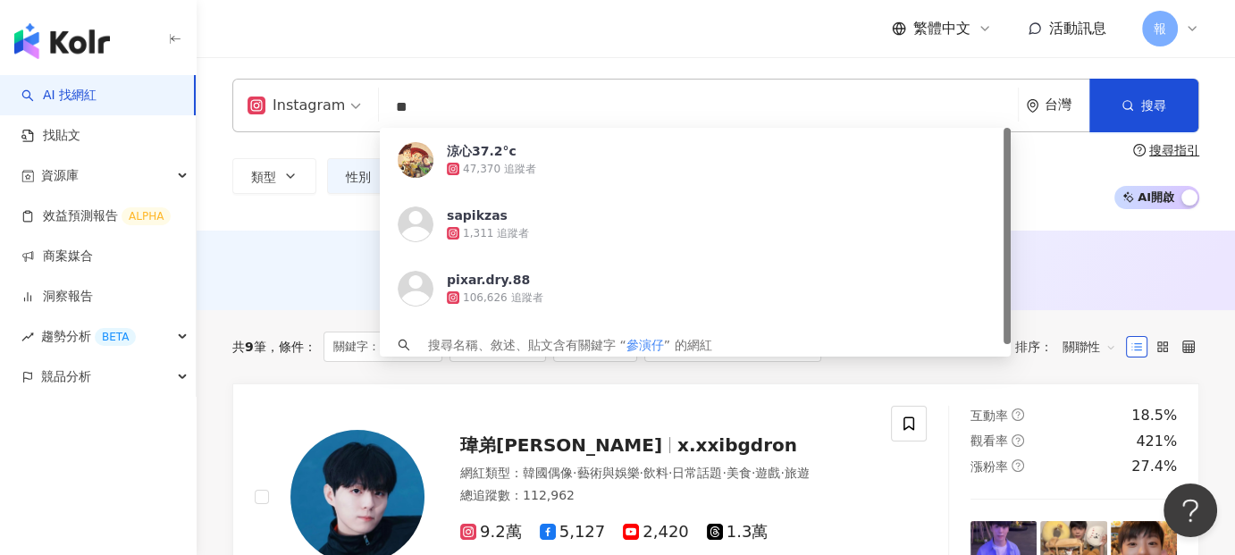
type input "*"
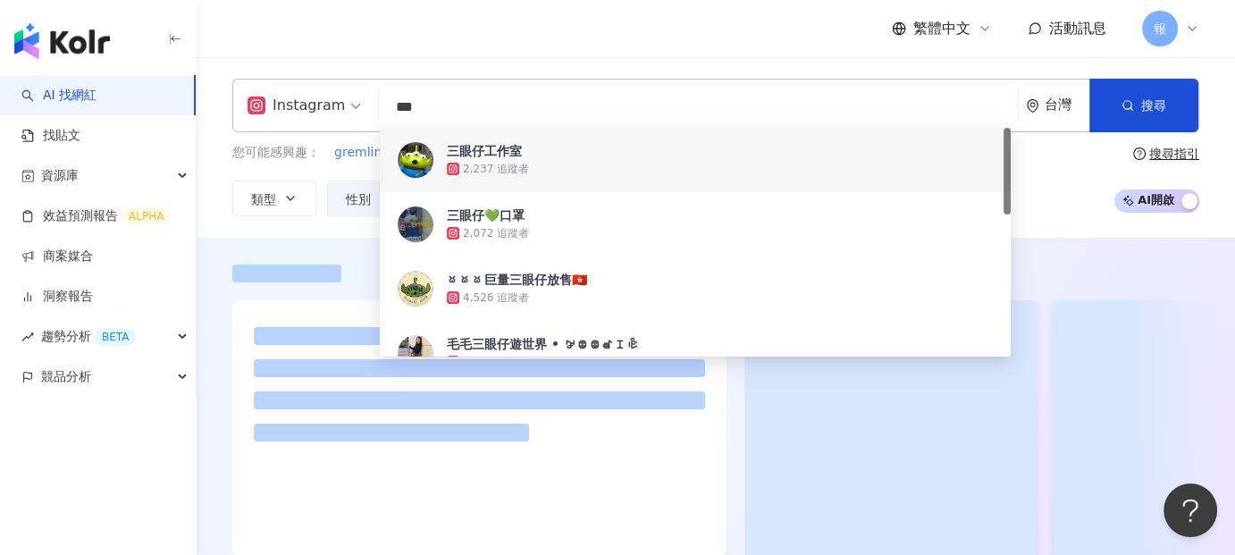
click at [339, 242] on div at bounding box center [716, 413] width 1038 height 350
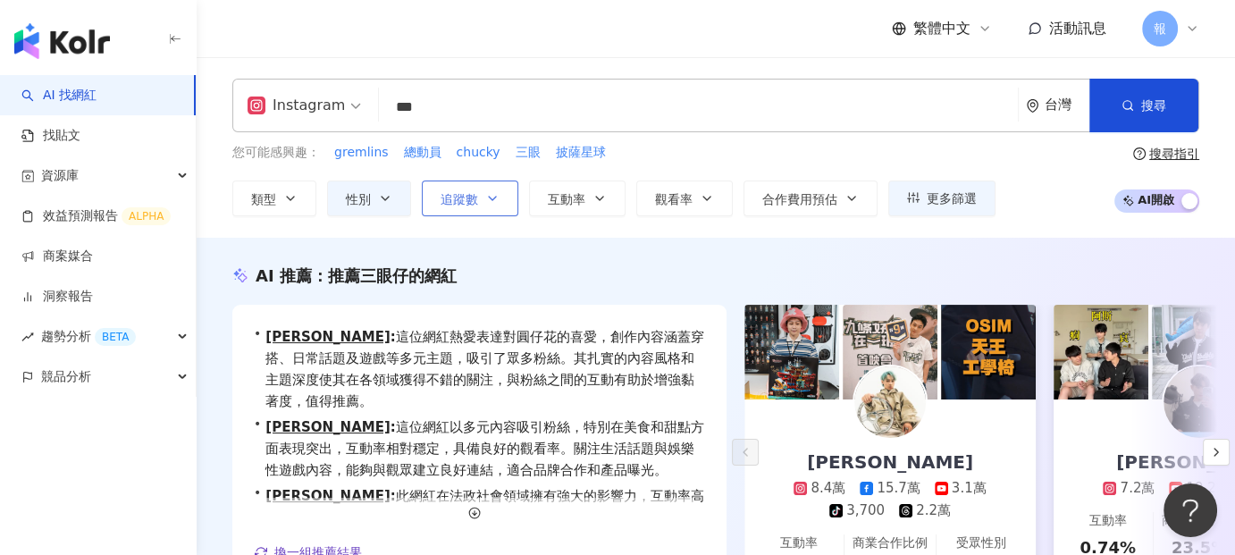
click at [470, 205] on span "追蹤數" at bounding box center [459, 199] width 38 height 14
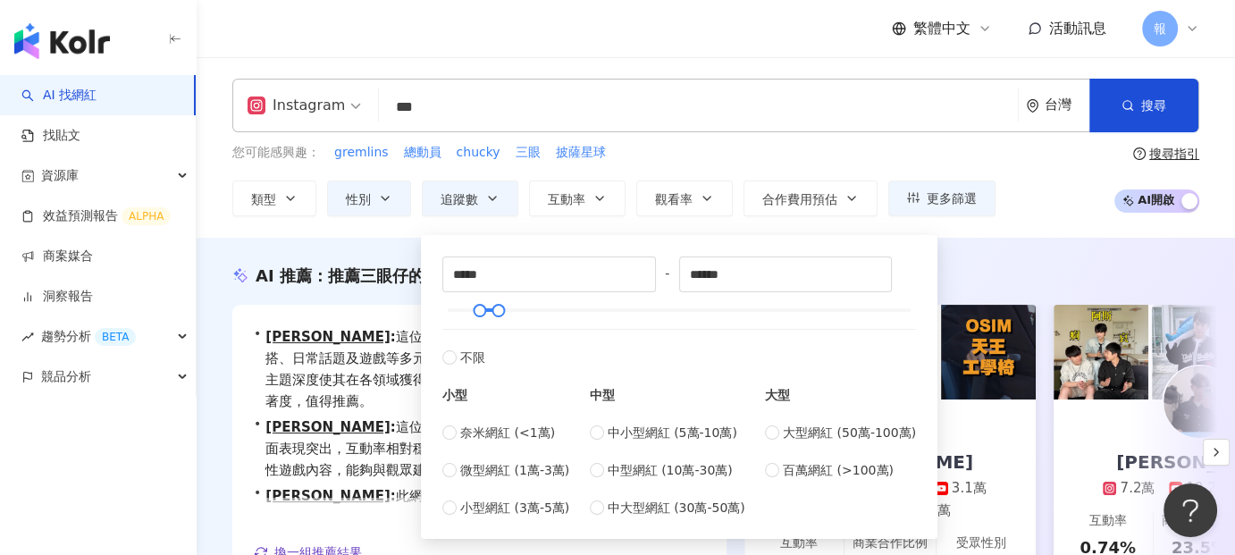
click at [397, 248] on div "AI 推薦 ： 推薦三眼仔的網紅 • [PERSON_NAME] : 這位網紅熱愛表達對圓仔花的喜愛，創作內容涵蓋穿搭、日常話題及遊戲等多元主題，吸引了眾多粉…" at bounding box center [716, 455] width 1038 height 435
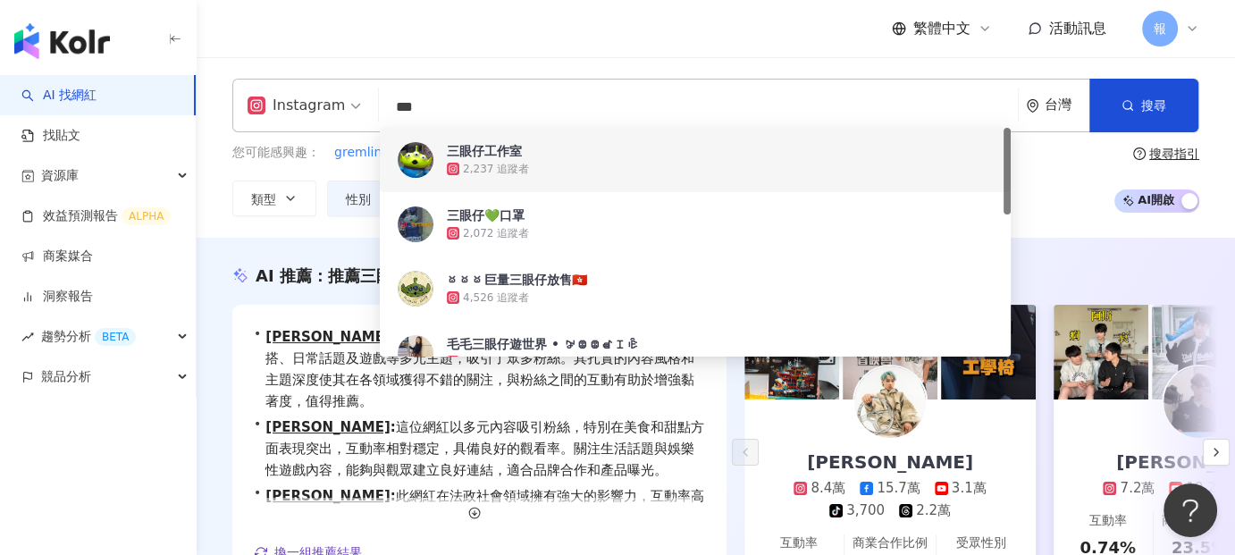
drag, startPoint x: 454, startPoint y: 113, endPoint x: 362, endPoint y: 118, distance: 92.1
click at [362, 118] on div "Instagram *** 台灣 搜尋 ac5920ec-f8b3-440d-9389-e73f1f7e5199 9c7df85b-ecef-4b67-8dc…" at bounding box center [715, 106] width 967 height 54
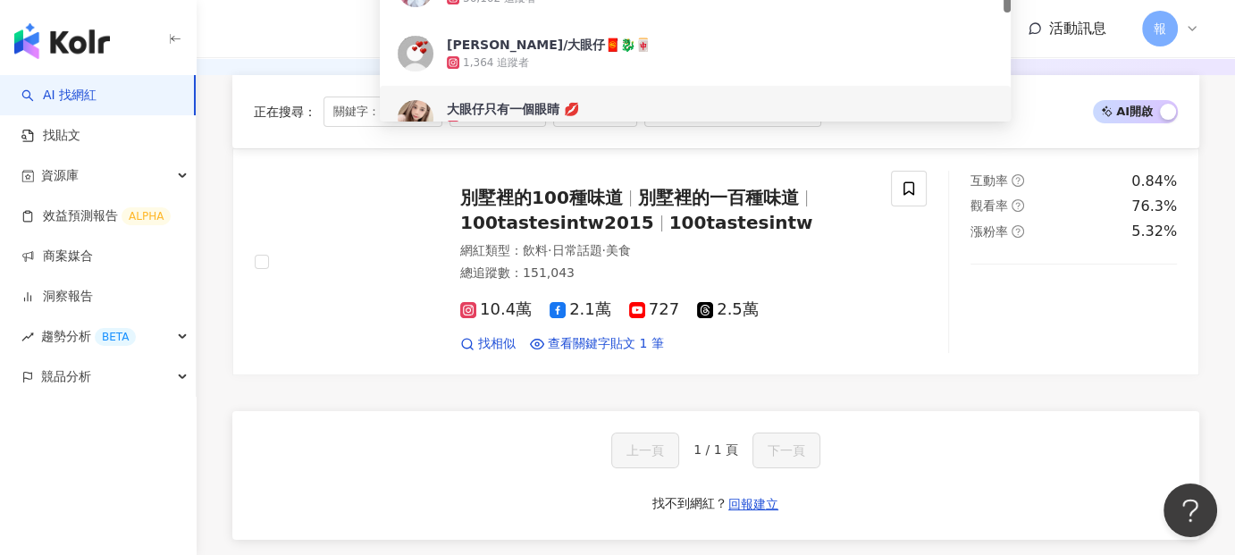
scroll to position [268, 0]
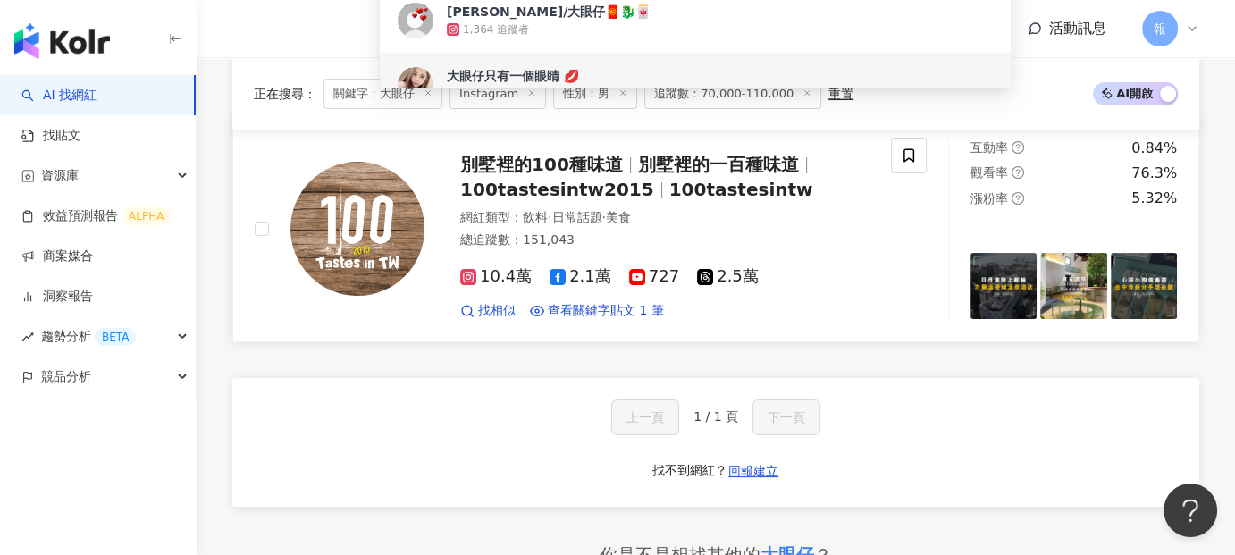
click at [233, 311] on div "別墅裡的100種味道 別墅裡的一百種味道 100tastesintw2015 100tastesintw 網紅類型 ： 飲料 · 日常話題 · 美食 總追蹤數…" at bounding box center [590, 228] width 715 height 181
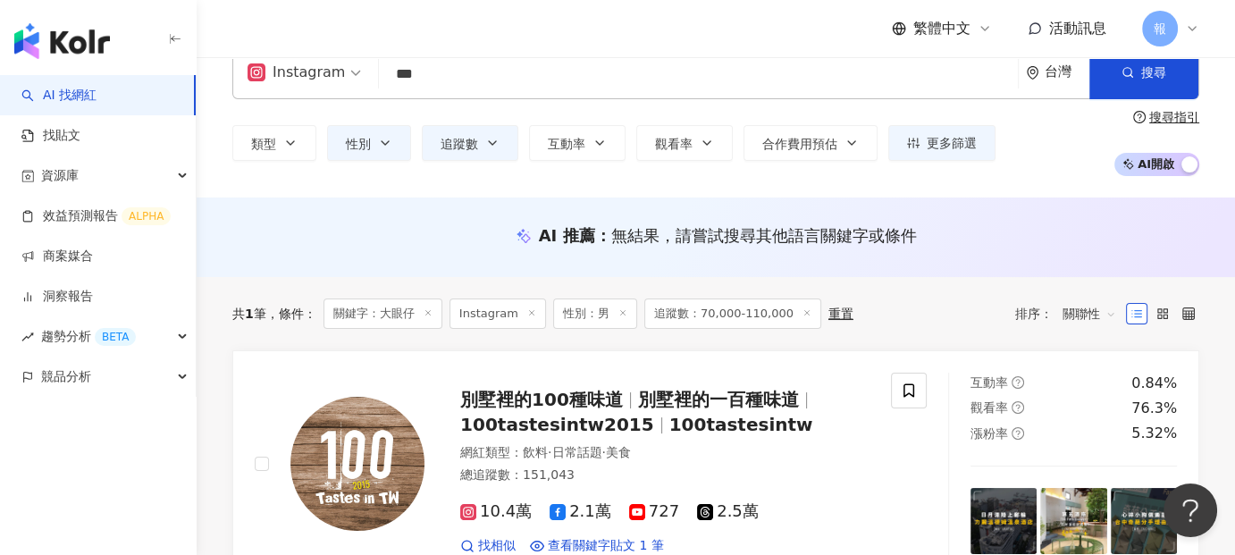
scroll to position [0, 0]
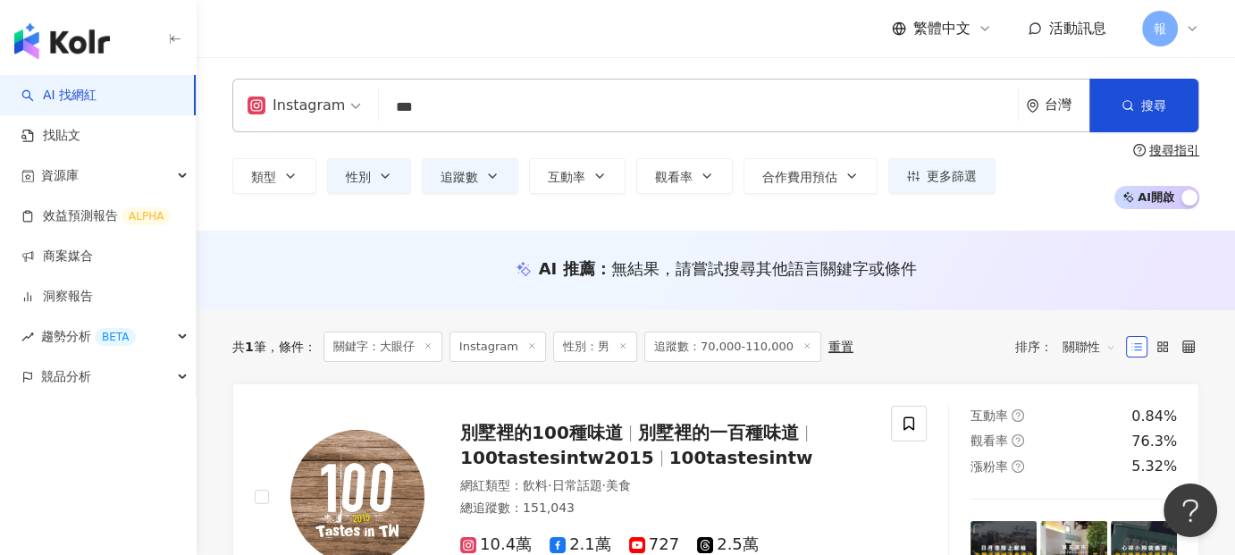
drag, startPoint x: 434, startPoint y: 113, endPoint x: 412, endPoint y: 113, distance: 22.3
click at [412, 113] on input "***" at bounding box center [698, 107] width 624 height 34
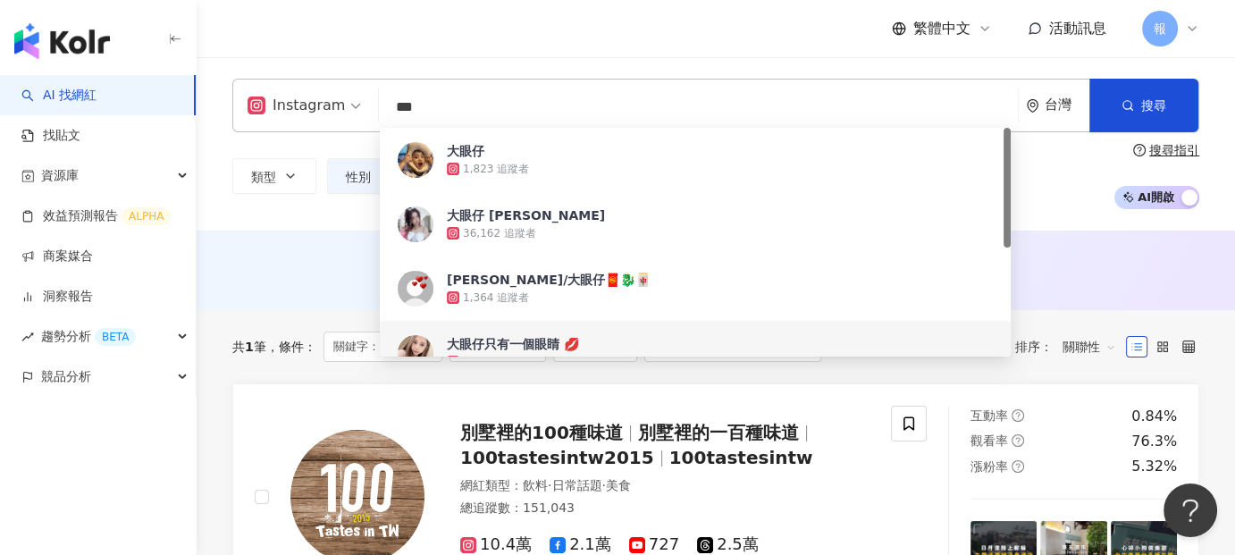
click at [441, 111] on input "***" at bounding box center [698, 107] width 624 height 34
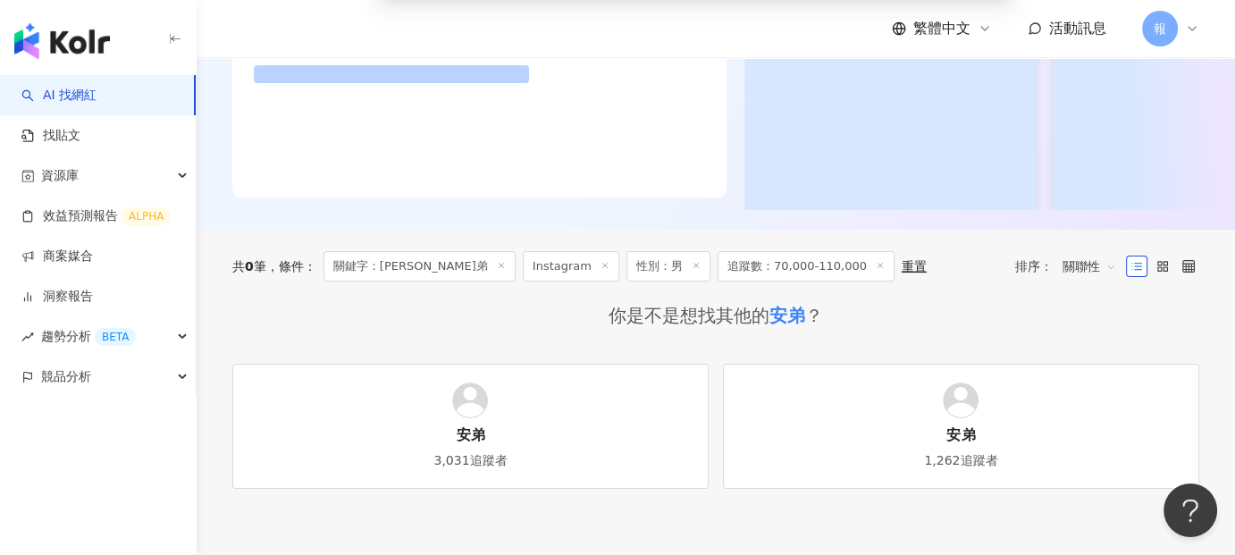
scroll to position [447, 0]
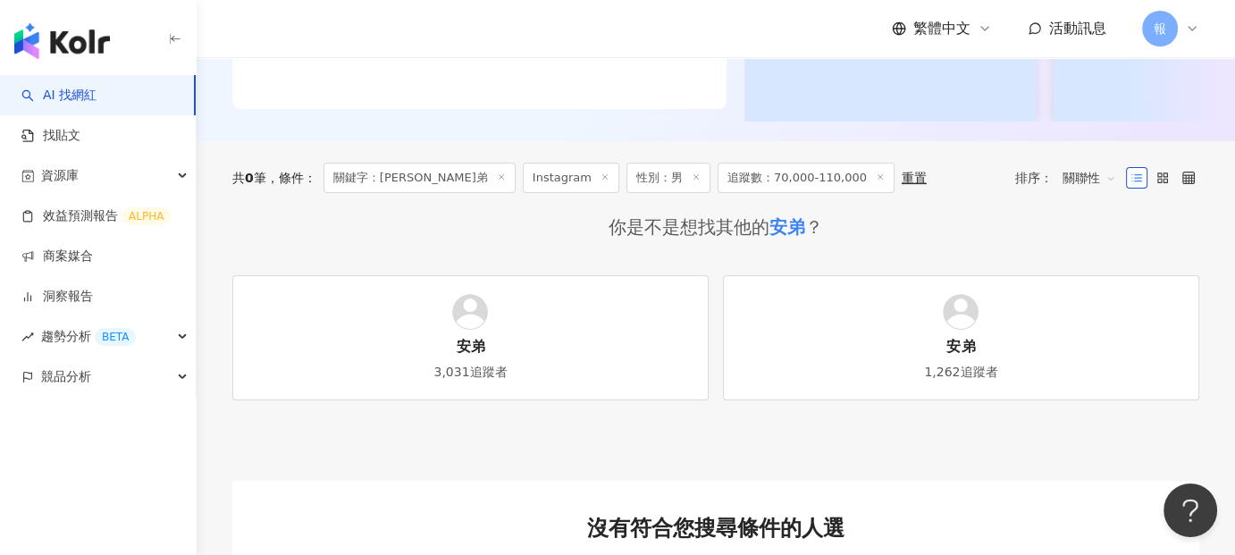
type input "**"
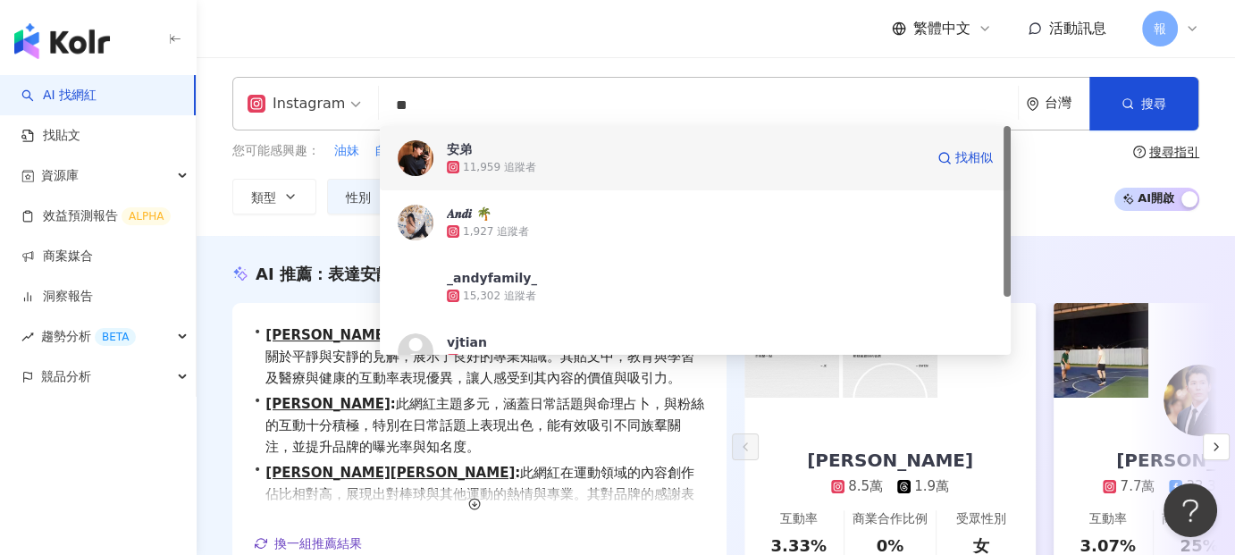
scroll to position [0, 0]
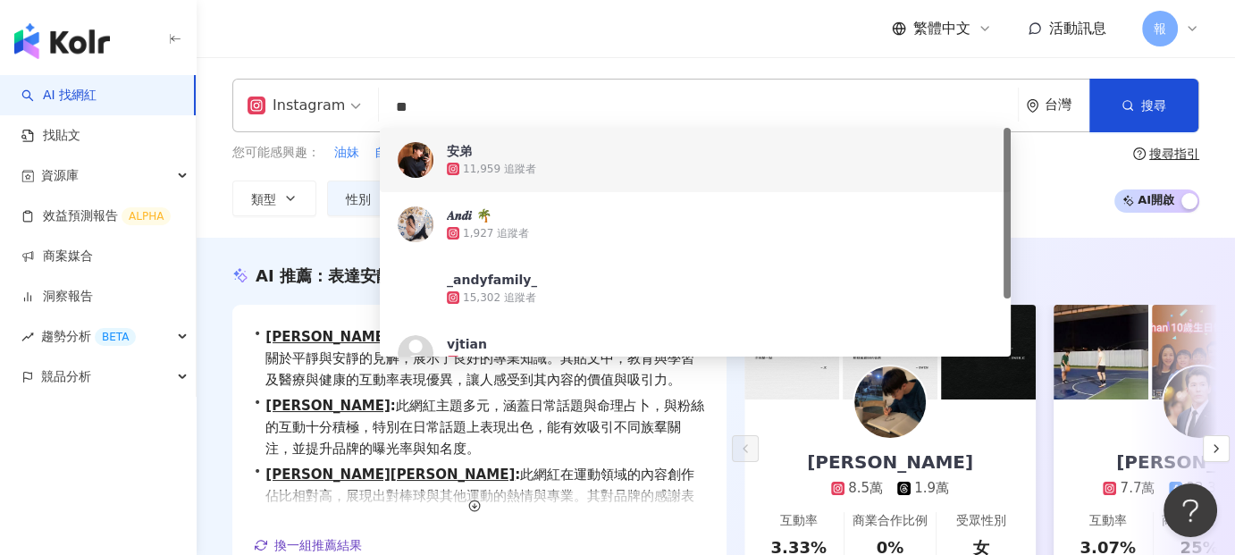
click at [448, 129] on div "安弟 11,959 追蹤者" at bounding box center [695, 160] width 631 height 64
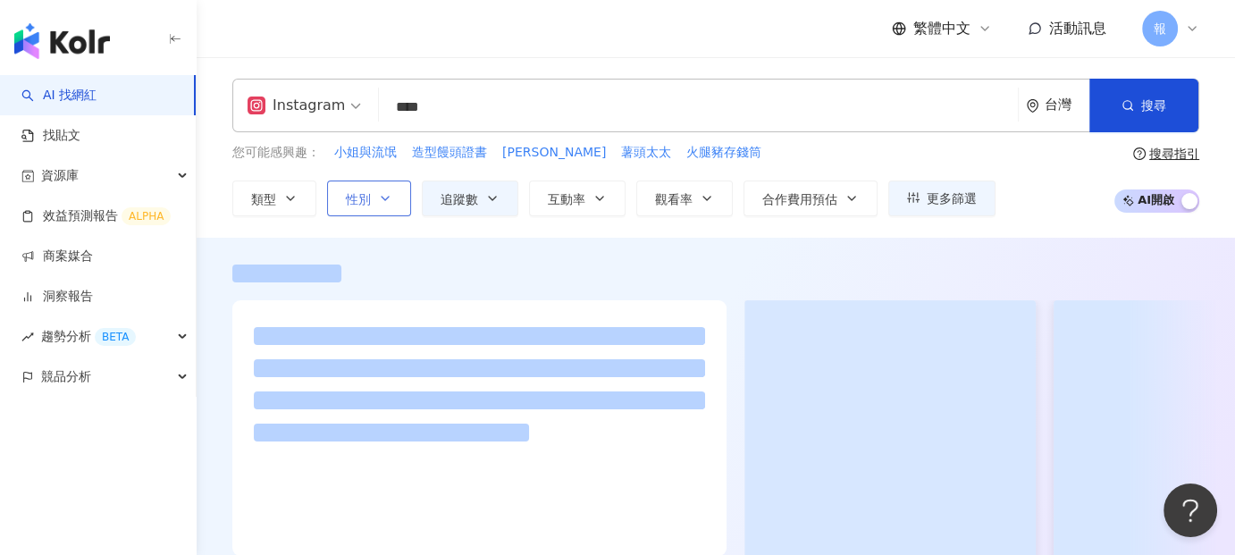
click at [369, 206] on span "性別" at bounding box center [358, 199] width 25 height 14
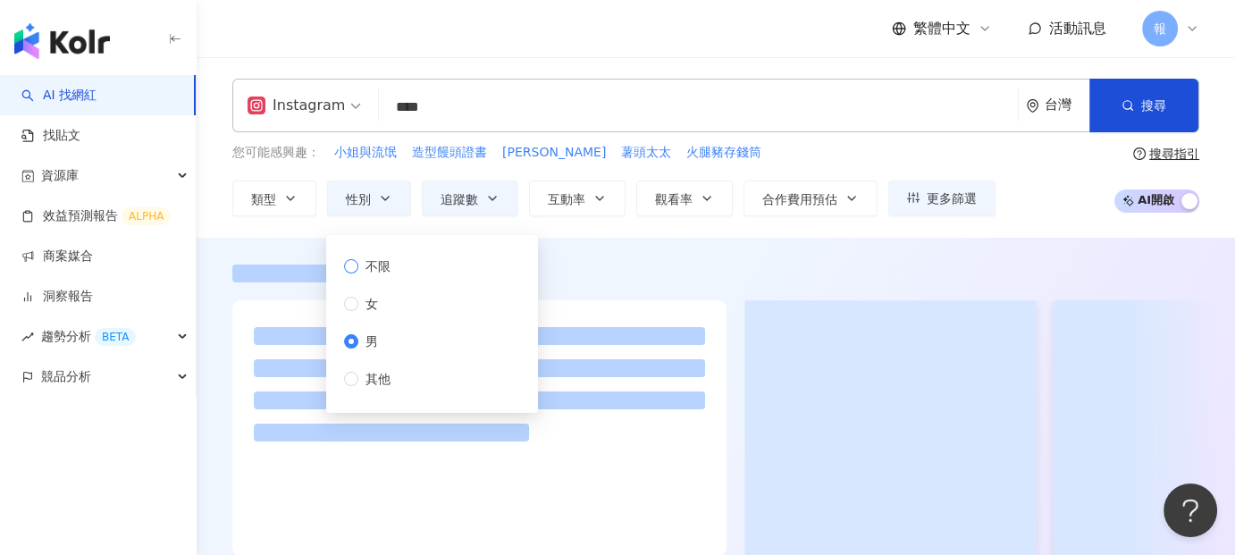
click at [386, 263] on span "不限" at bounding box center [377, 266] width 39 height 20
click at [558, 109] on input "****" at bounding box center [698, 107] width 624 height 34
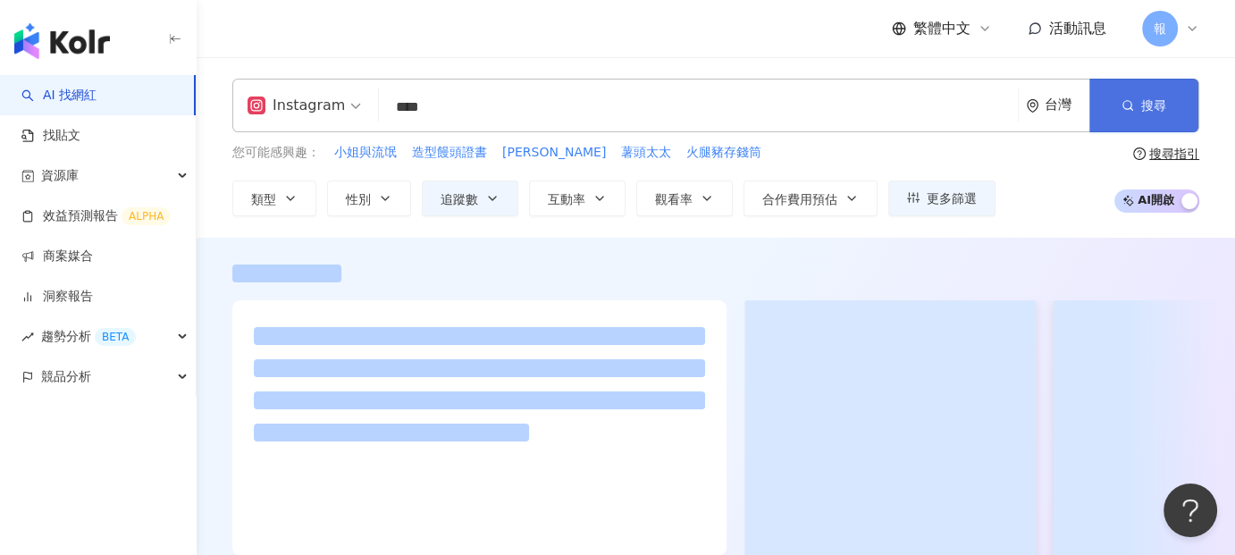
click at [1163, 101] on span "搜尋" at bounding box center [1153, 105] width 25 height 14
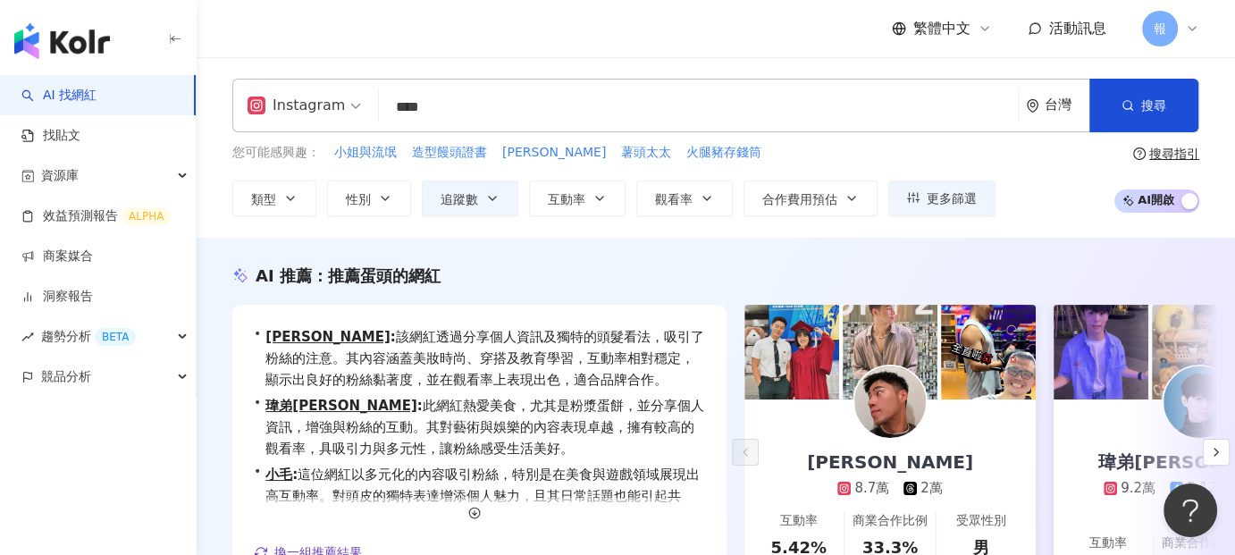
click at [228, 331] on div "AI 推薦 ： 推薦蛋頭的網紅 • [PERSON_NAME]: 該網紅透過分享個人資訊及獨特的頭髮看法，吸引了粉絲的注意。其內容涵蓋美妝時尚、穿搭及教育學習…" at bounding box center [716, 458] width 1038 height 389
click at [497, 101] on input "****" at bounding box center [698, 107] width 624 height 34
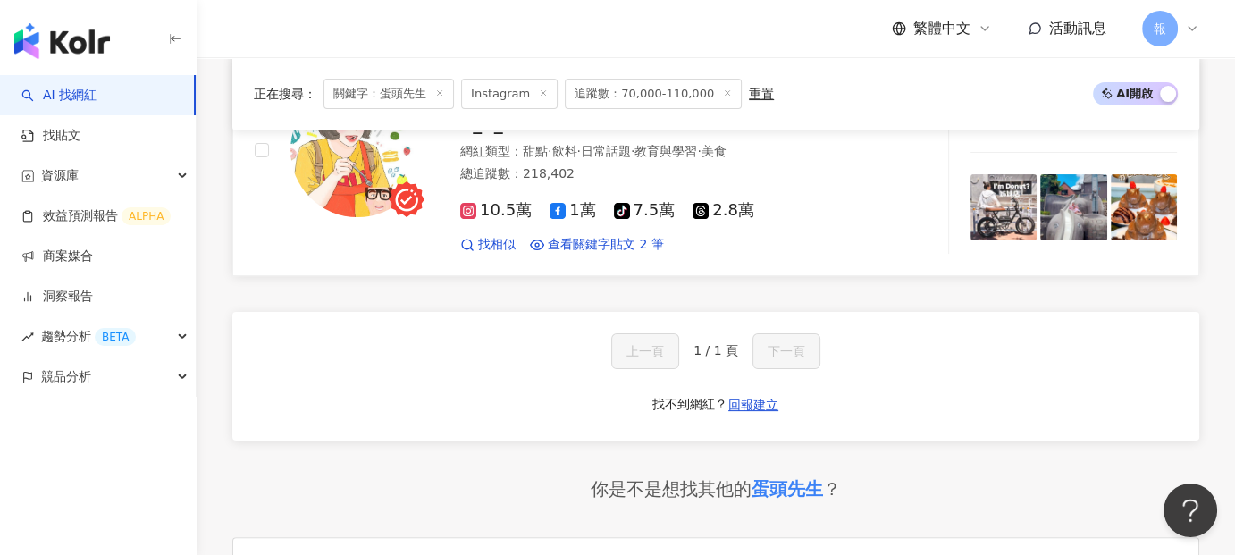
scroll to position [268, 0]
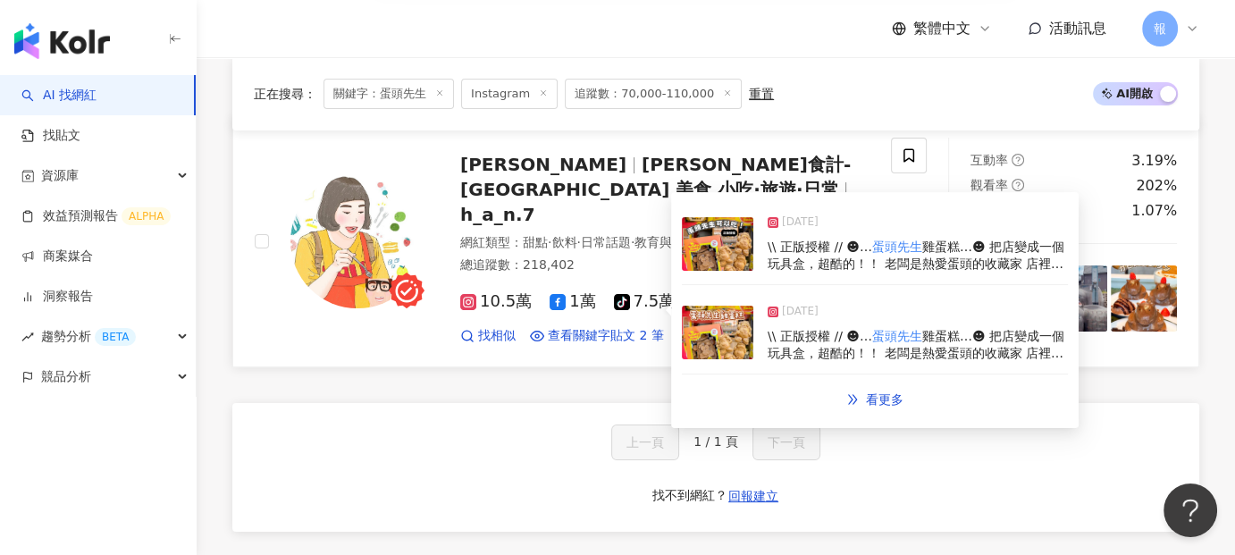
type input "****"
click at [861, 256] on span "雞蛋糕…☻ 把店變成一個玩具盒，超酷的！！ 老闆是熱愛蛋頭的收藏家 店裡有滿滿的蛋頭收藏展示 四週年談到了" at bounding box center [915, 263] width 297 height 49
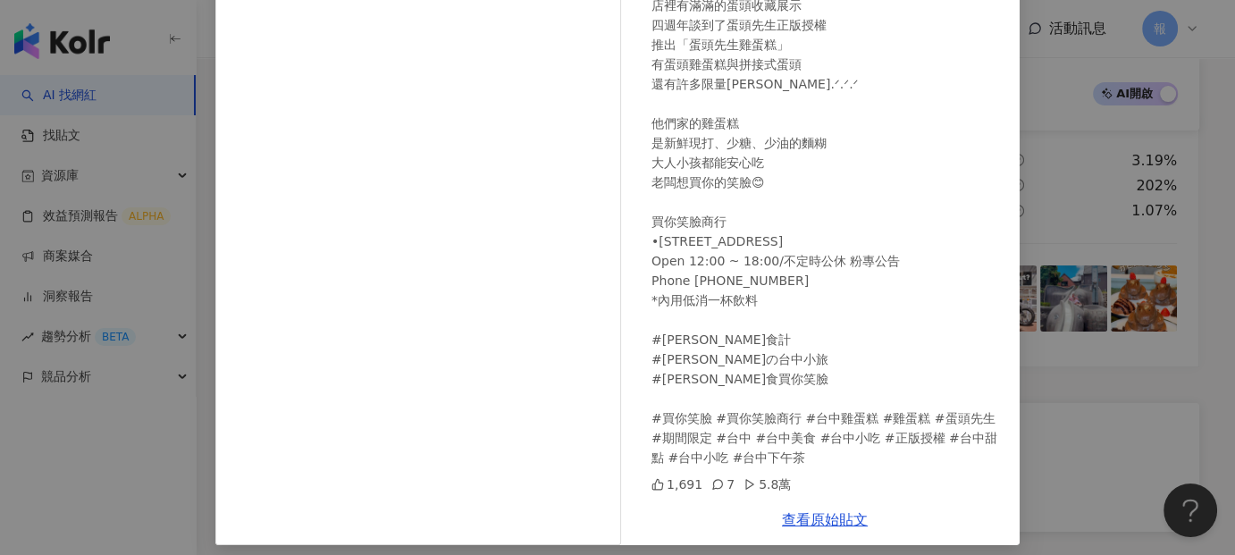
scroll to position [246, 0]
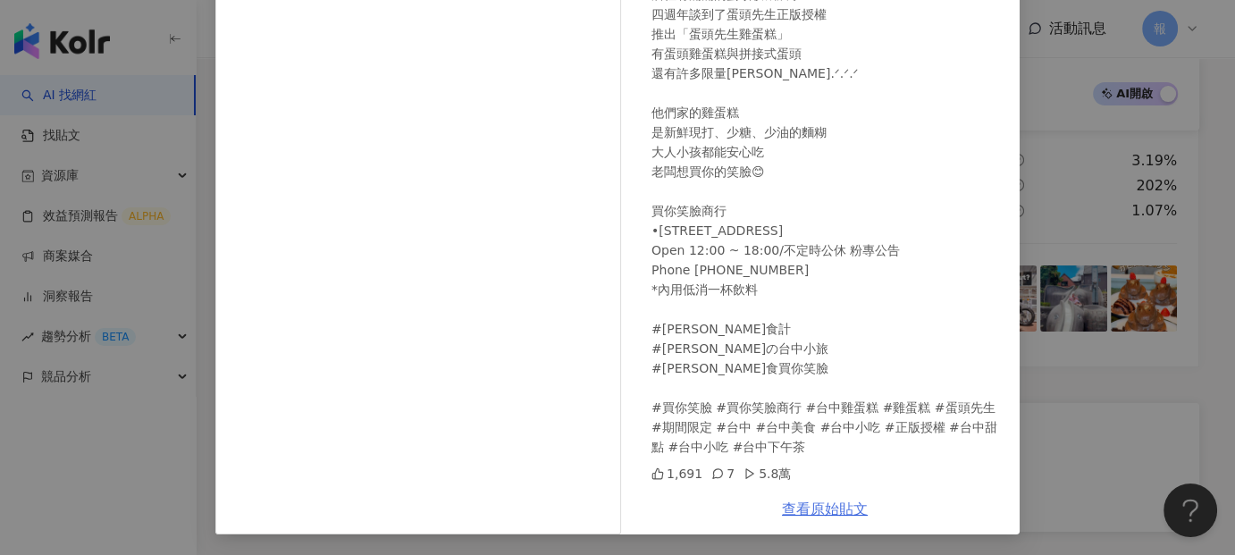
click at [812, 507] on link "查看原始貼文" at bounding box center [825, 508] width 86 height 17
